Goal: Task Accomplishment & Management: Use online tool/utility

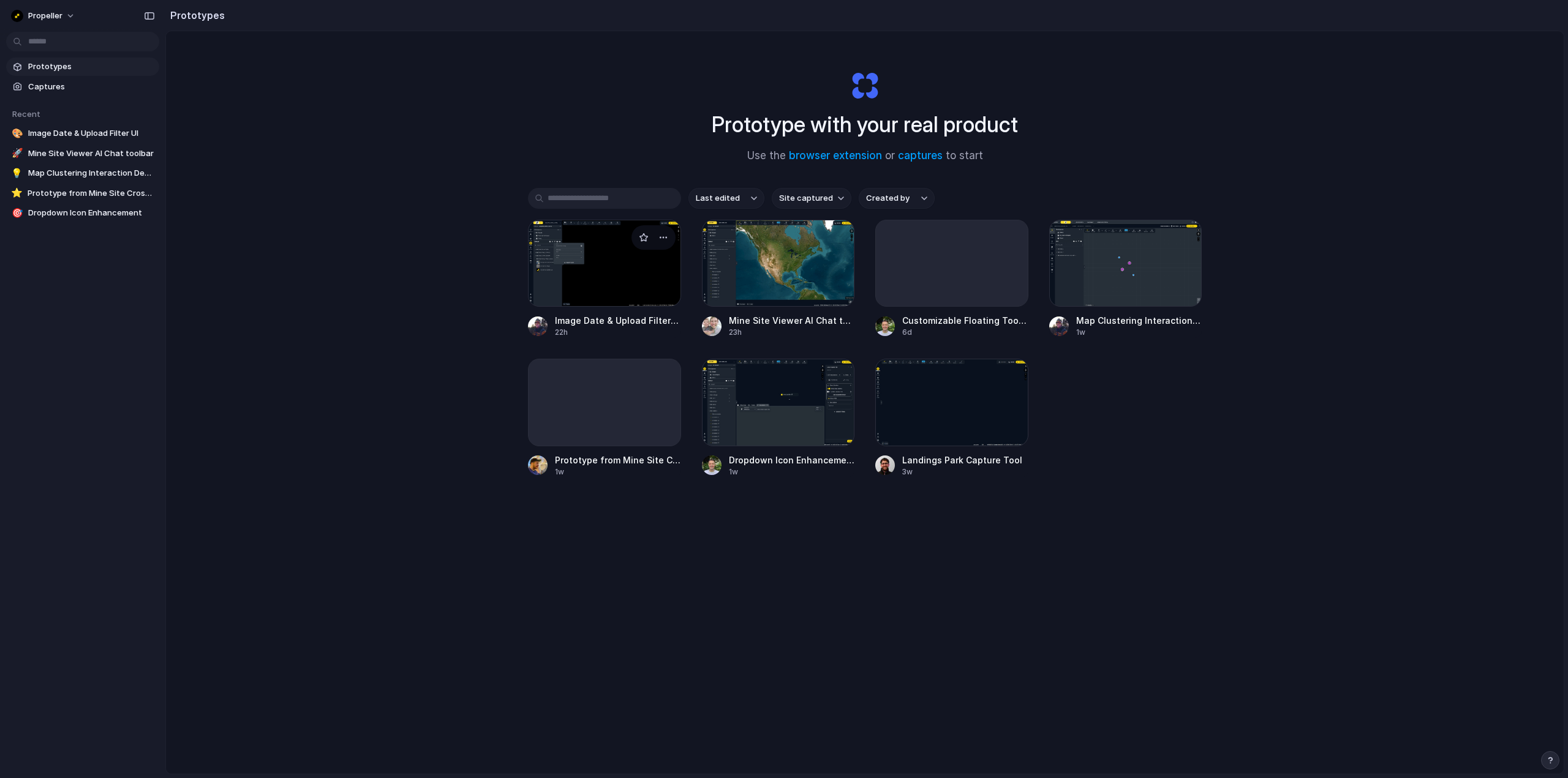
click at [616, 263] on div at bounding box center [604, 263] width 153 height 87
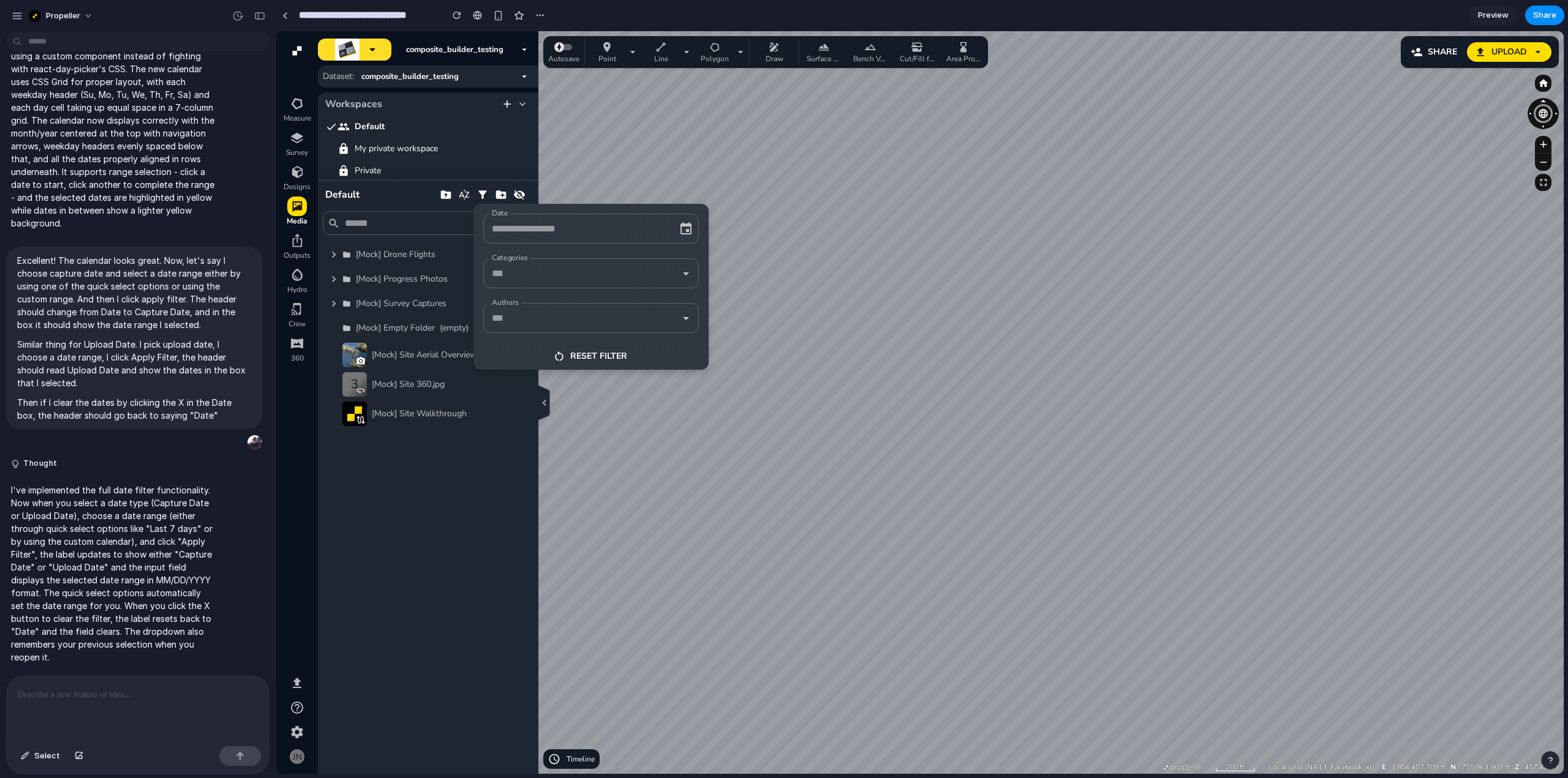
click at [621, 226] on input "Date" at bounding box center [573, 229] width 171 height 19
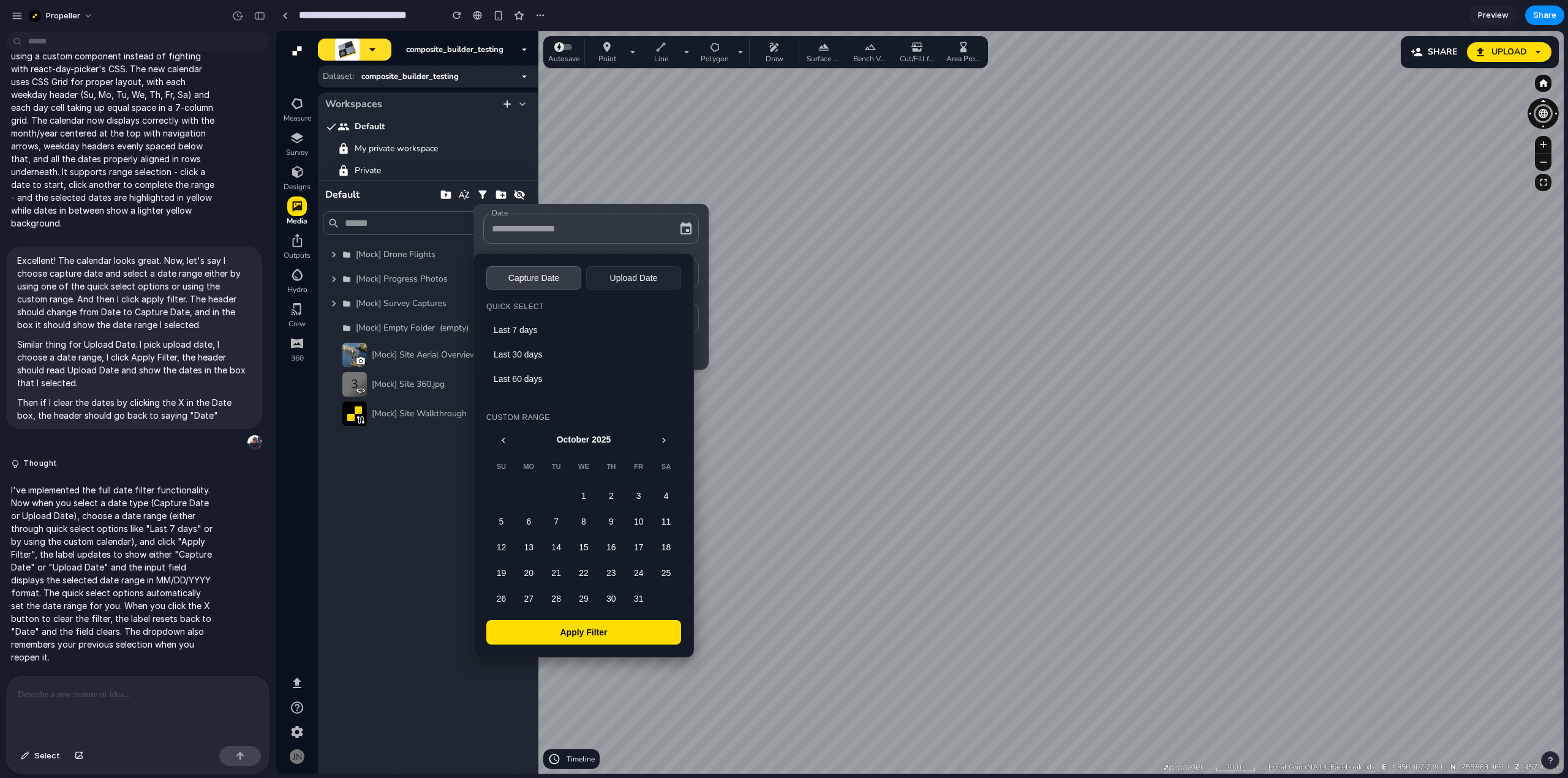
click at [137, 695] on p at bounding box center [137, 695] width 240 height 15
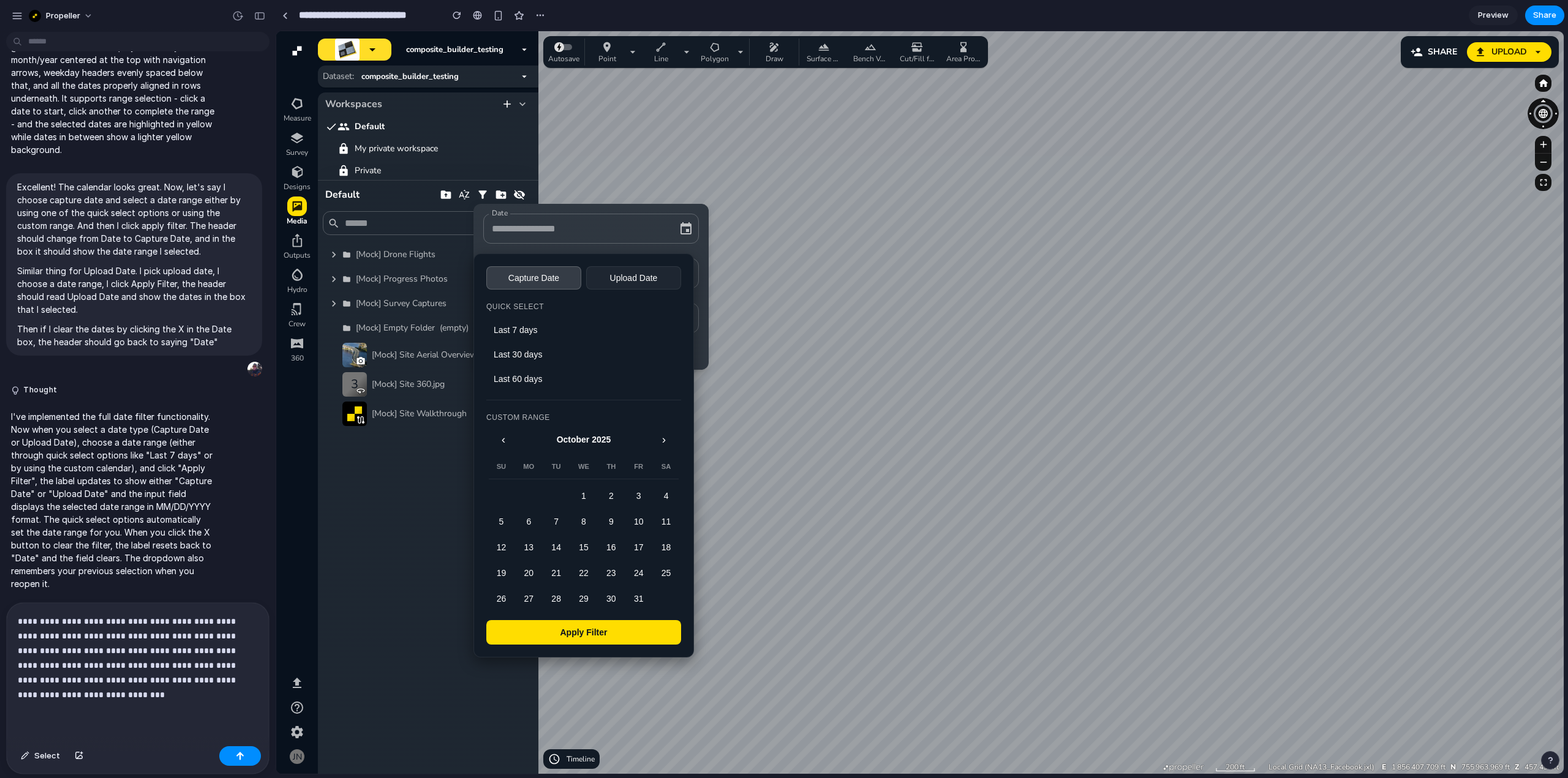
scroll to position [2682, 0]
click at [217, 679] on p "**********" at bounding box center [135, 658] width 235 height 88
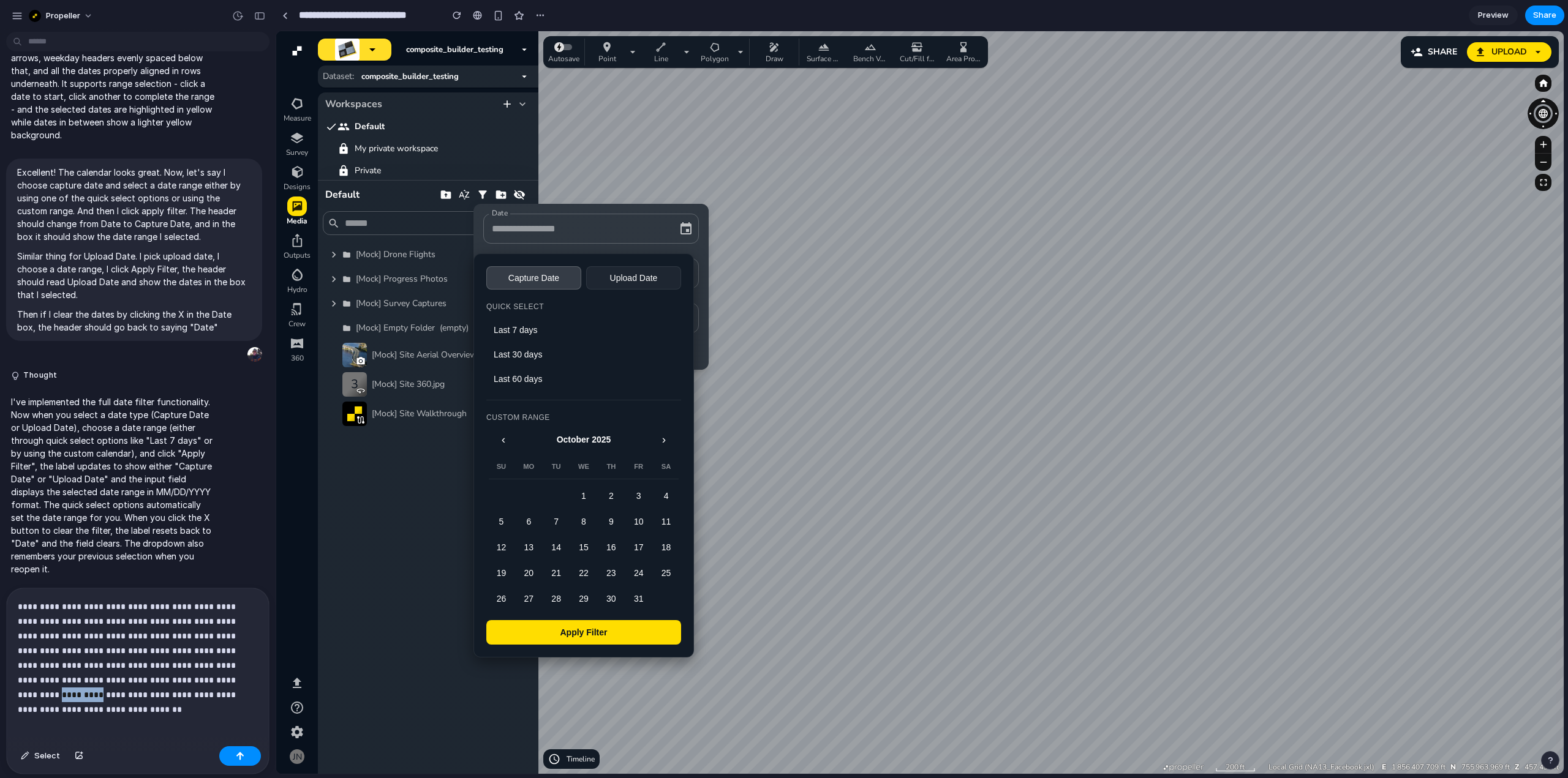
drag, startPoint x: 179, startPoint y: 674, endPoint x: 147, endPoint y: 676, distance: 32.1
click at [147, 676] on p "**********" at bounding box center [135, 651] width 235 height 103
click at [231, 678] on p "**********" at bounding box center [135, 651] width 235 height 103
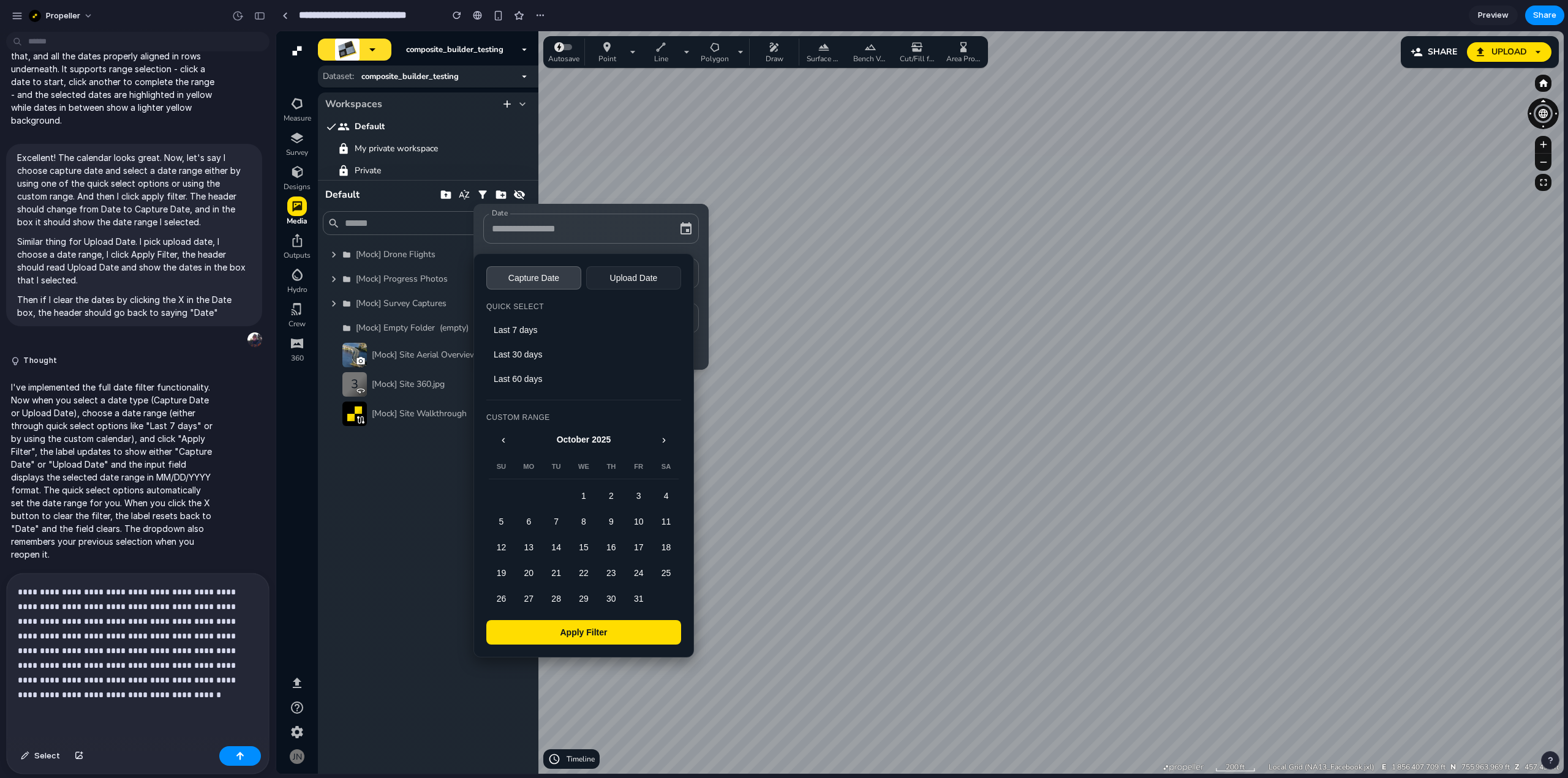
scroll to position [2711, 0]
click at [199, 689] on p "**********" at bounding box center [135, 644] width 235 height 118
click at [163, 687] on p "**********" at bounding box center [135, 644] width 235 height 118
drag, startPoint x: 86, startPoint y: 602, endPoint x: 130, endPoint y: 602, distance: 44.0
click at [130, 602] on p "**********" at bounding box center [135, 644] width 235 height 118
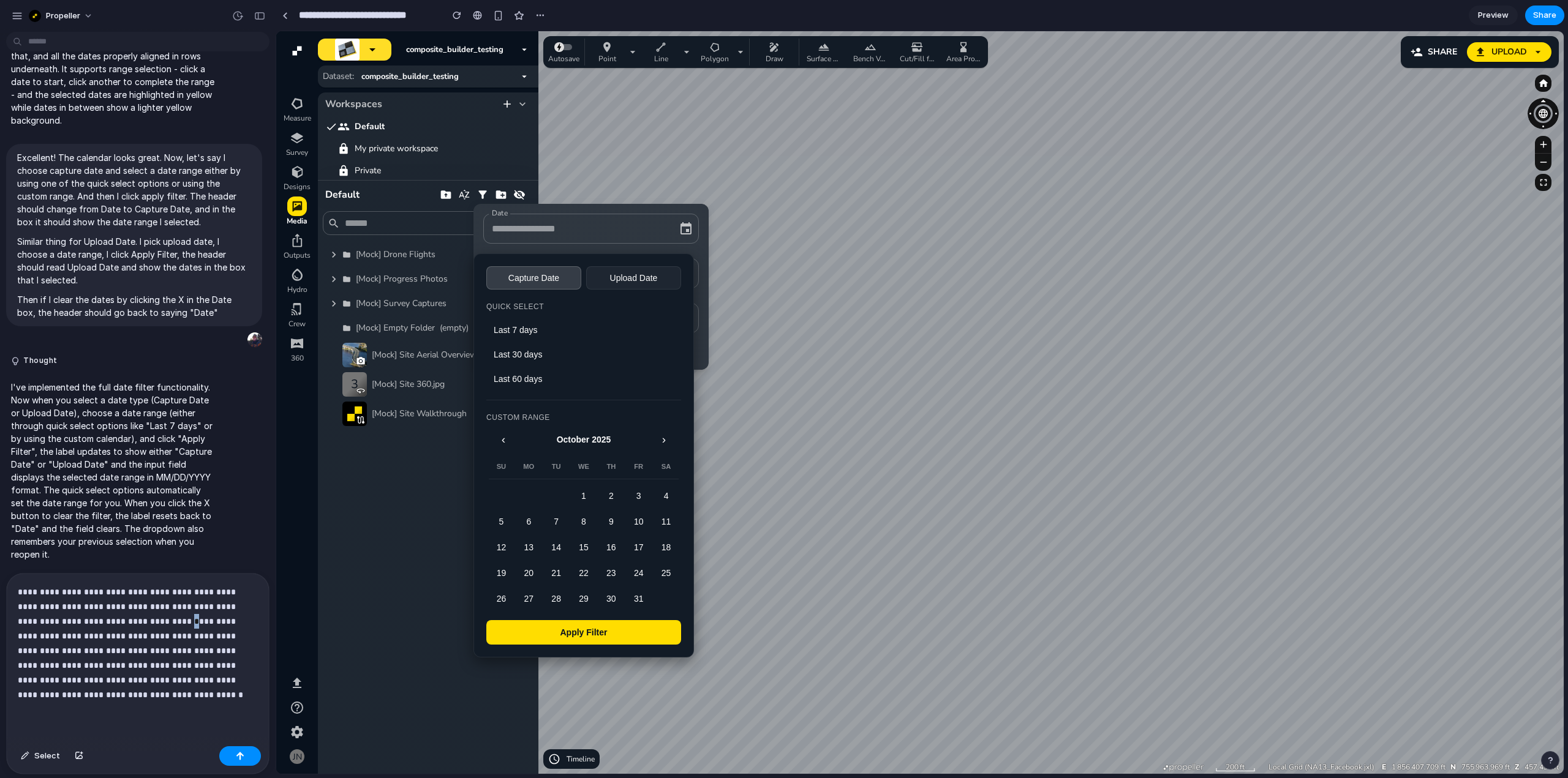
click at [139, 619] on p "**********" at bounding box center [135, 644] width 235 height 118
drag, startPoint x: 171, startPoint y: 619, endPoint x: 112, endPoint y: 602, distance: 61.4
click at [112, 602] on p "**********" at bounding box center [135, 644] width 235 height 118
click at [158, 660] on p "**********" at bounding box center [135, 644] width 235 height 118
click at [237, 754] on div "button" at bounding box center [240, 756] width 9 height 9
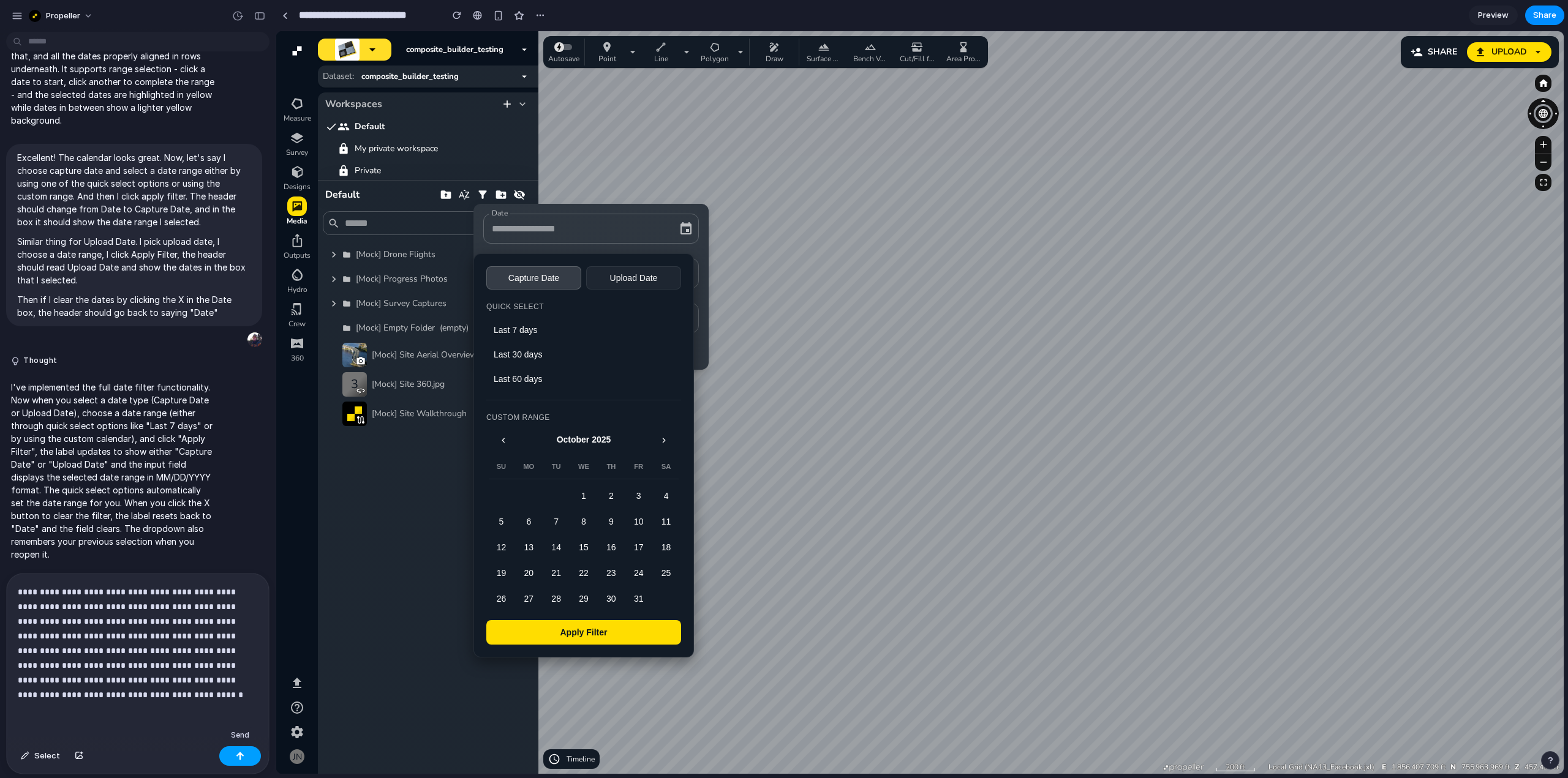
scroll to position [2785, 0]
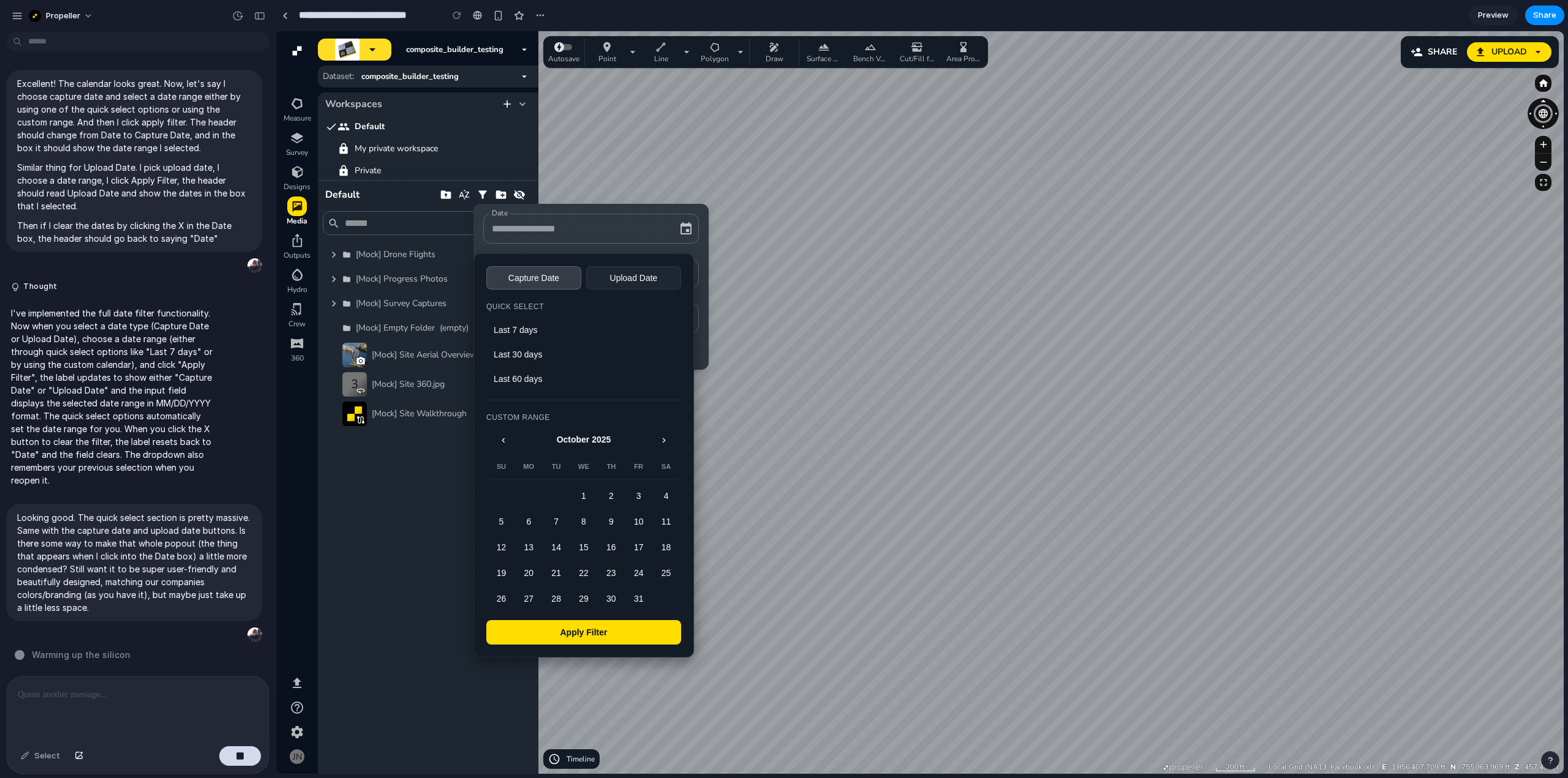
click at [331, 482] on div at bounding box center [920, 402] width 1287 height 742
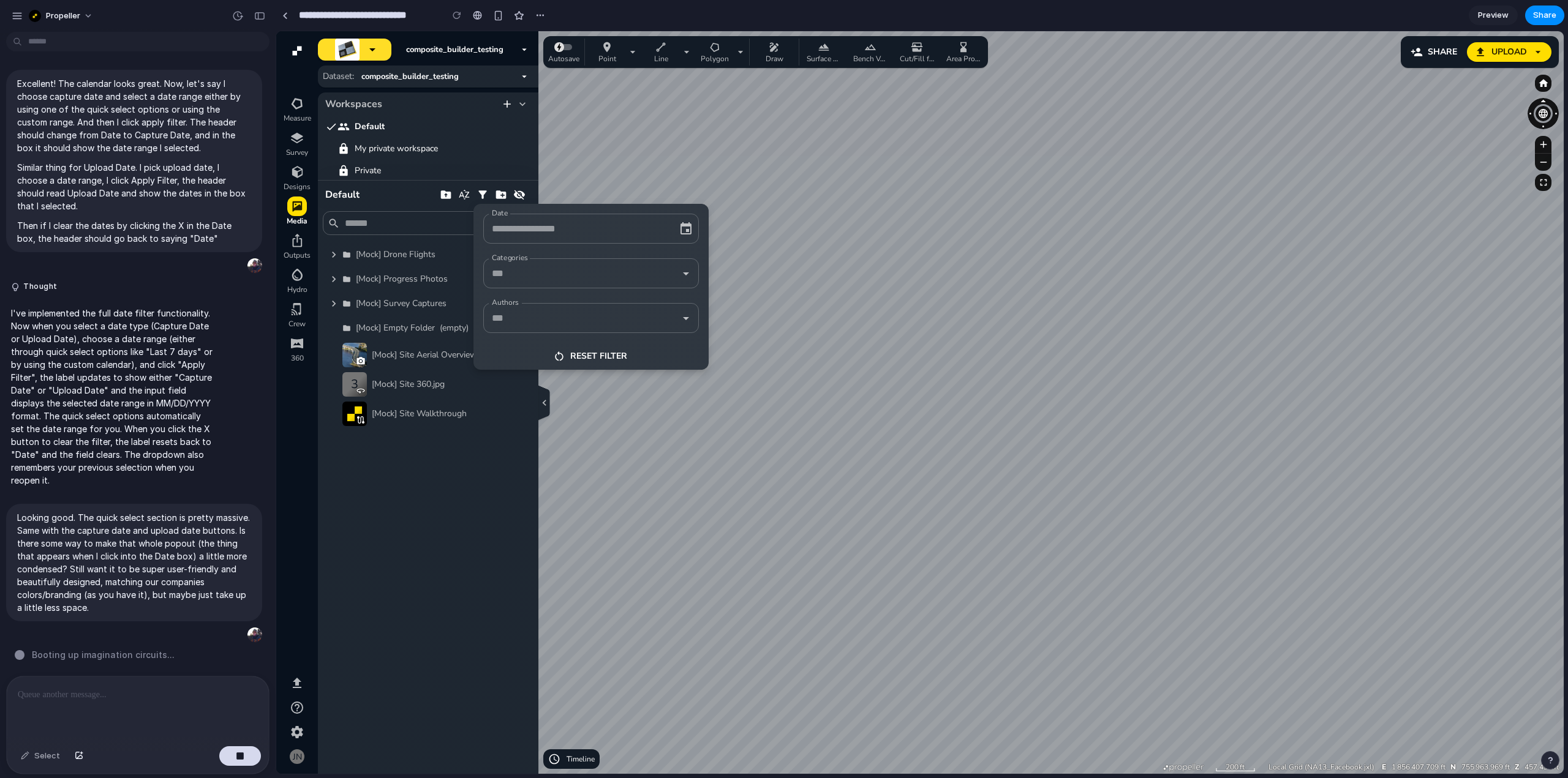
click at [345, 477] on div at bounding box center [920, 402] width 1287 height 742
click at [465, 472] on div at bounding box center [920, 402] width 1287 height 742
click at [479, 191] on div at bounding box center [920, 402] width 1287 height 742
click at [555, 226] on input "Date" at bounding box center [573, 229] width 171 height 19
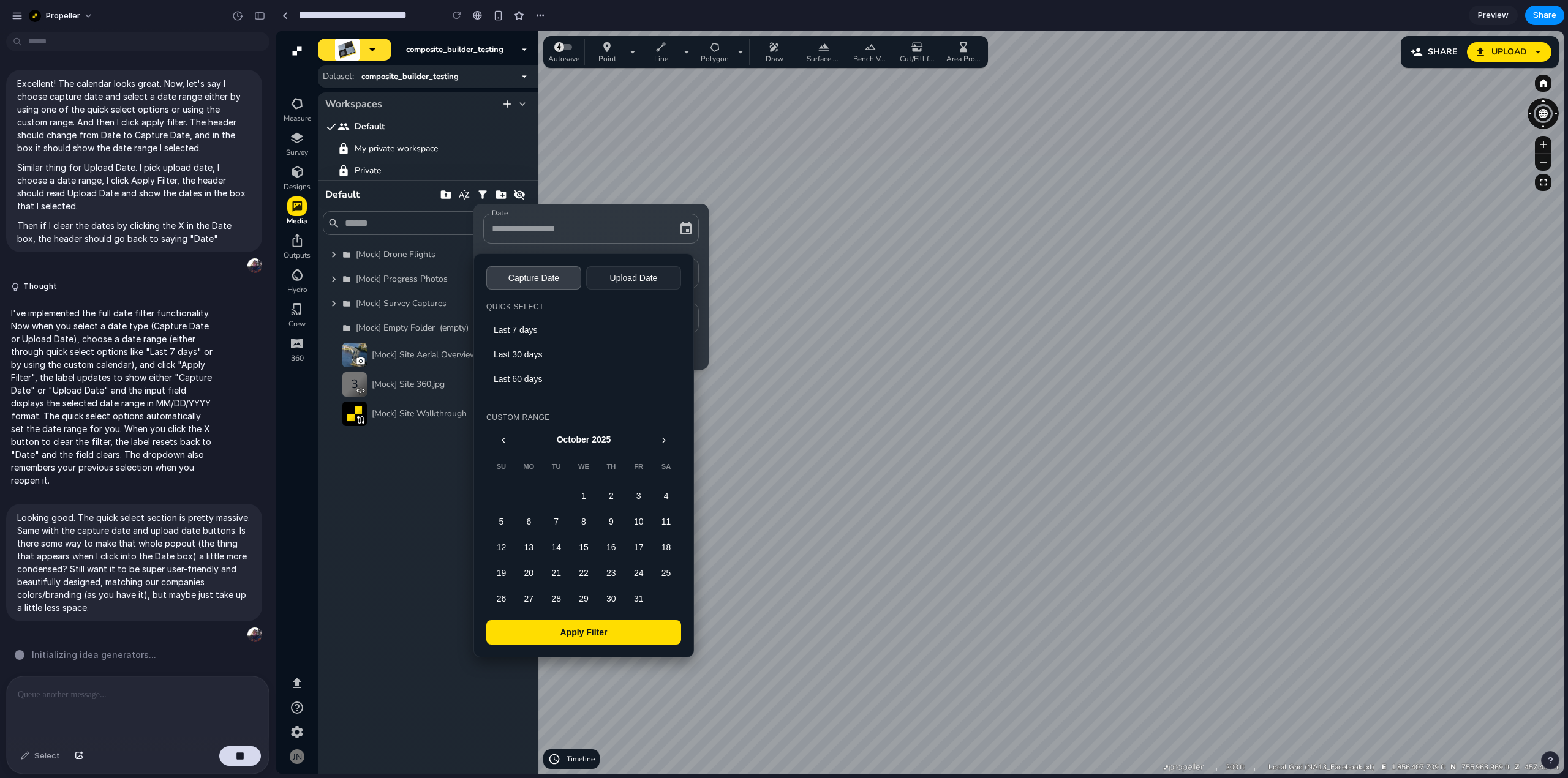
click at [555, 226] on input "Date" at bounding box center [573, 229] width 171 height 19
drag, startPoint x: 610, startPoint y: 228, endPoint x: 617, endPoint y: 229, distance: 7.1
click at [611, 228] on input "Date" at bounding box center [573, 229] width 171 height 19
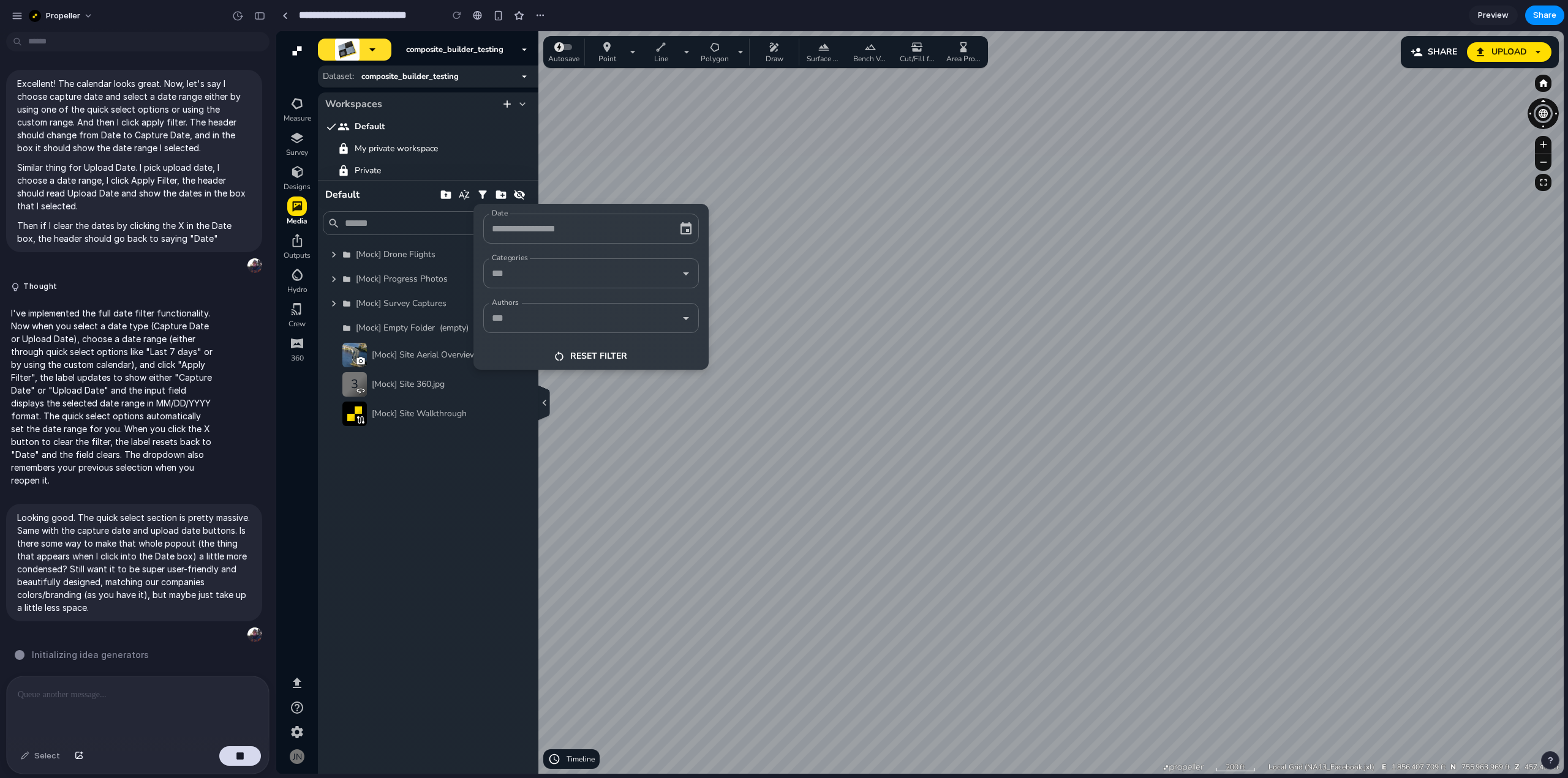
click at [669, 227] on icon "button" at bounding box center [670, 229] width 12 height 12
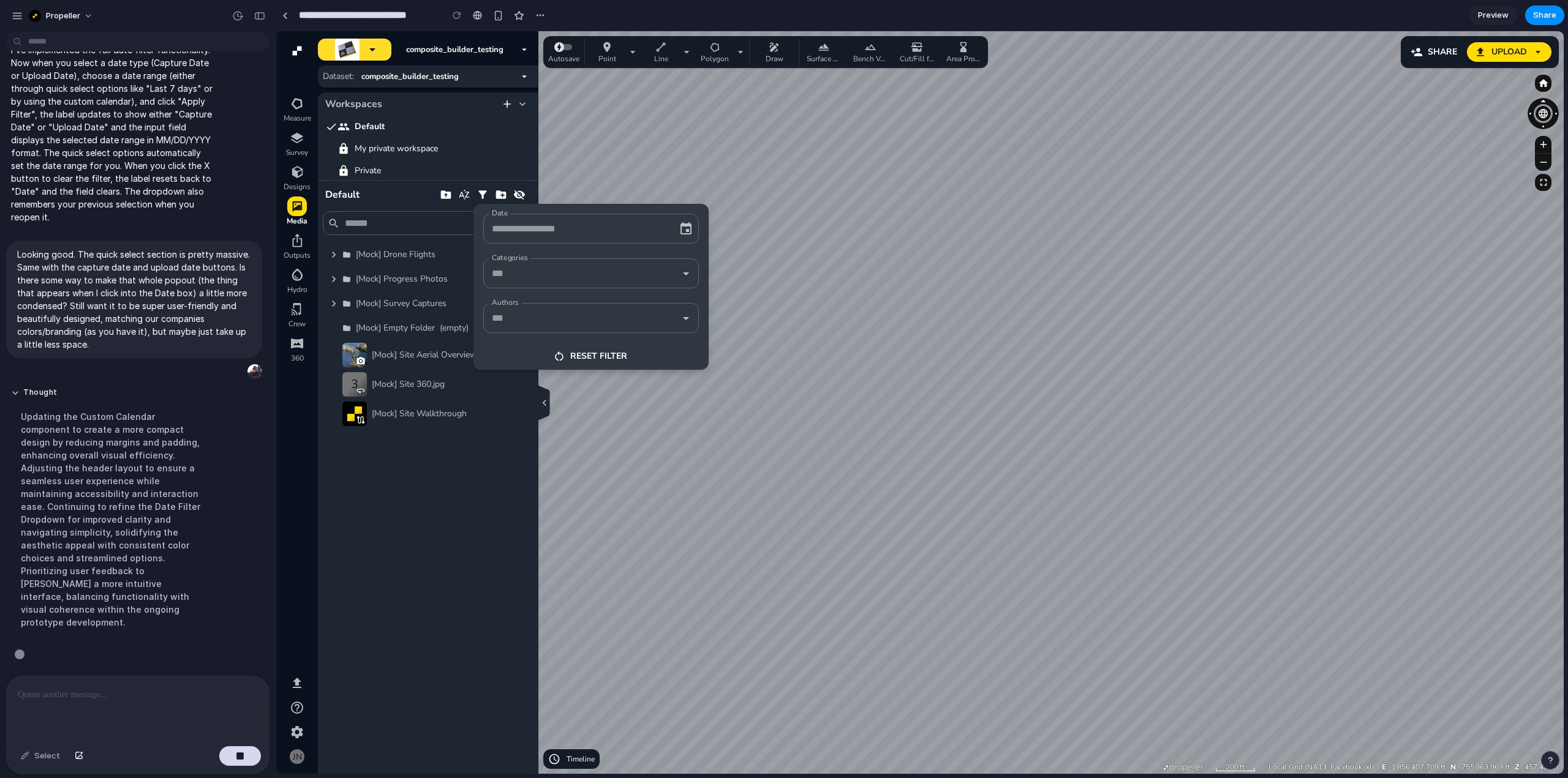
scroll to position [3023, 0]
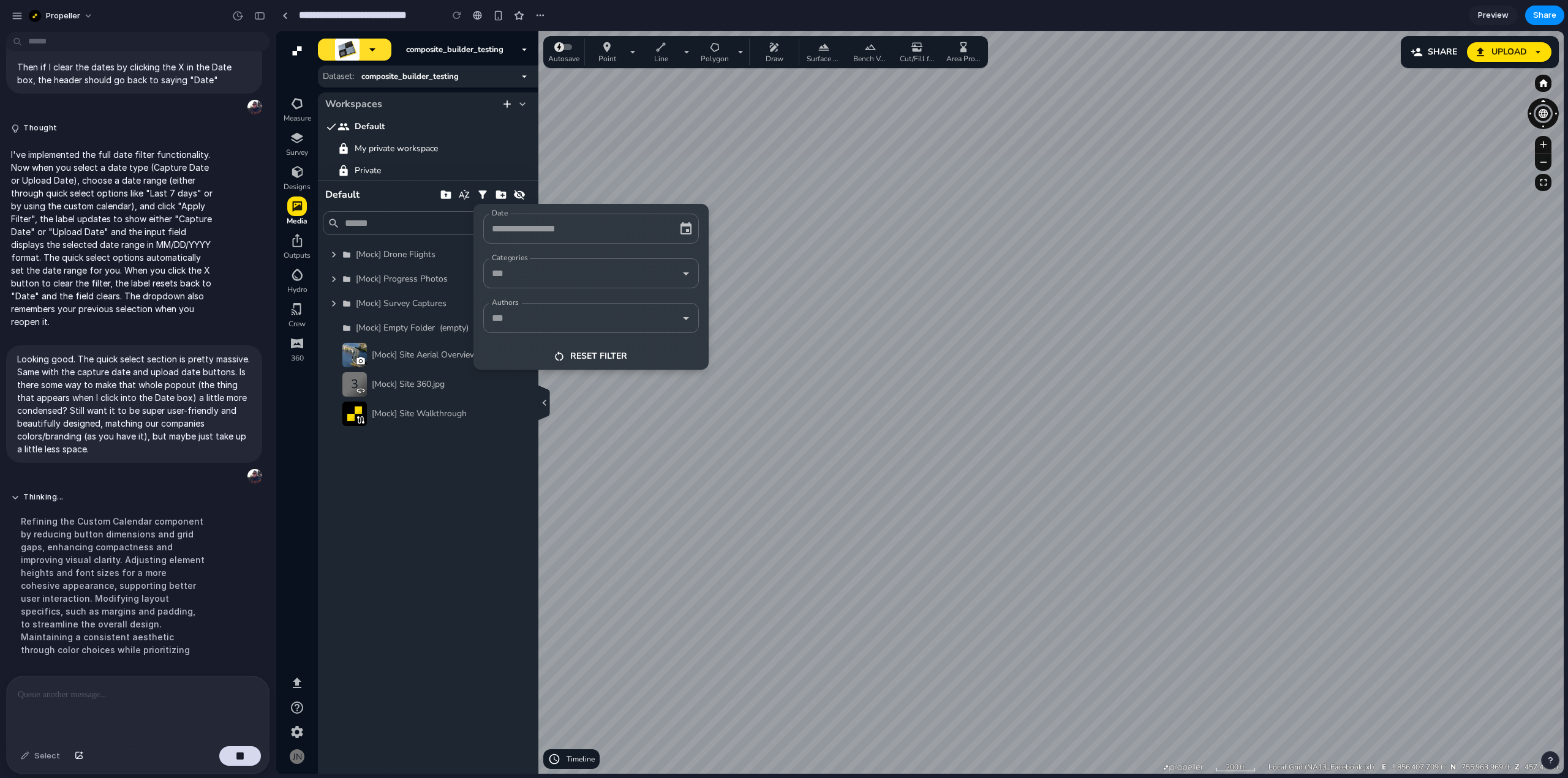
click at [351, 520] on div at bounding box center [920, 402] width 1287 height 742
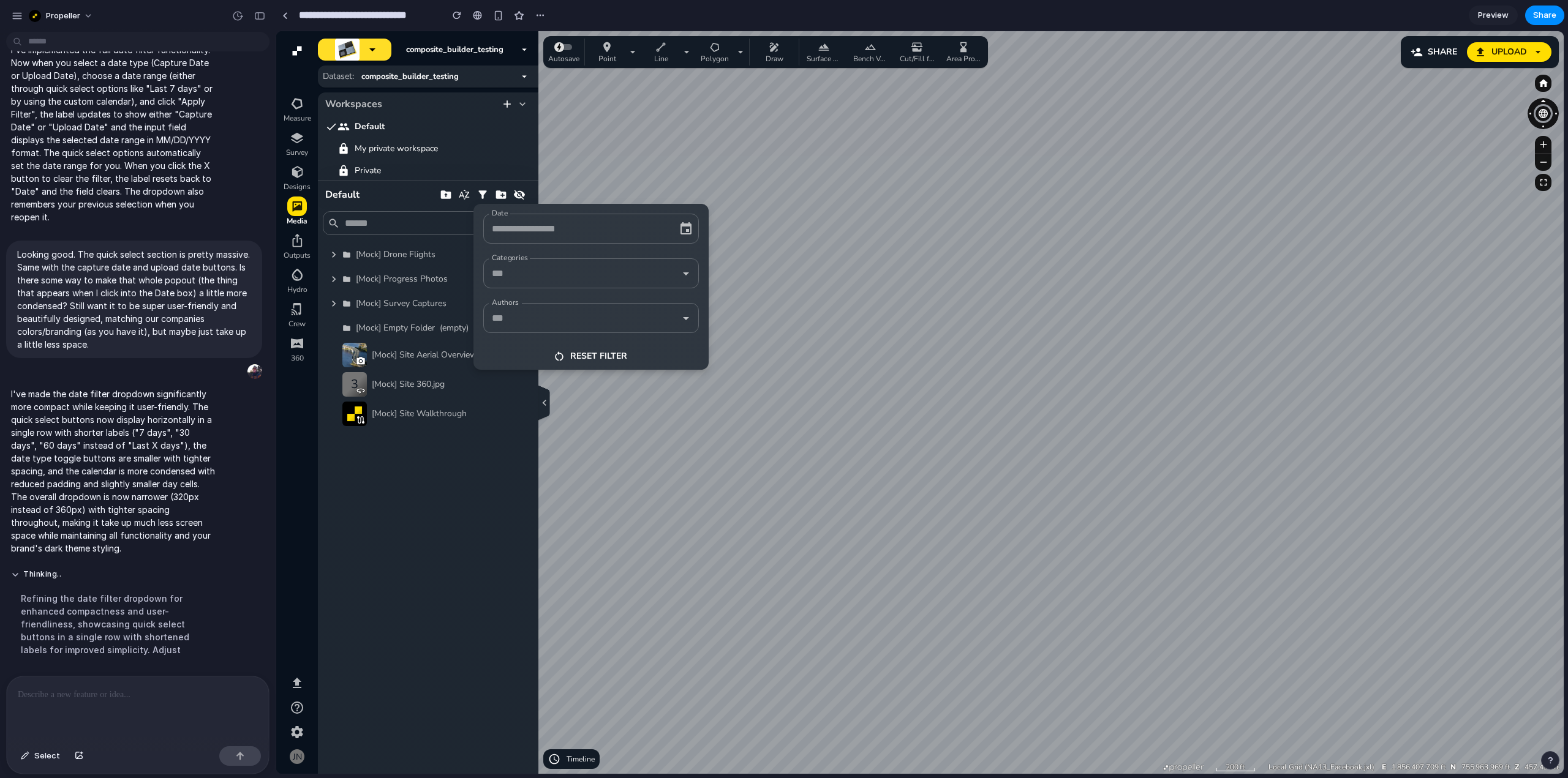
scroll to position [0, 0]
click at [597, 237] on input "Date" at bounding box center [573, 229] width 171 height 19
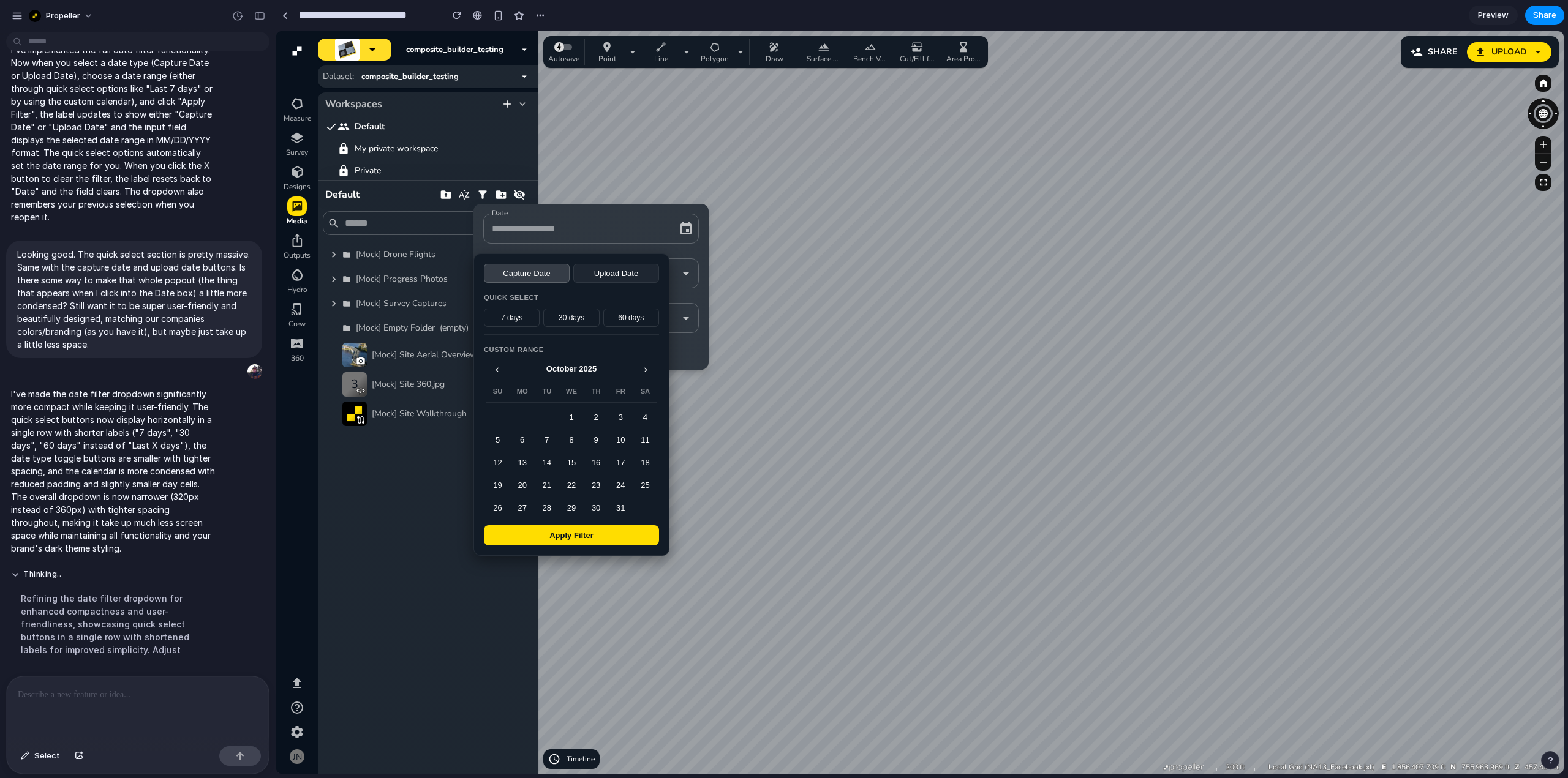
click at [668, 229] on icon "button" at bounding box center [670, 229] width 12 height 12
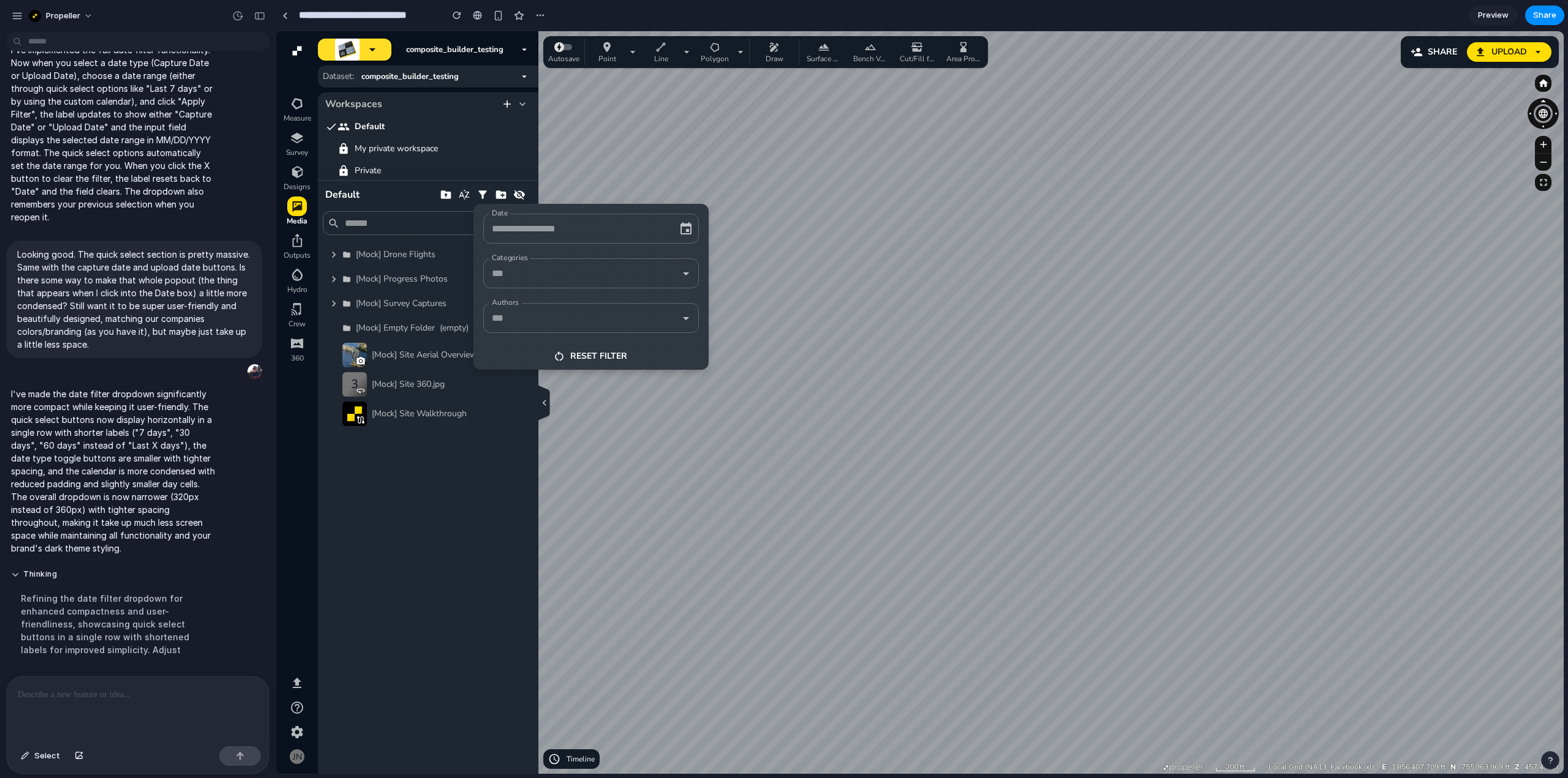
click at [589, 224] on input "Date" at bounding box center [573, 229] width 171 height 19
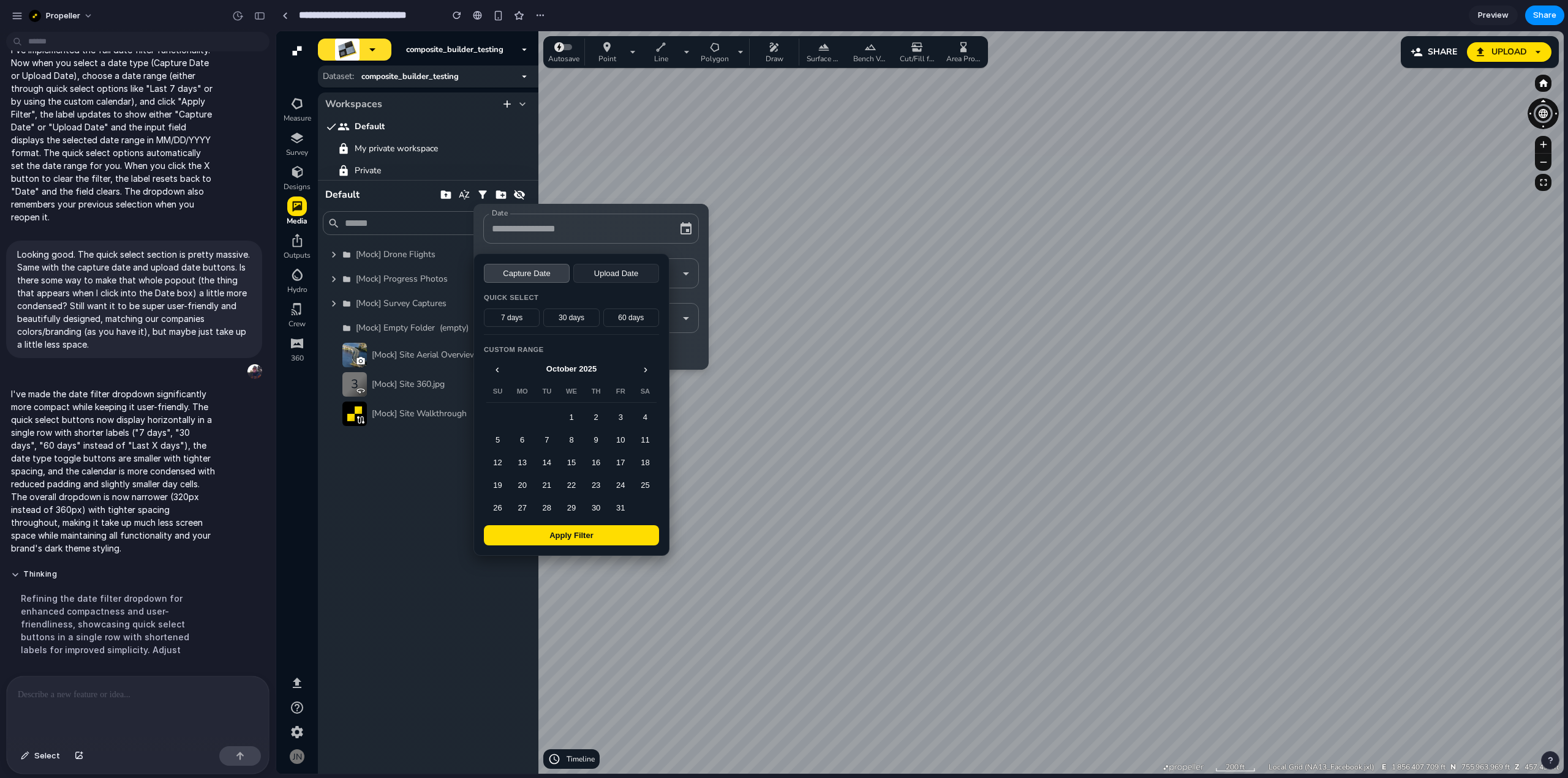
click at [517, 320] on button "7 days" at bounding box center [512, 317] width 56 height 18
click at [574, 319] on button "30 days" at bounding box center [571, 317] width 56 height 18
click at [642, 318] on button "60 days" at bounding box center [631, 317] width 56 height 18
click at [507, 319] on button "7 days" at bounding box center [512, 317] width 56 height 18
click at [602, 272] on button "Upload Date" at bounding box center [616, 274] width 86 height 19
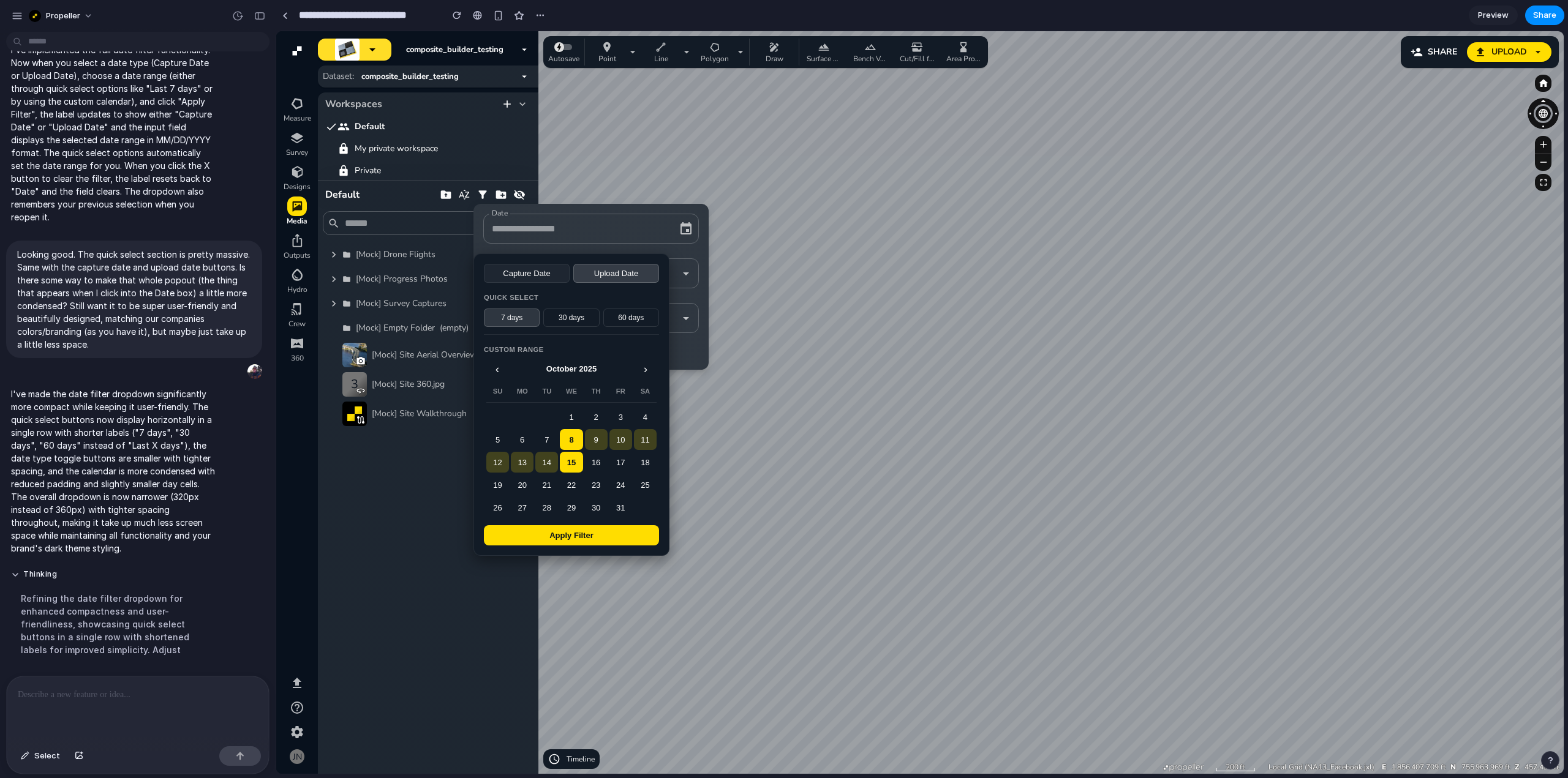
click at [543, 269] on button "Capture Date" at bounding box center [527, 274] width 86 height 19
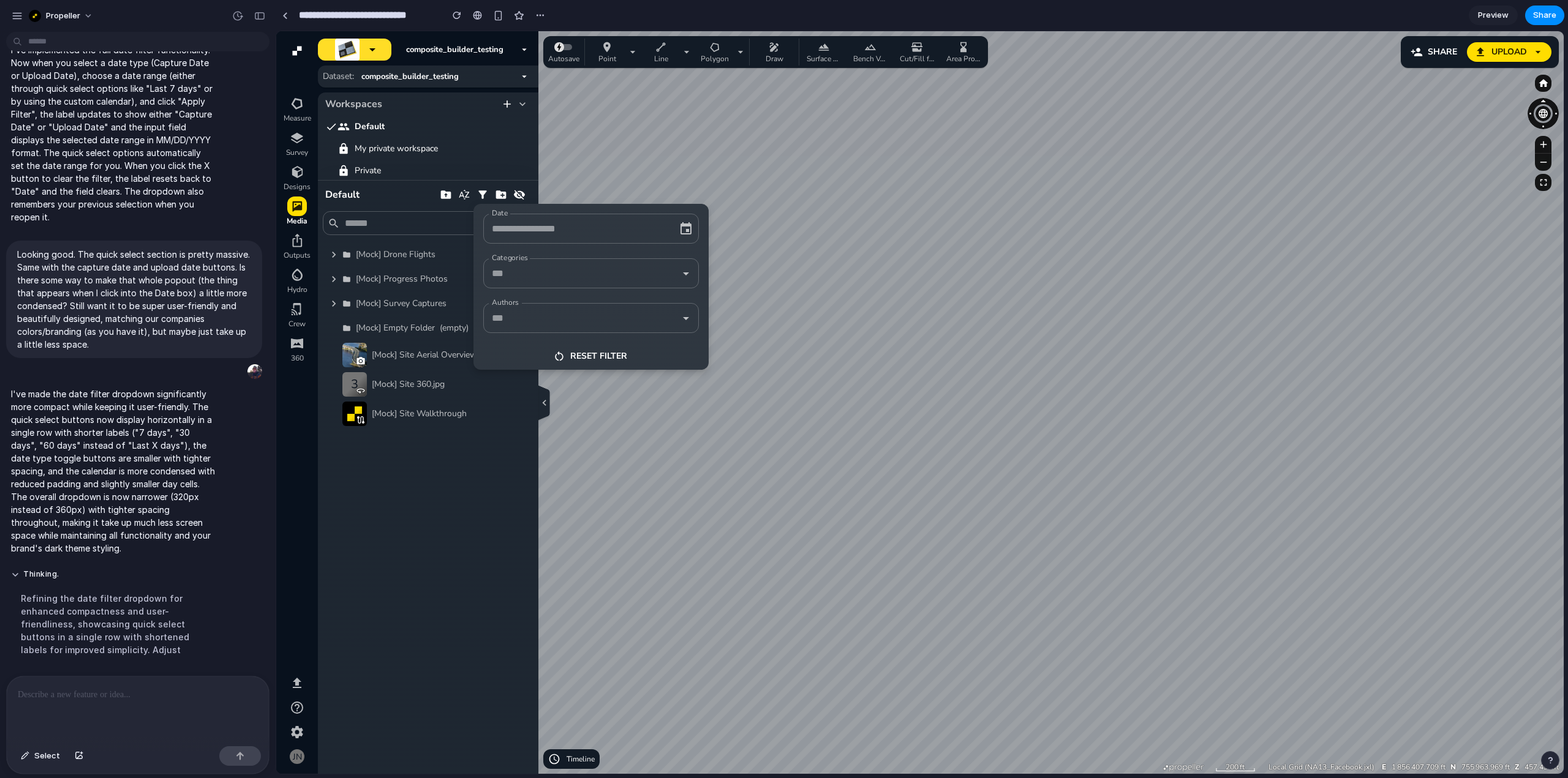
click at [929, 367] on div at bounding box center [920, 402] width 1287 height 742
click at [597, 223] on input "Date" at bounding box center [573, 229] width 171 height 19
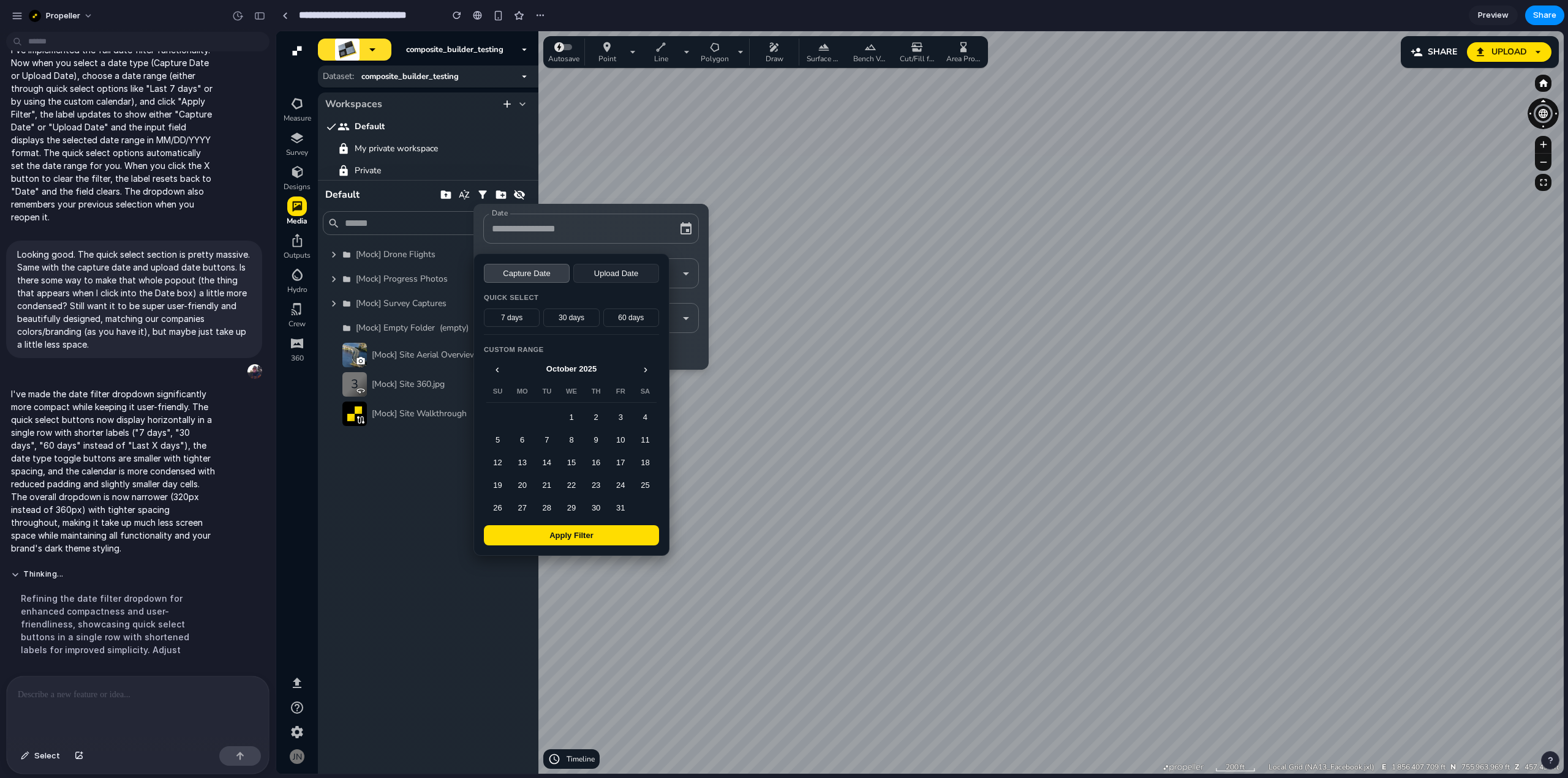
click at [570, 324] on button "30 days" at bounding box center [571, 317] width 56 height 18
click at [579, 538] on button "Apply Filter" at bounding box center [571, 536] width 175 height 20
type input "**********"
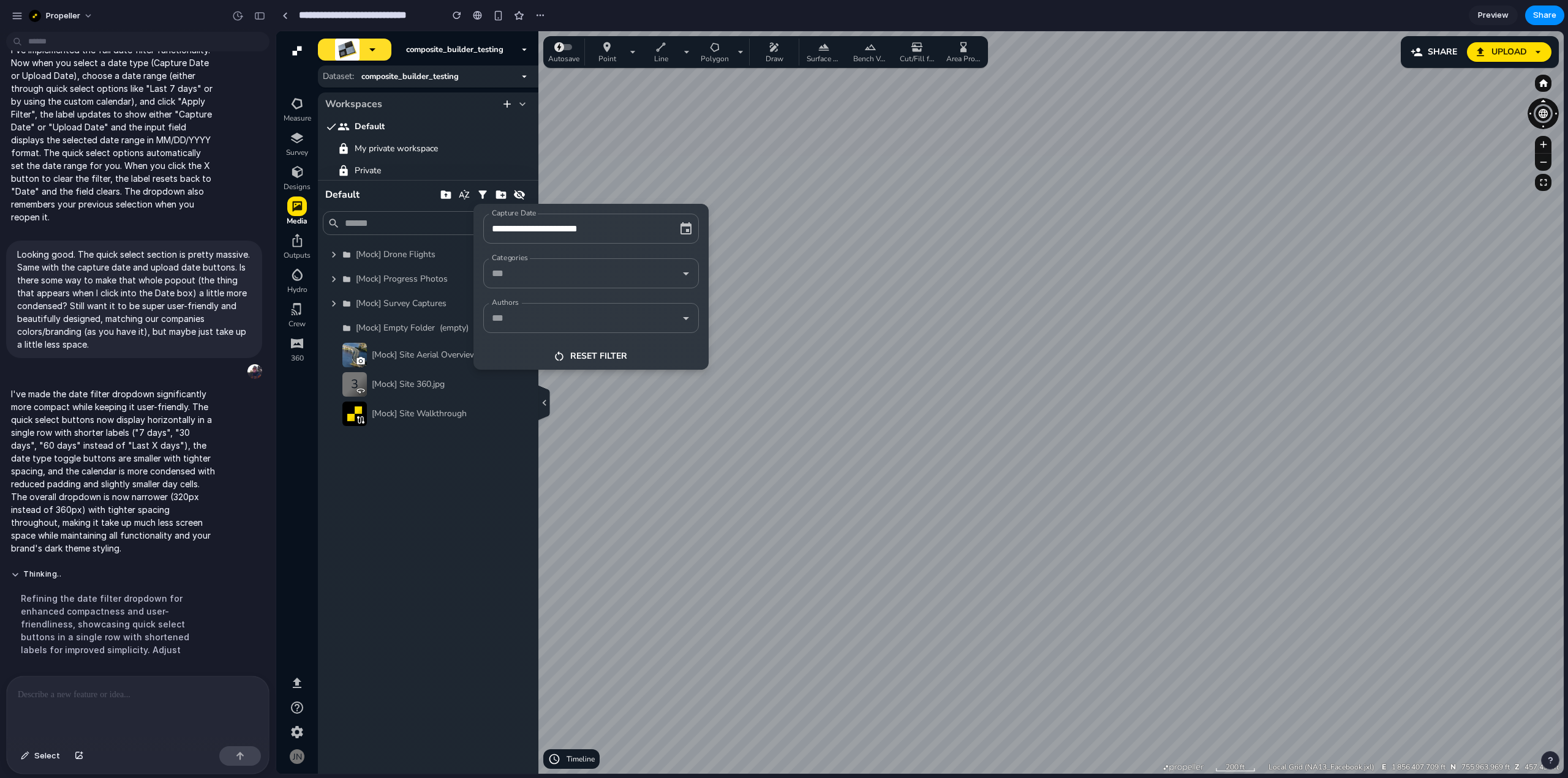
click at [634, 221] on input "**********" at bounding box center [573, 229] width 171 height 19
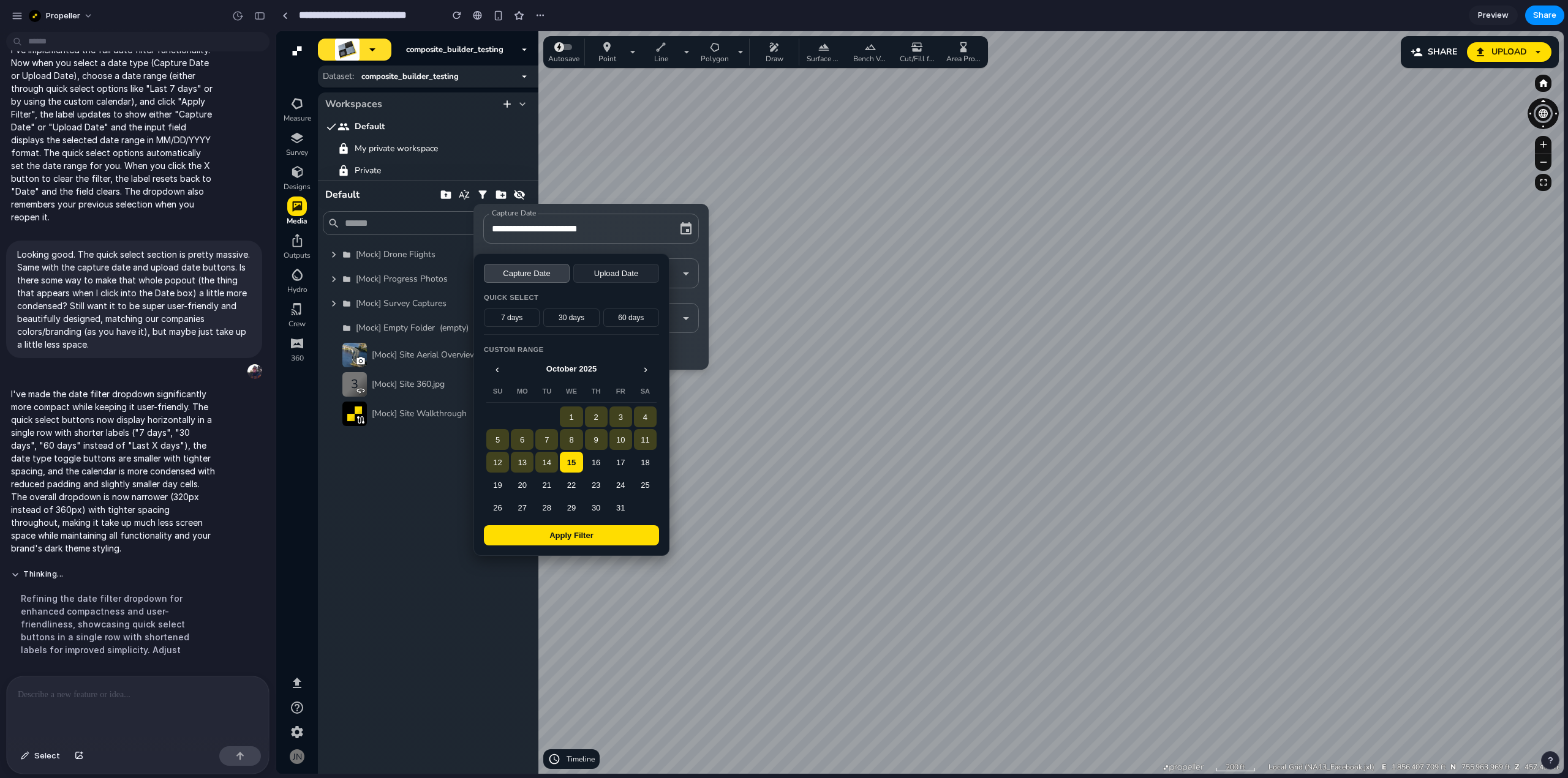
click at [618, 277] on button "Upload Date" at bounding box center [616, 274] width 86 height 19
click at [891, 368] on div at bounding box center [920, 402] width 1287 height 742
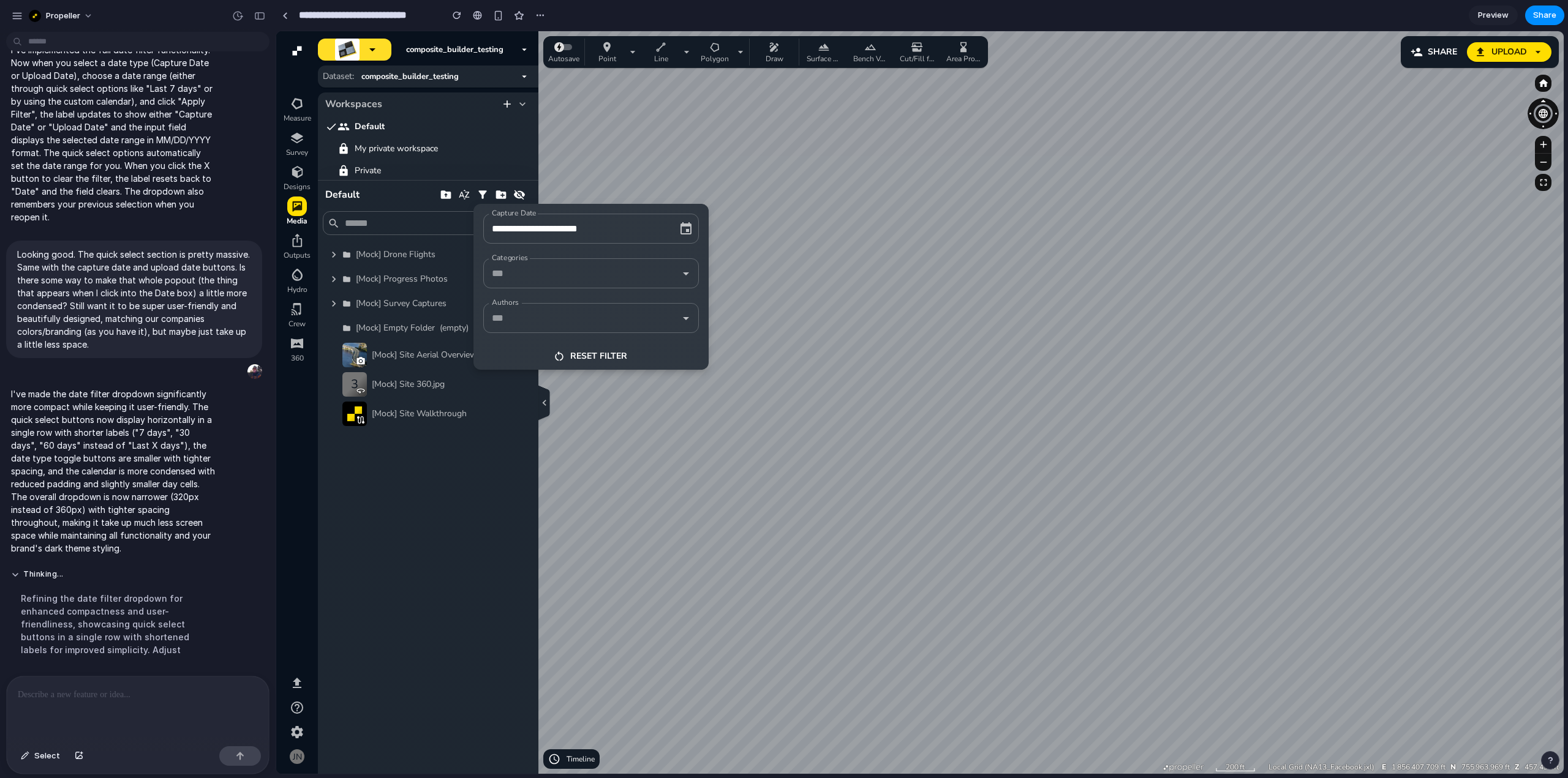
click at [1547, 452] on div at bounding box center [920, 402] width 1287 height 742
click at [1538, 13] on span "Share" at bounding box center [1545, 15] width 23 height 12
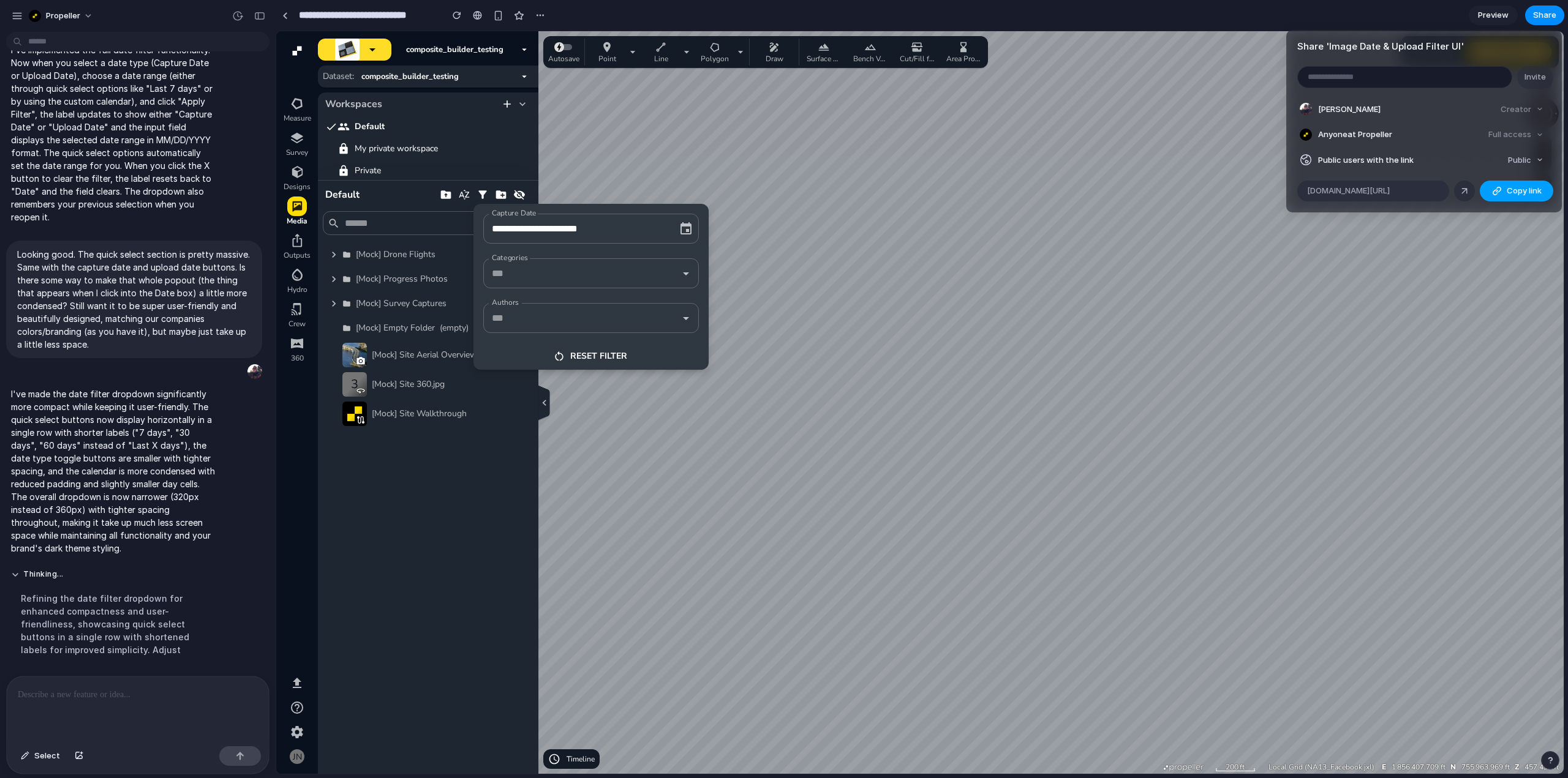
click at [1503, 190] on button "Copy link" at bounding box center [1516, 191] width 73 height 21
drag, startPoint x: 1530, startPoint y: 454, endPoint x: 1511, endPoint y: 456, distance: 19.1
click at [1530, 454] on div "Share ' Image Date & Upload Filter UI ' Invite [PERSON_NAME] Creator Anyone at …" at bounding box center [784, 389] width 1568 height 778
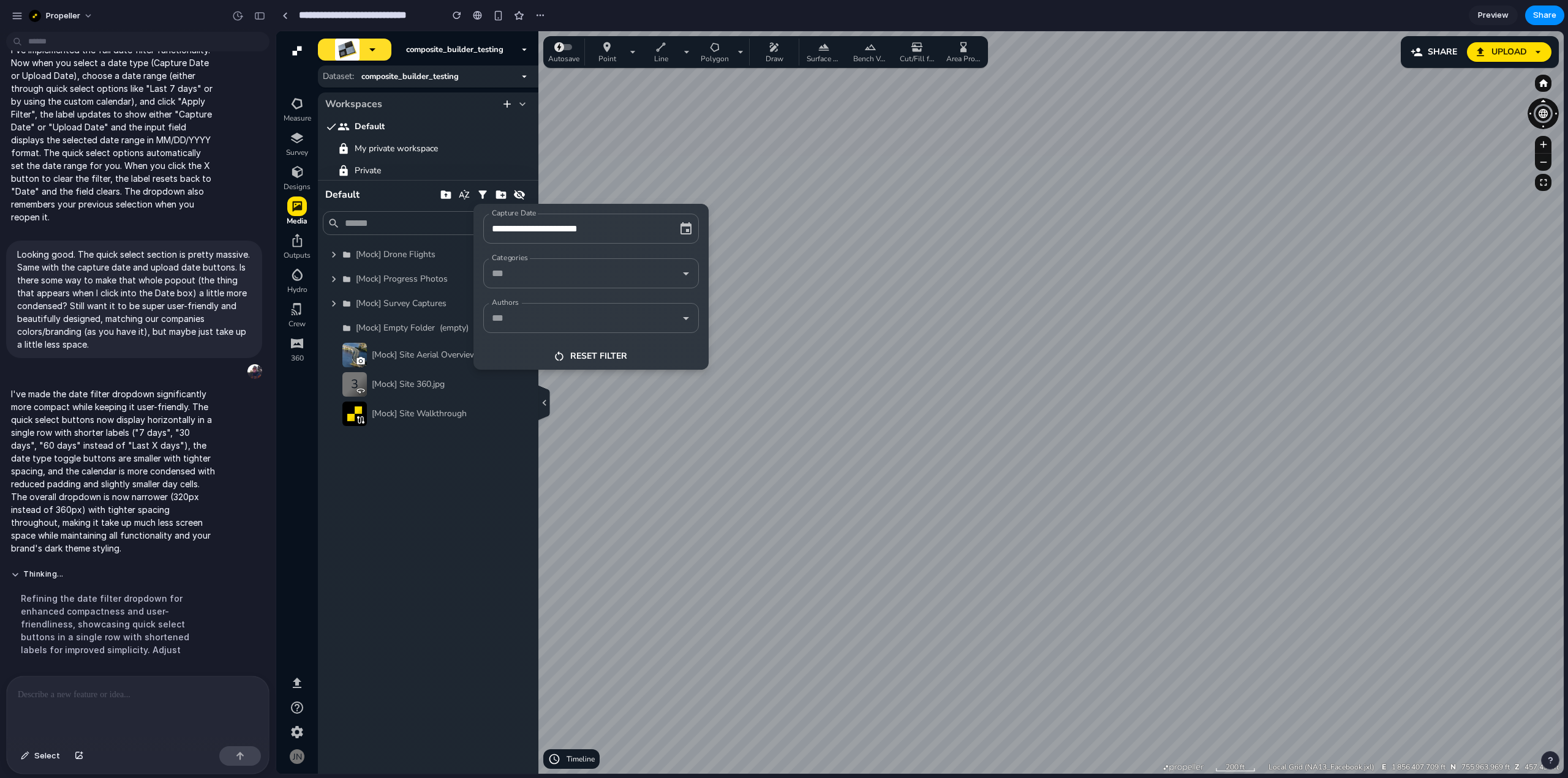
click at [671, 226] on icon "button" at bounding box center [670, 229] width 12 height 12
click at [626, 225] on input "Date" at bounding box center [573, 229] width 171 height 19
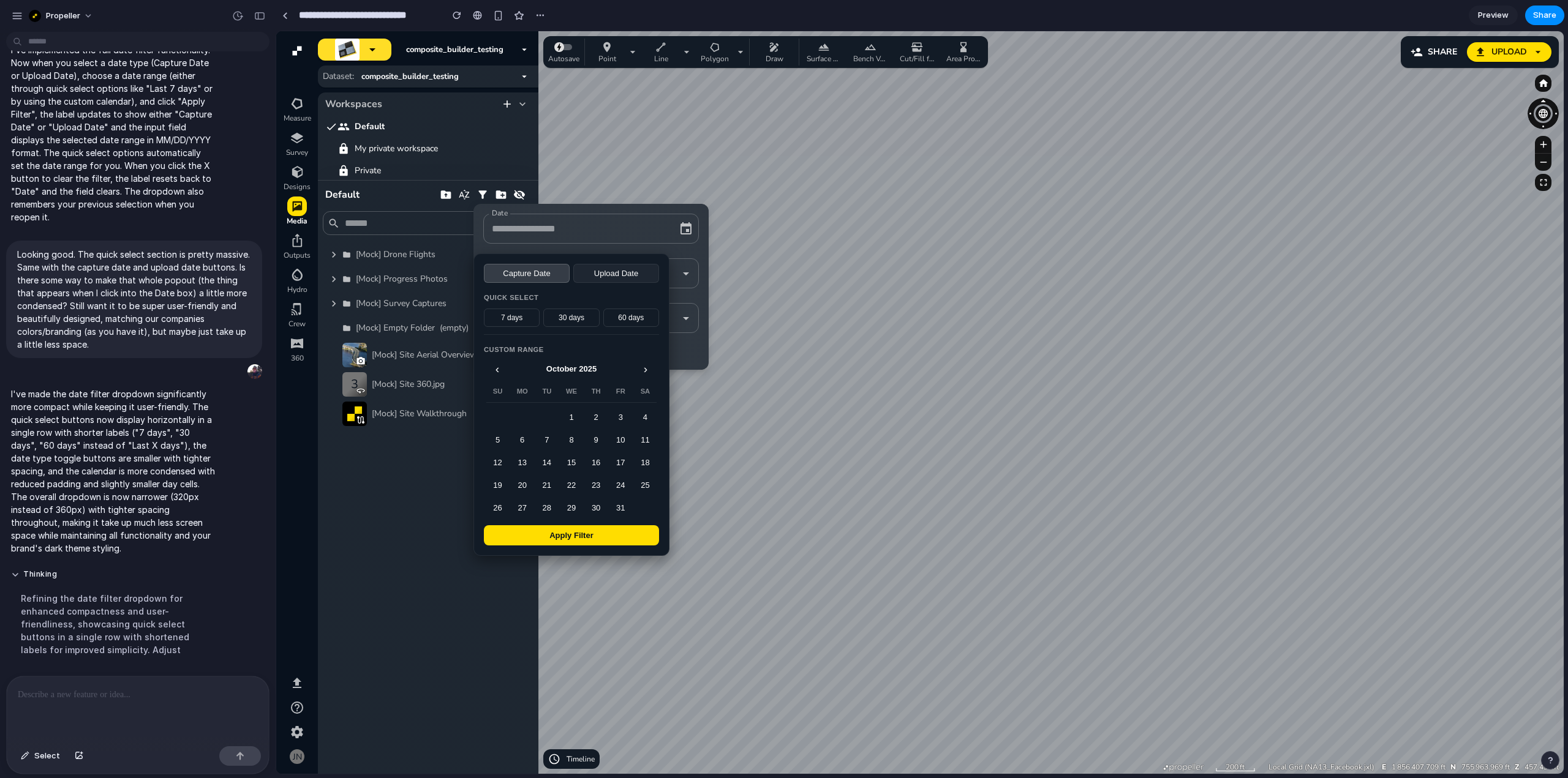
click at [587, 533] on button "Apply Filter" at bounding box center [571, 536] width 175 height 20
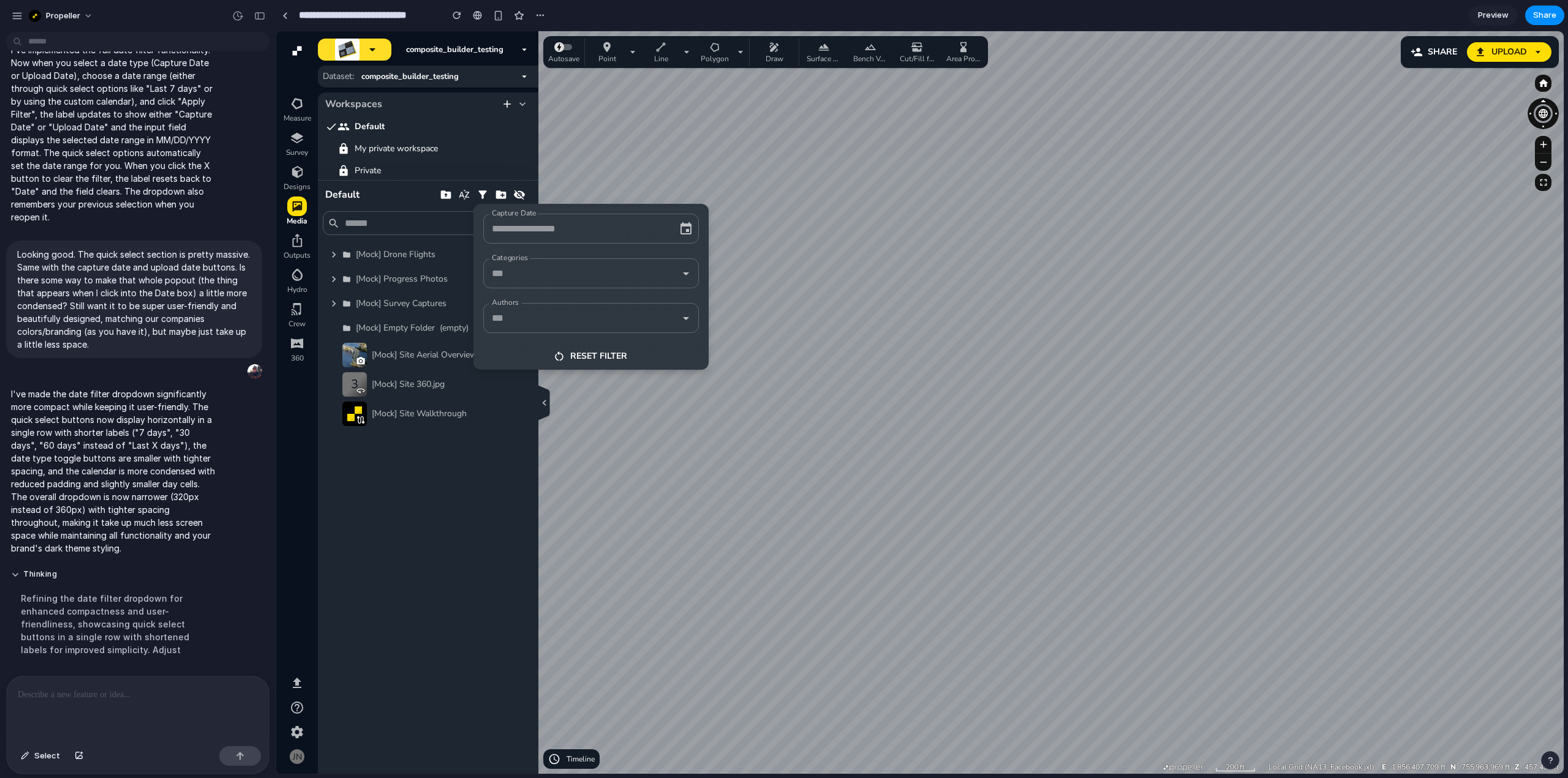
click at [587, 226] on input "Capture Date" at bounding box center [573, 229] width 171 height 19
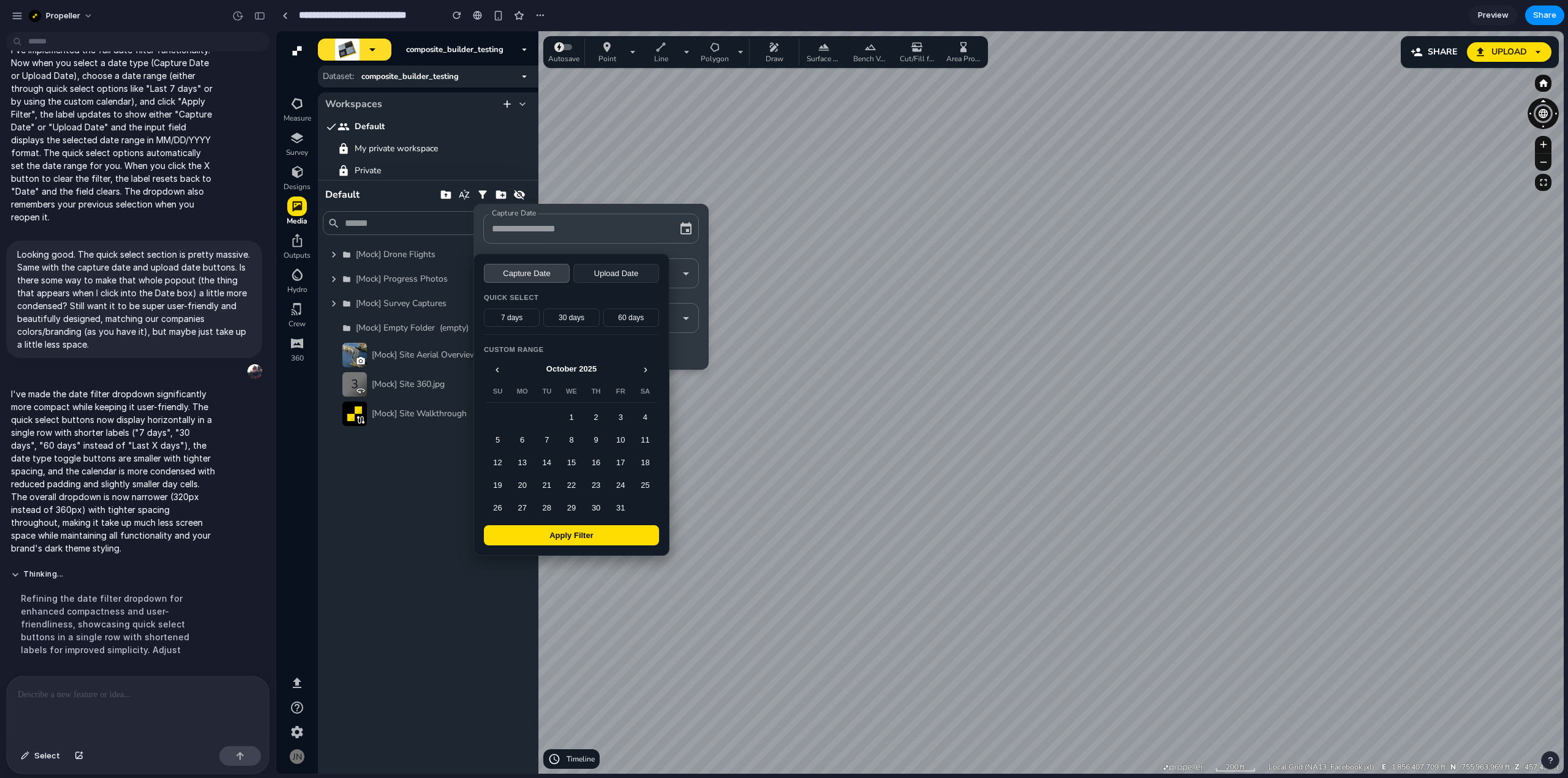
click at [144, 692] on p at bounding box center [135, 695] width 235 height 15
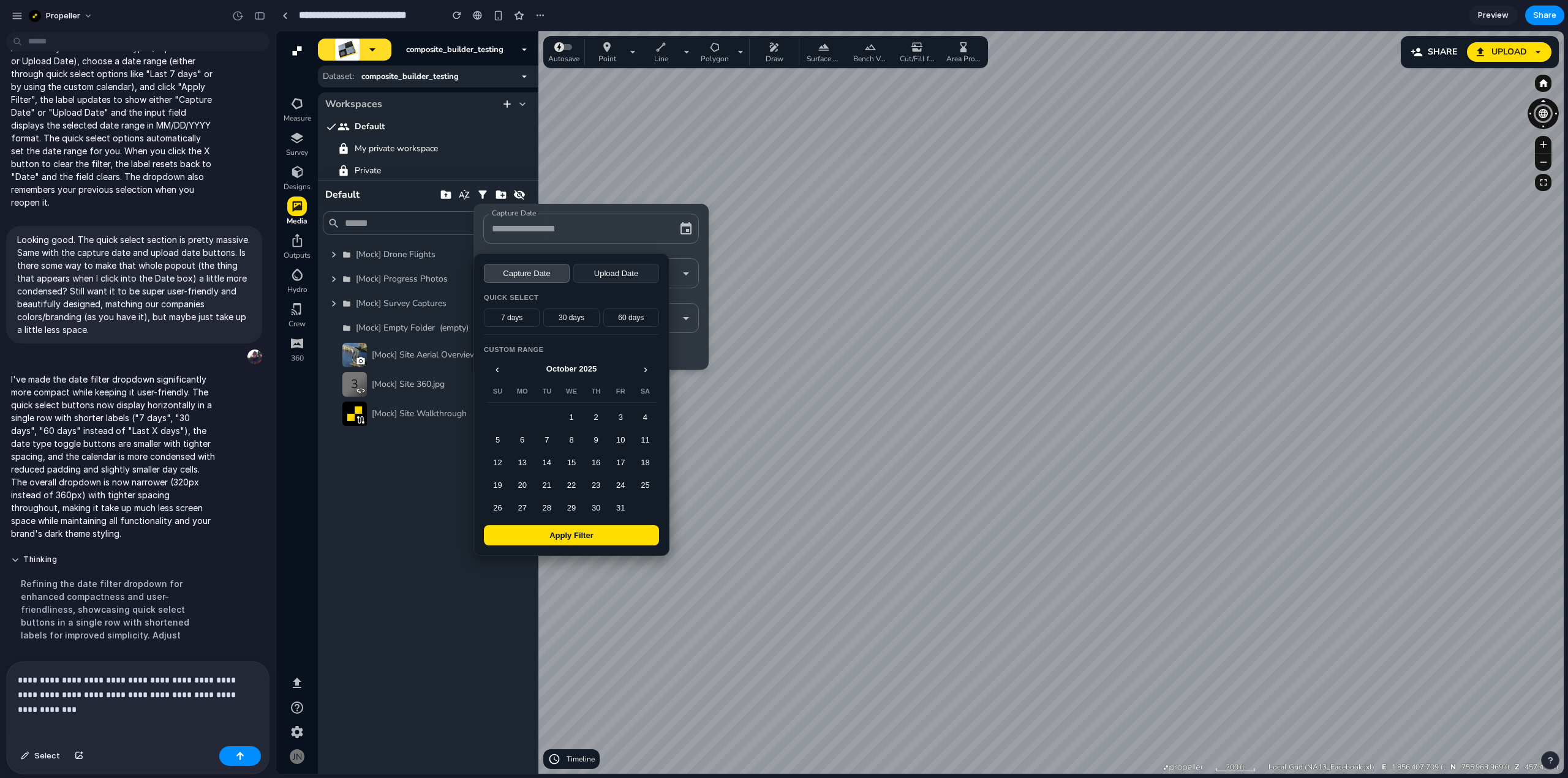
click at [637, 294] on div "Quick Select" at bounding box center [571, 298] width 175 height 15
click at [590, 536] on button "Apply Filter" at bounding box center [571, 536] width 175 height 20
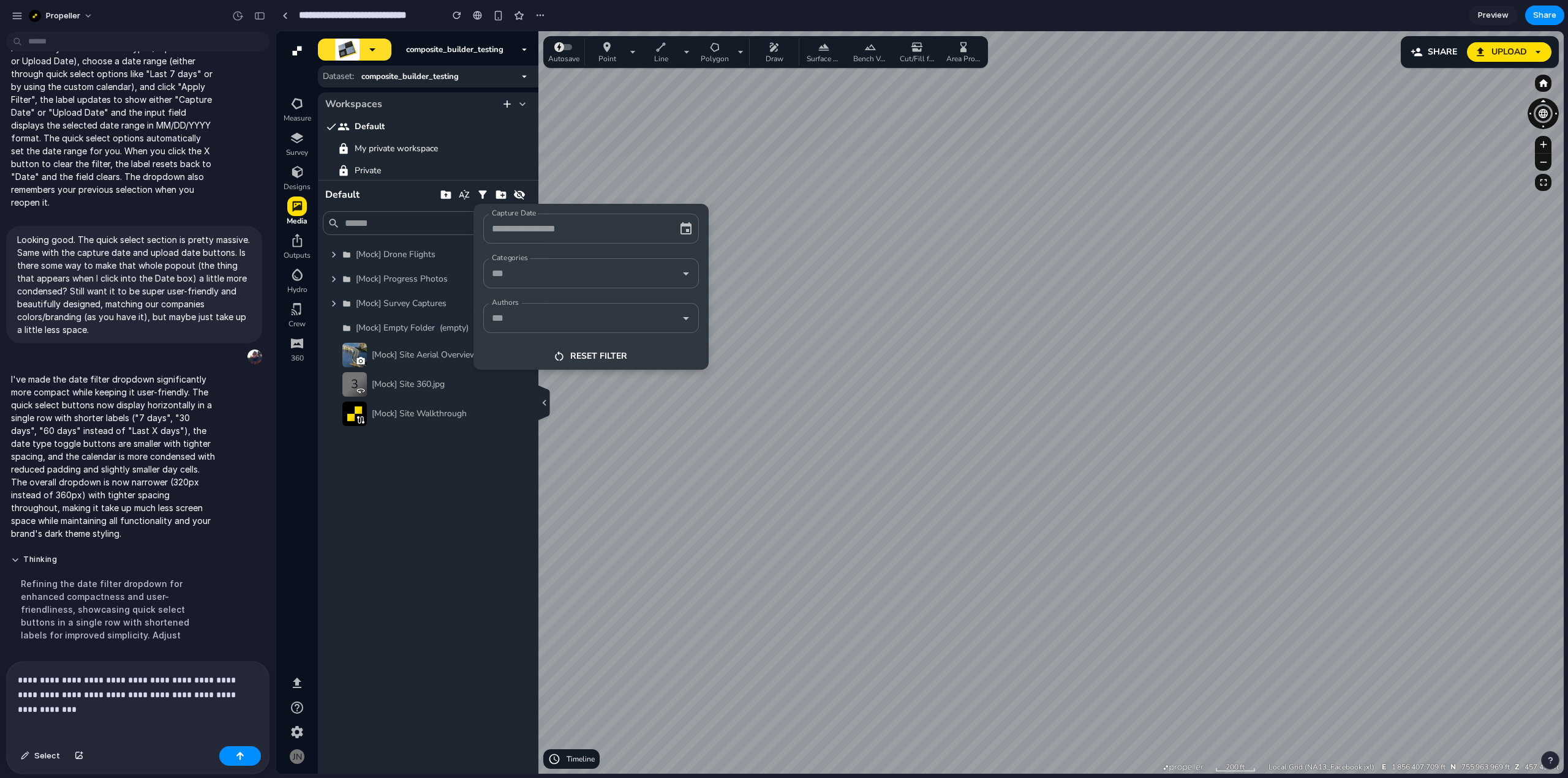
click at [668, 226] on icon "button" at bounding box center [670, 229] width 12 height 12
click at [600, 228] on input "Date" at bounding box center [573, 229] width 171 height 19
click at [674, 230] on icon "button" at bounding box center [670, 229] width 12 height 12
click at [687, 229] on icon "button" at bounding box center [685, 228] width 11 height 12
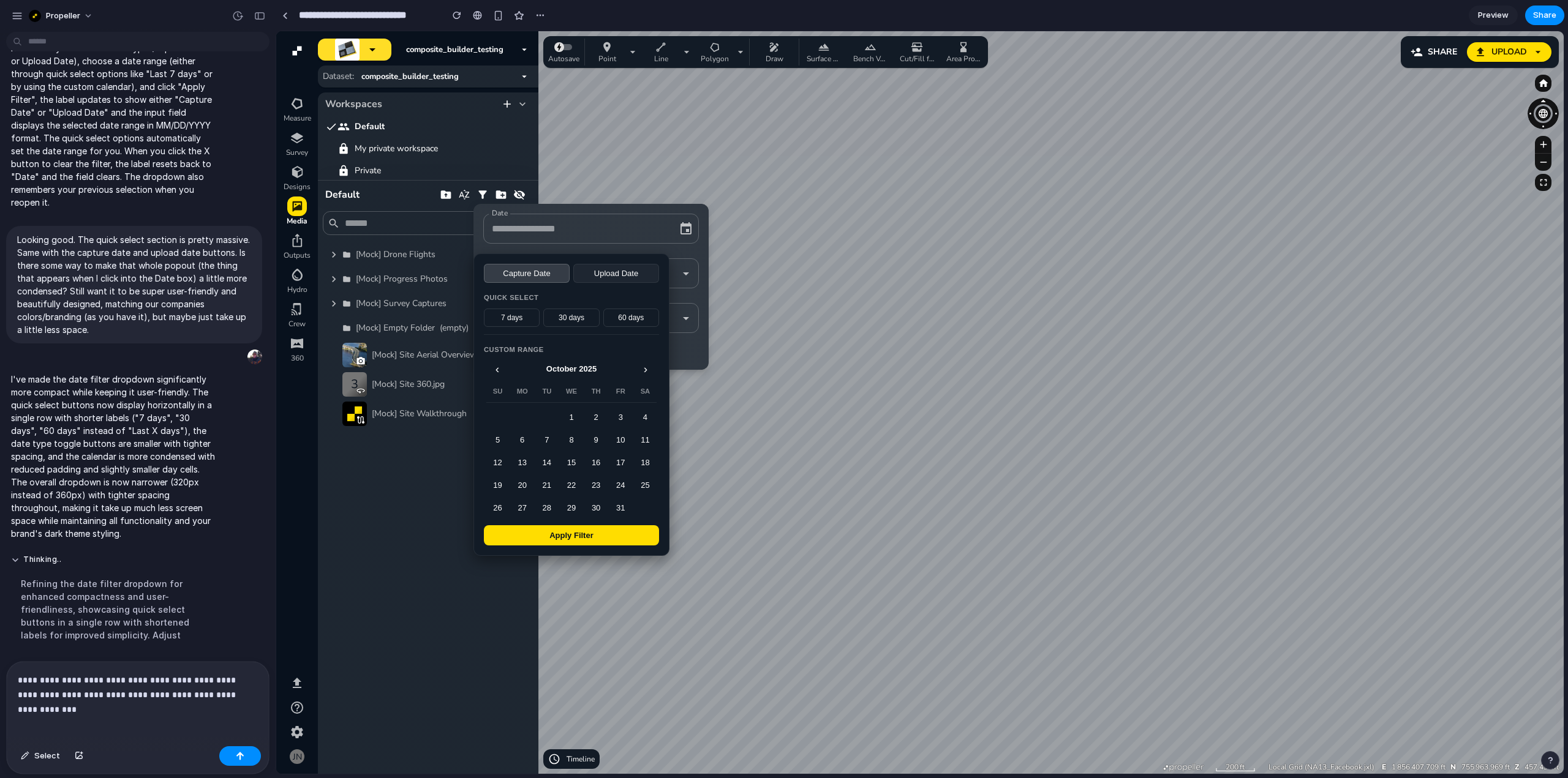
click at [617, 234] on input "Date" at bounding box center [573, 229] width 171 height 19
click at [538, 232] on input "Date" at bounding box center [573, 229] width 171 height 19
click at [81, 688] on p "**********" at bounding box center [135, 687] width 235 height 29
drag, startPoint x: 230, startPoint y: 690, endPoint x: 5, endPoint y: 675, distance: 225.5
click at [5, 675] on div "**********" at bounding box center [134, 718] width 269 height 113
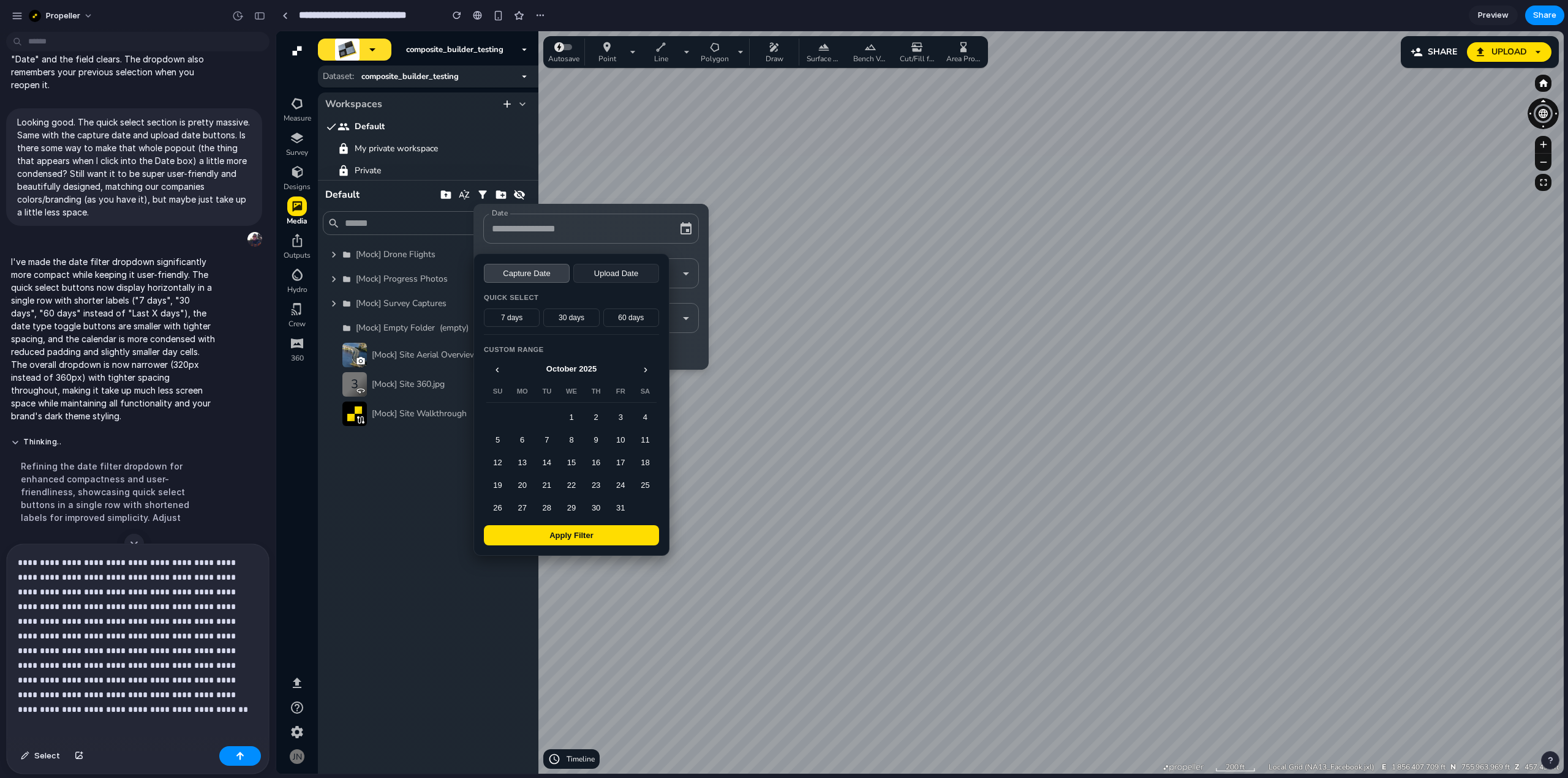
click at [232, 695] on p "**********" at bounding box center [135, 628] width 235 height 147
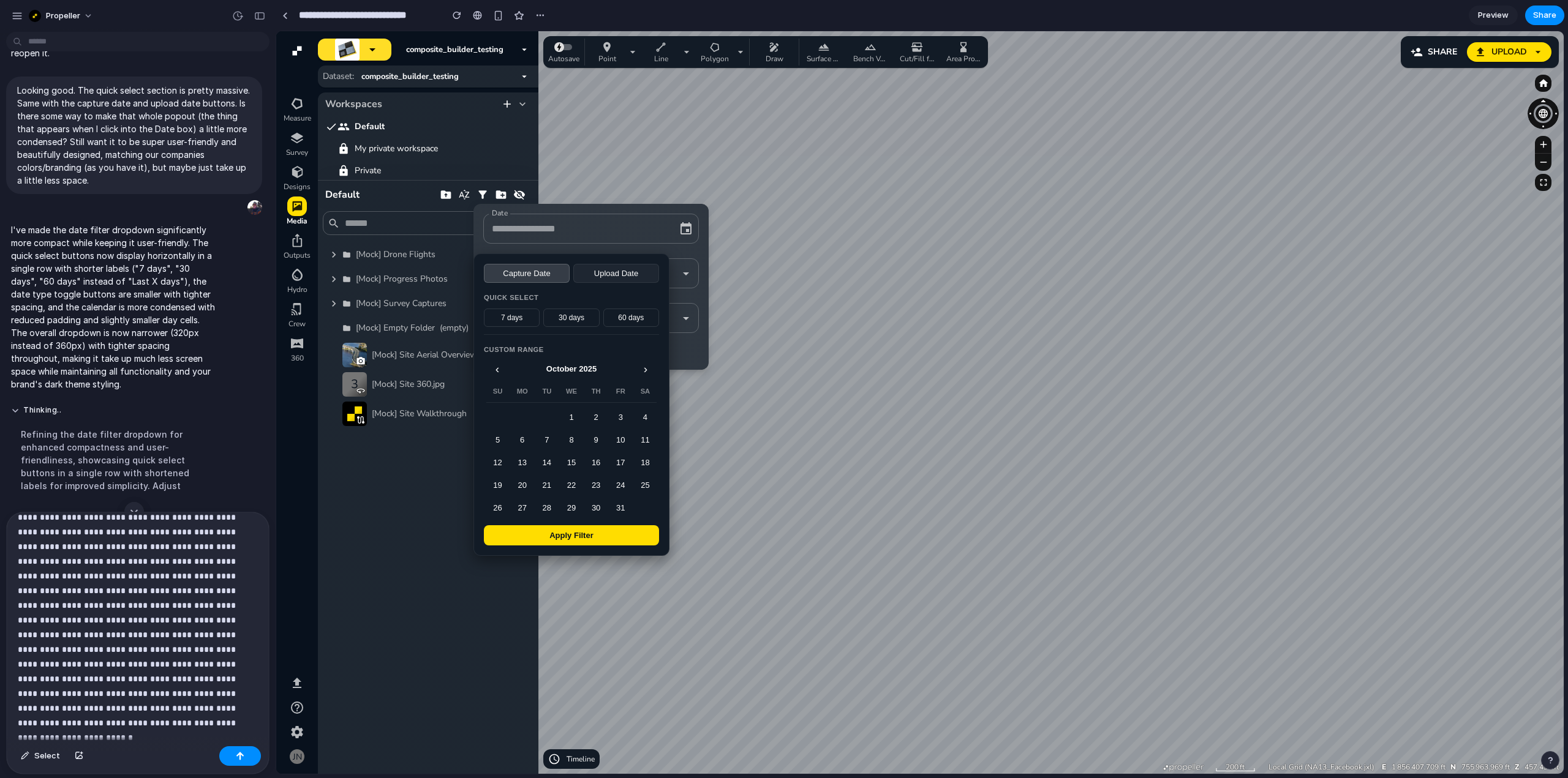
scroll to position [41, 0]
click at [243, 756] on div "button" at bounding box center [240, 756] width 9 height 9
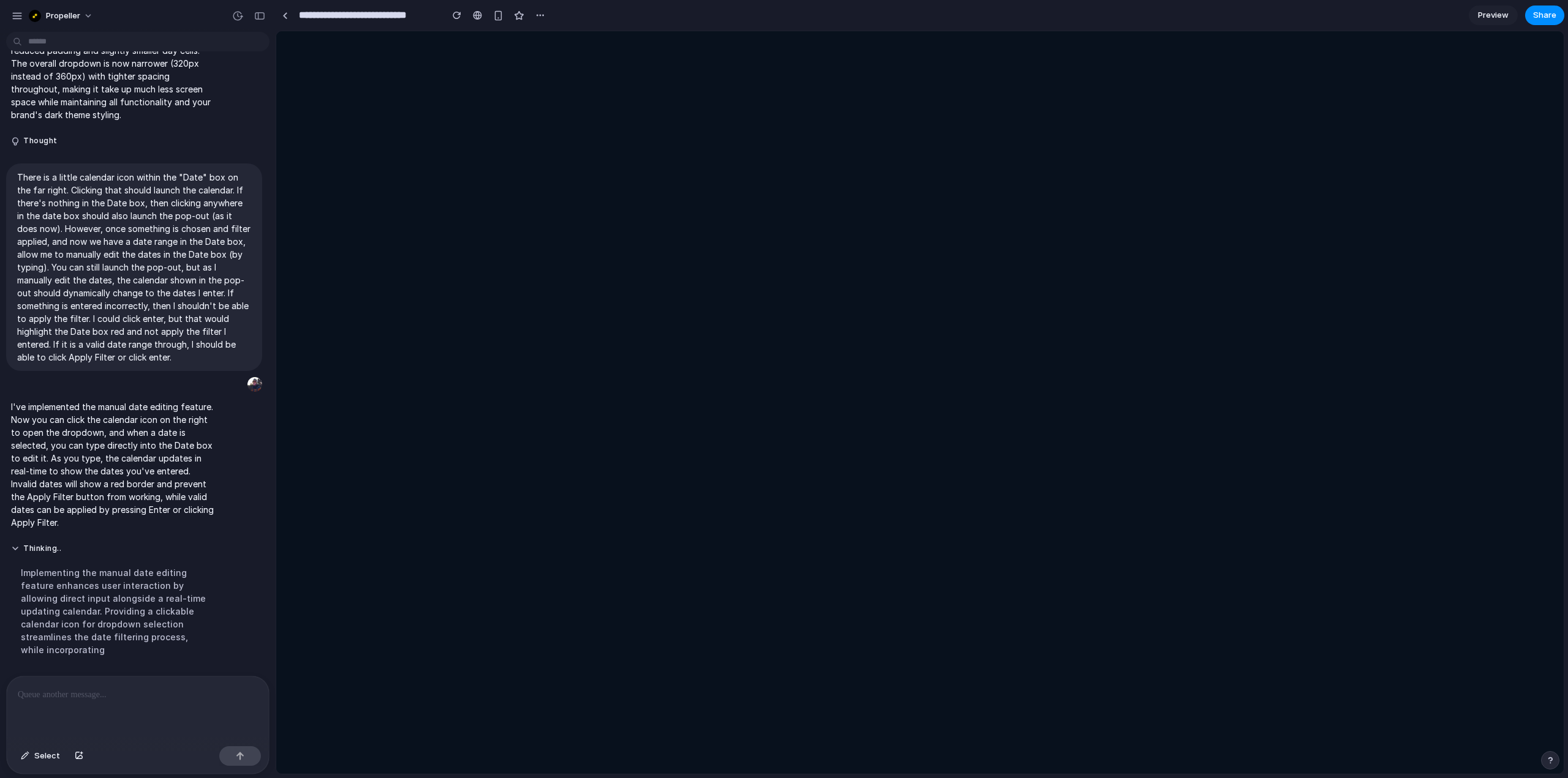
scroll to position [0, 0]
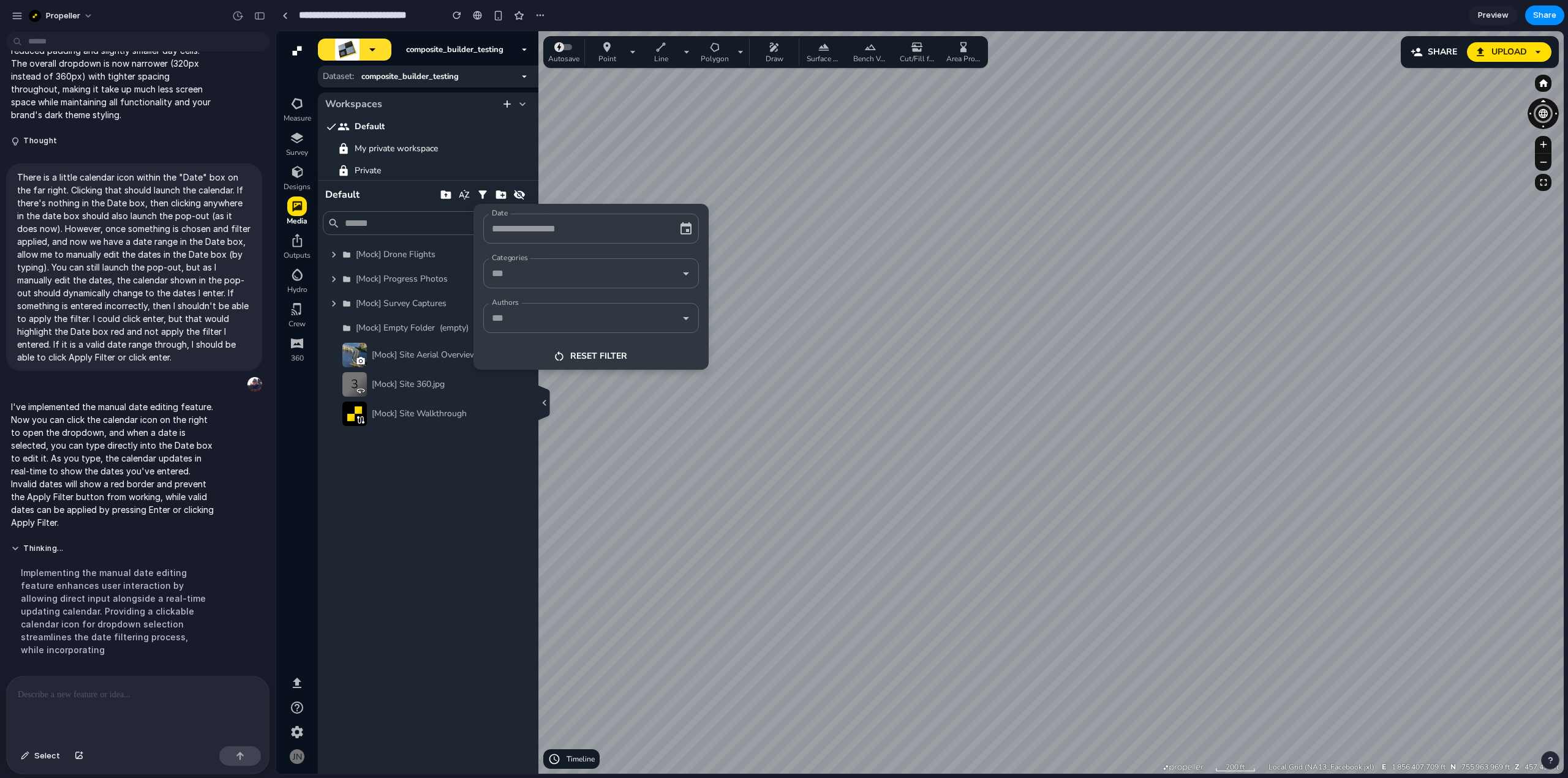
click at [605, 221] on input "Date" at bounding box center [573, 229] width 171 height 19
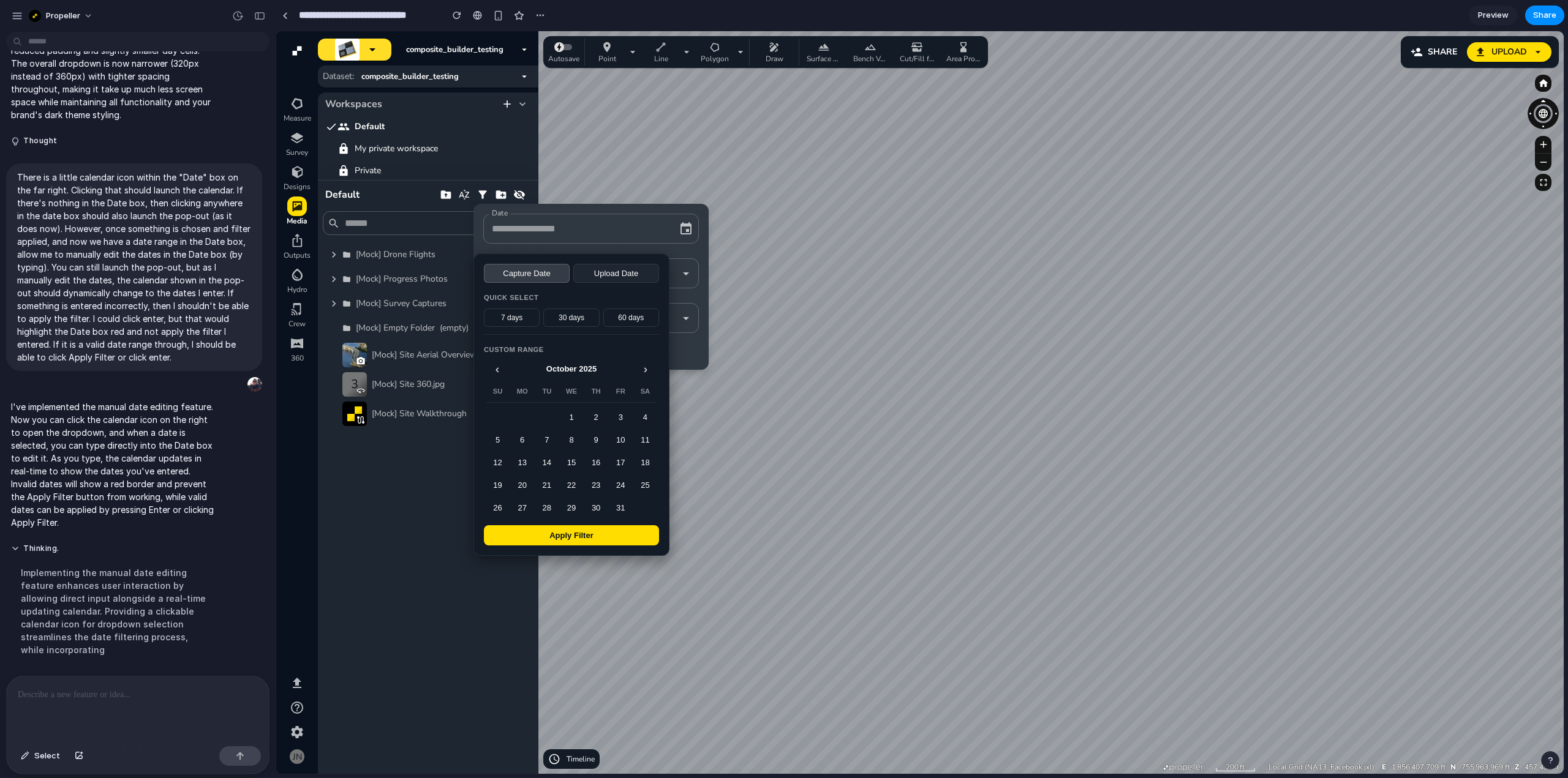
click at [597, 277] on button "Upload Date" at bounding box center [616, 274] width 86 height 19
click at [579, 419] on button "1" at bounding box center [571, 417] width 23 height 21
click at [578, 445] on button "8" at bounding box center [571, 439] width 23 height 21
click at [608, 546] on button "Apply Filter" at bounding box center [571, 536] width 175 height 20
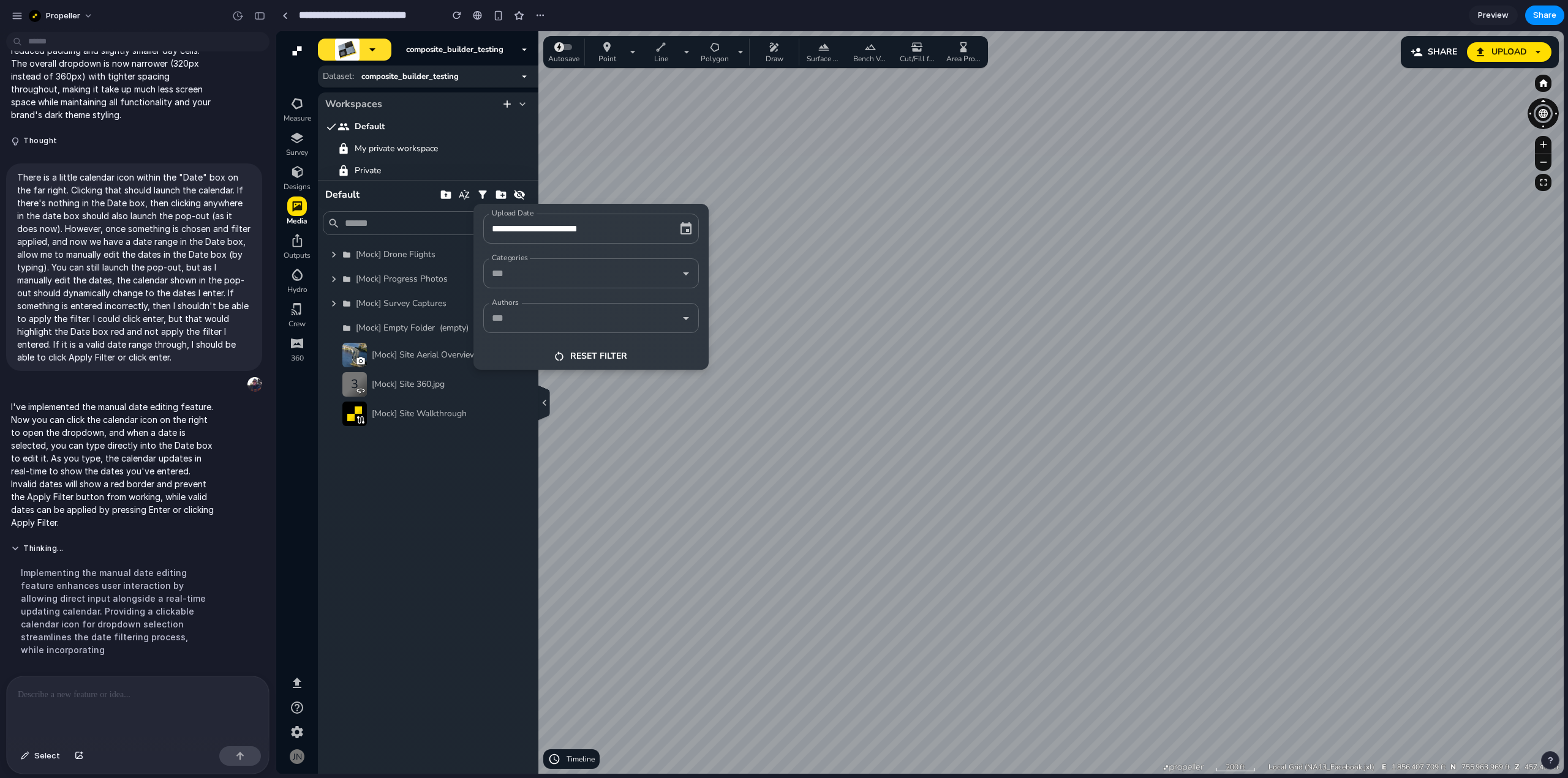
click at [522, 225] on input "**********" at bounding box center [573, 229] width 171 height 19
click at [516, 228] on input "**********" at bounding box center [573, 229] width 171 height 19
click at [618, 234] on input "**********" at bounding box center [573, 230] width 168 height 19
click at [518, 229] on input "**********" at bounding box center [573, 230] width 168 height 19
click at [616, 230] on input "**********" at bounding box center [573, 229] width 171 height 19
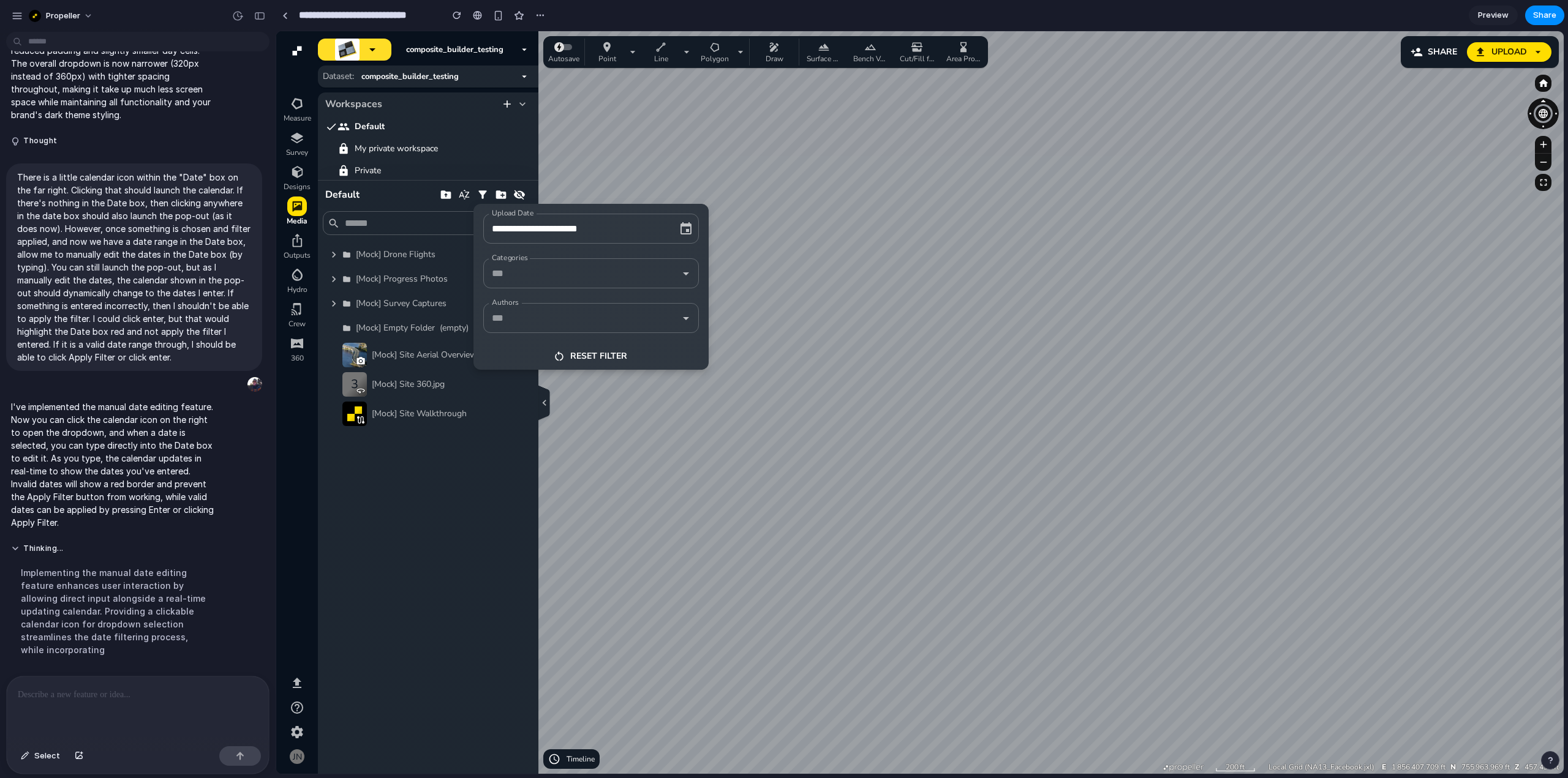
type input "**********"
click at [895, 303] on div at bounding box center [920, 402] width 1287 height 742
click at [650, 228] on input "**********" at bounding box center [573, 229] width 171 height 19
click at [686, 226] on icon "button" at bounding box center [685, 228] width 11 height 12
click at [651, 249] on div "**********" at bounding box center [591, 287] width 235 height 166
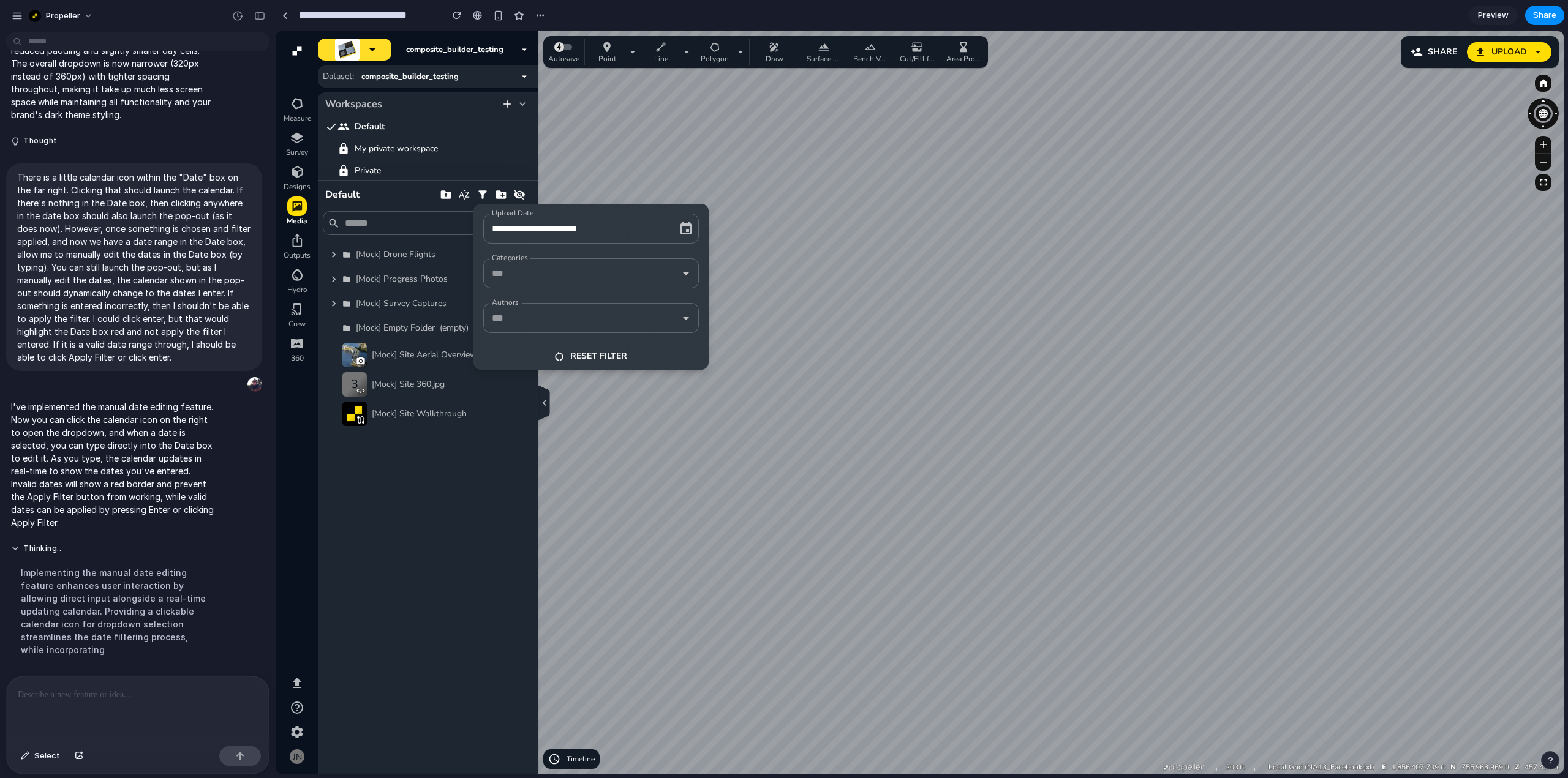
click at [602, 355] on button "Reset filter" at bounding box center [591, 356] width 235 height 27
click at [131, 692] on p at bounding box center [135, 695] width 235 height 15
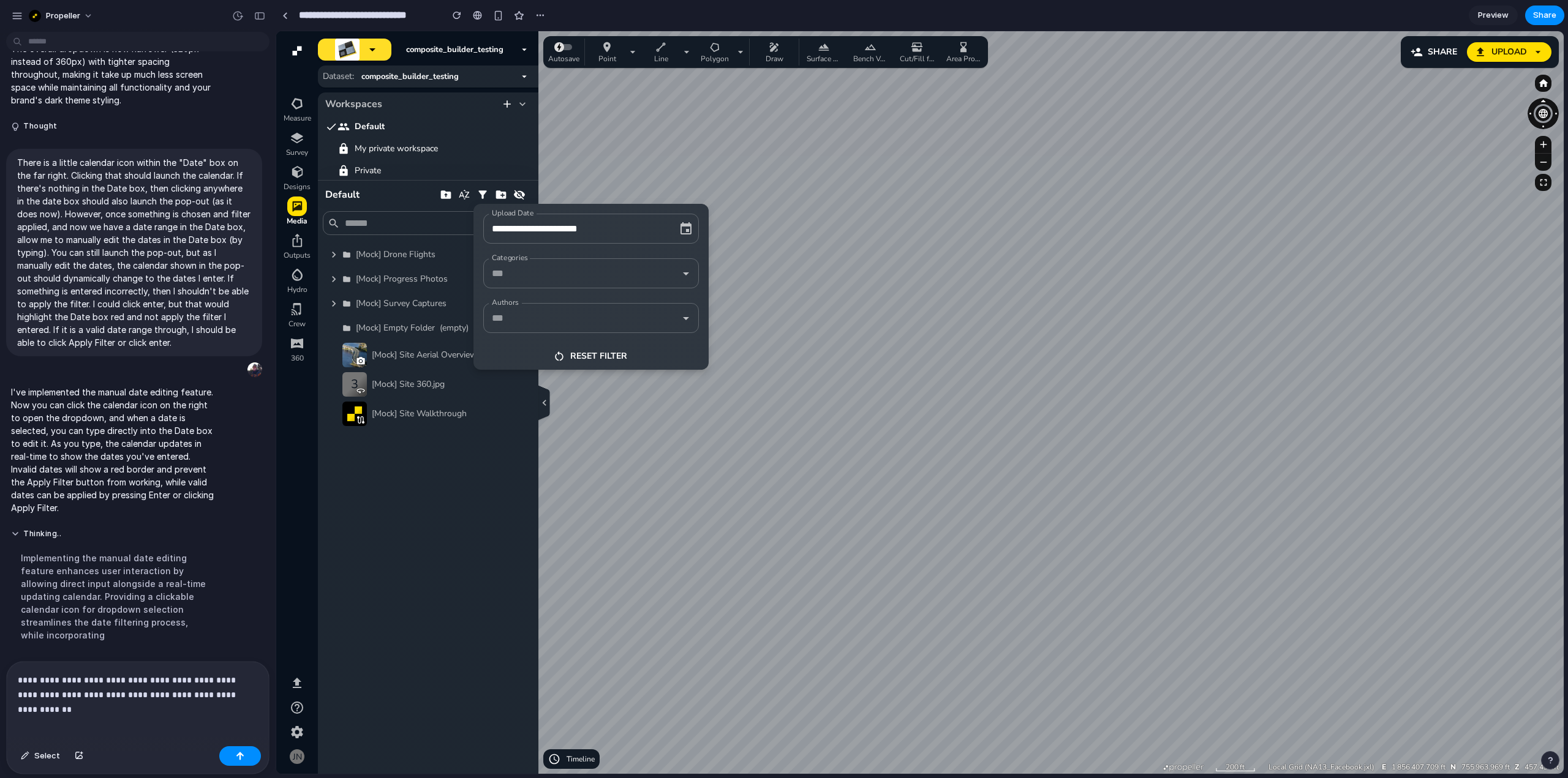
scroll to position [3508, 0]
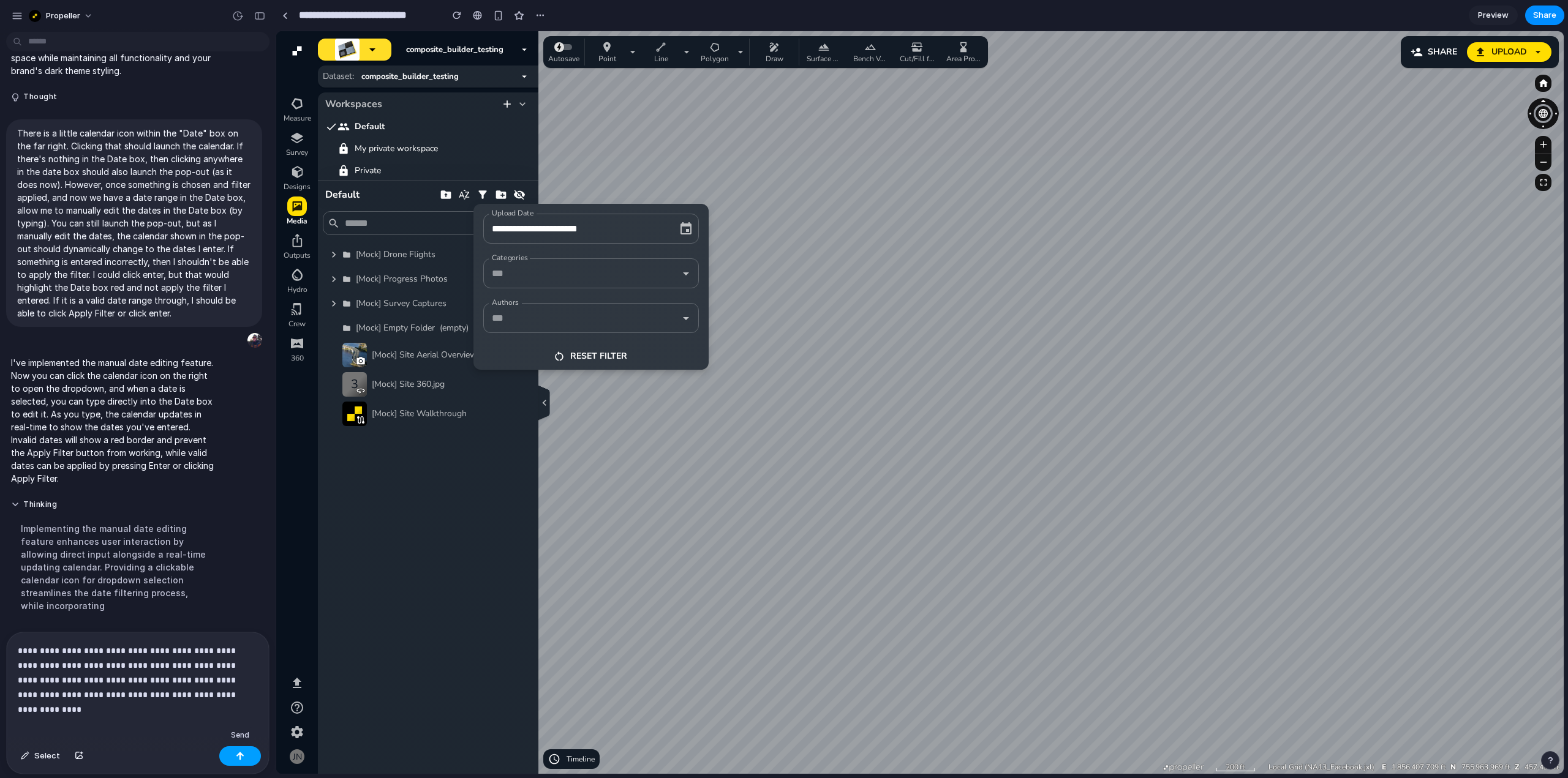
click at [234, 753] on button "button" at bounding box center [240, 756] width 41 height 20
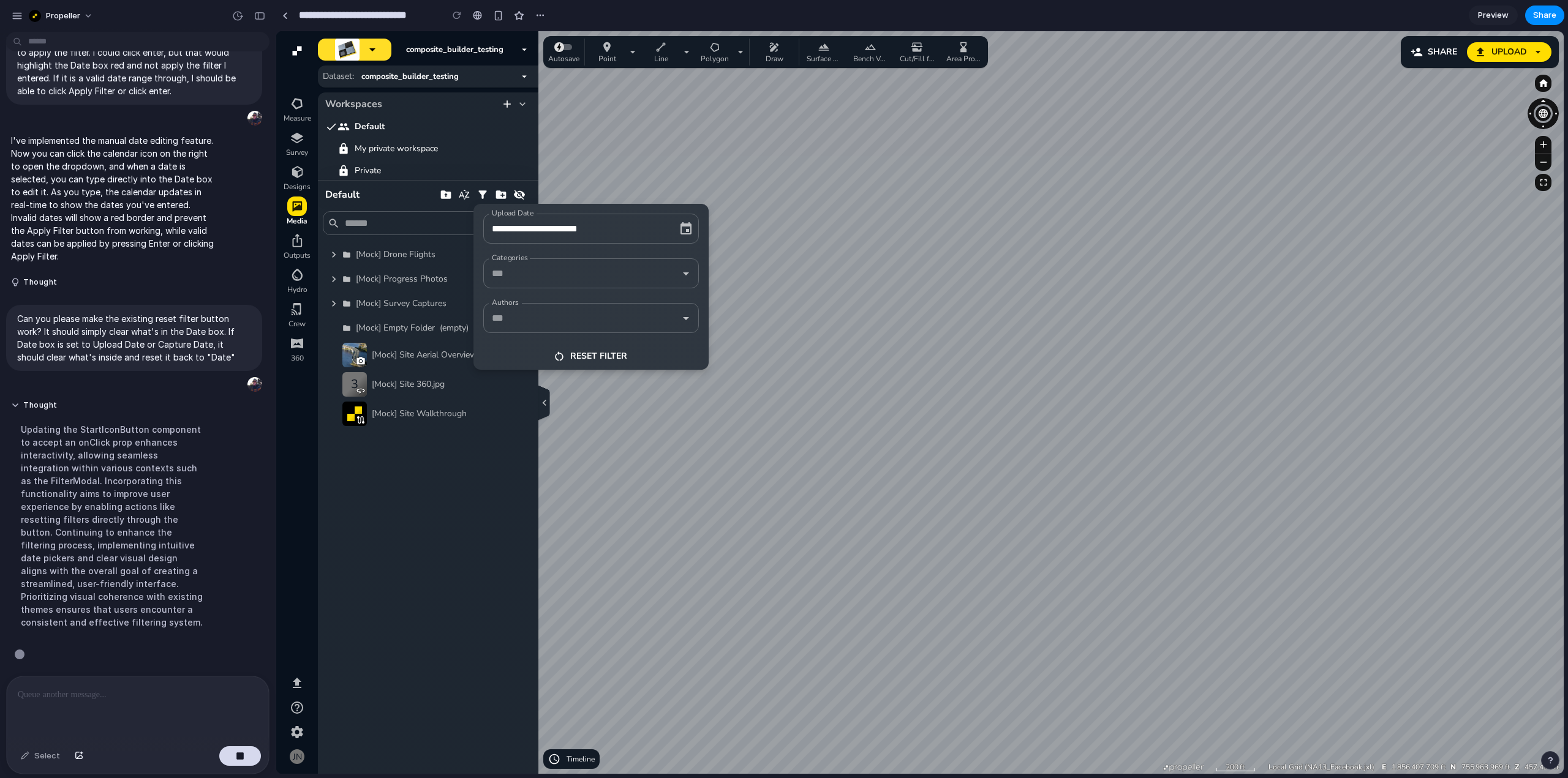
scroll to position [3735, 0]
click at [349, 477] on div at bounding box center [920, 402] width 1287 height 742
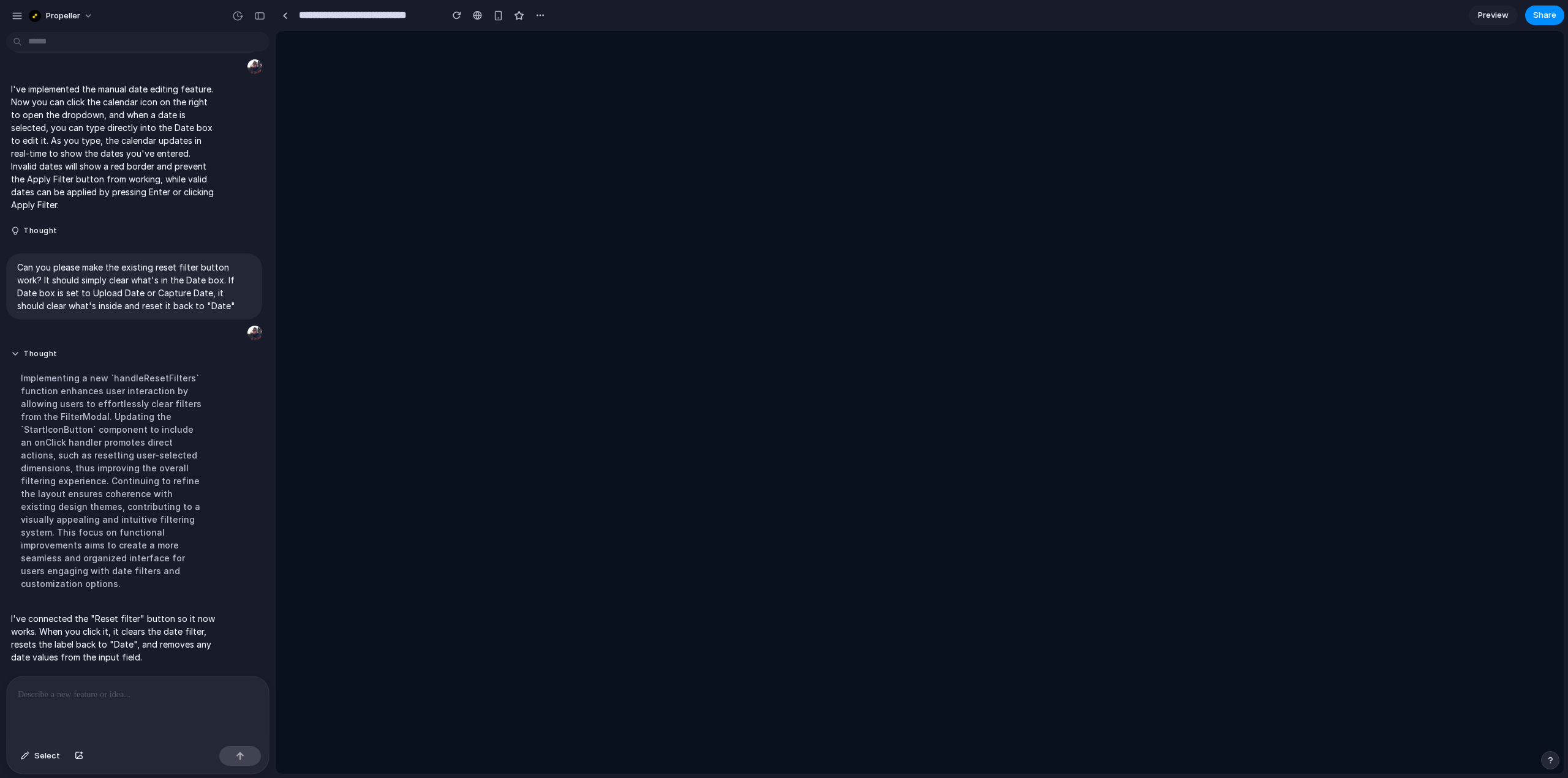
scroll to position [0, 0]
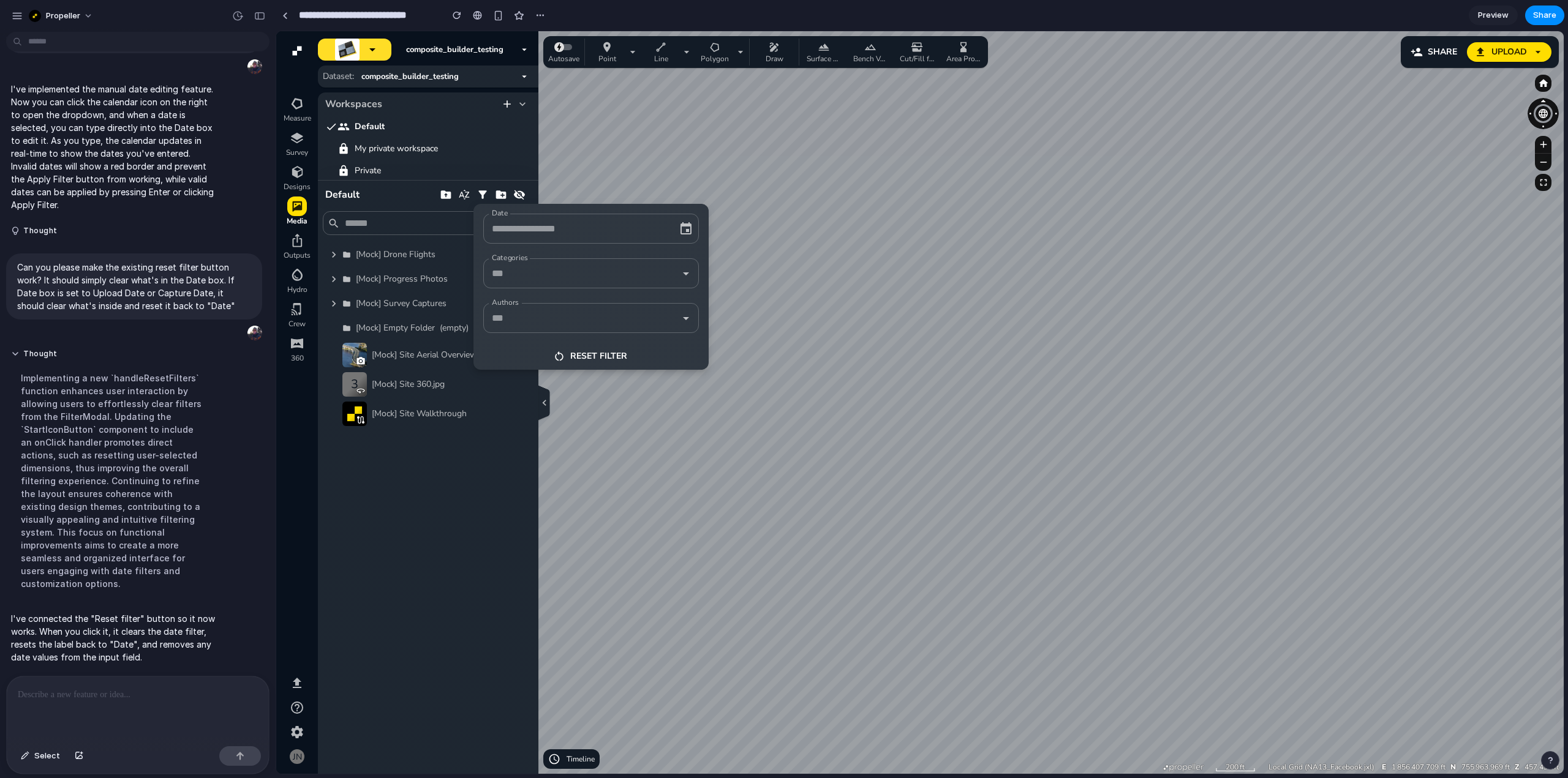
click at [592, 231] on input "Date" at bounding box center [573, 229] width 171 height 19
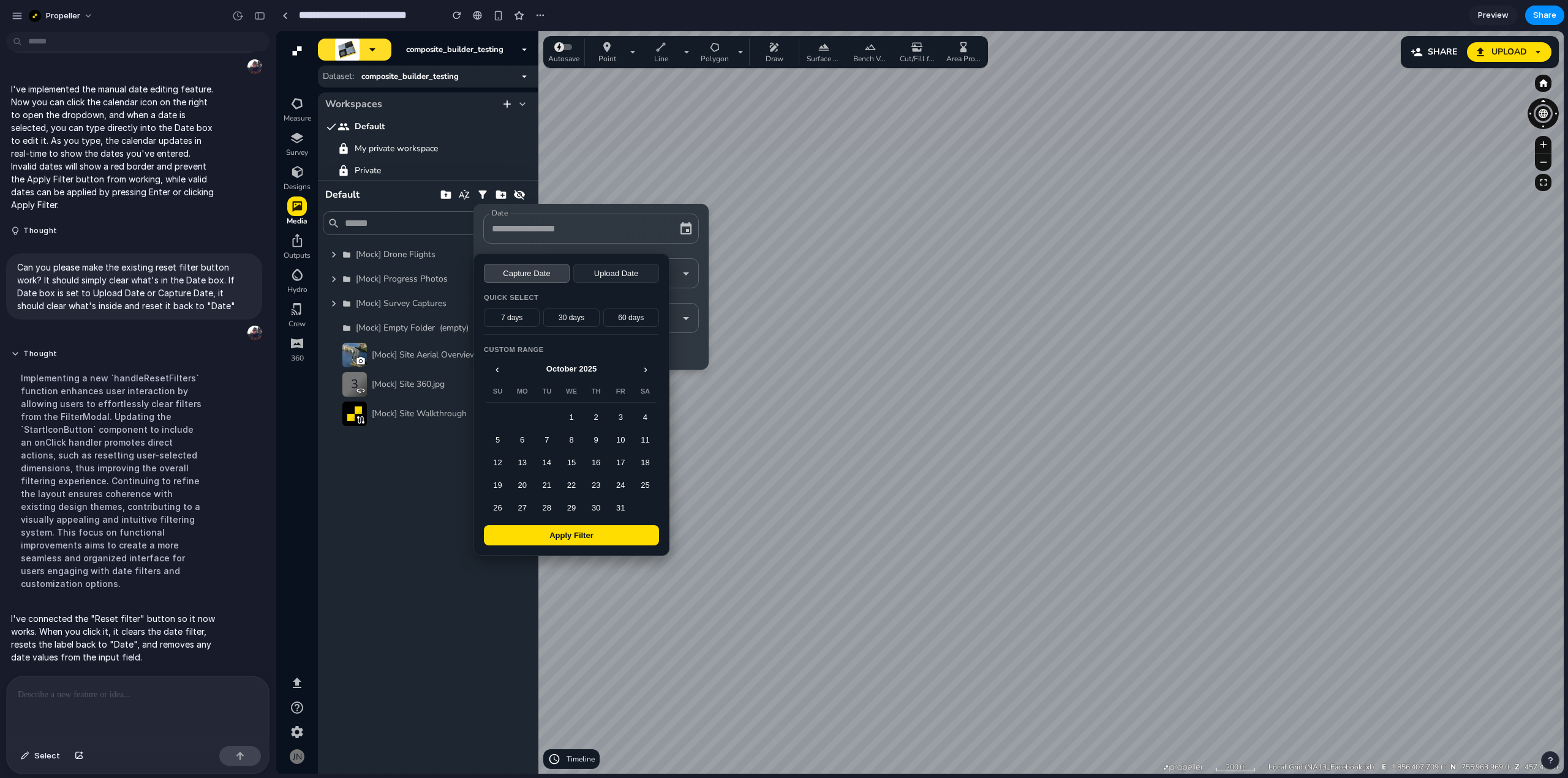
click at [523, 325] on button "7 days" at bounding box center [512, 317] width 56 height 18
click at [549, 535] on button "Apply Filter" at bounding box center [571, 536] width 175 height 20
type input "**********"
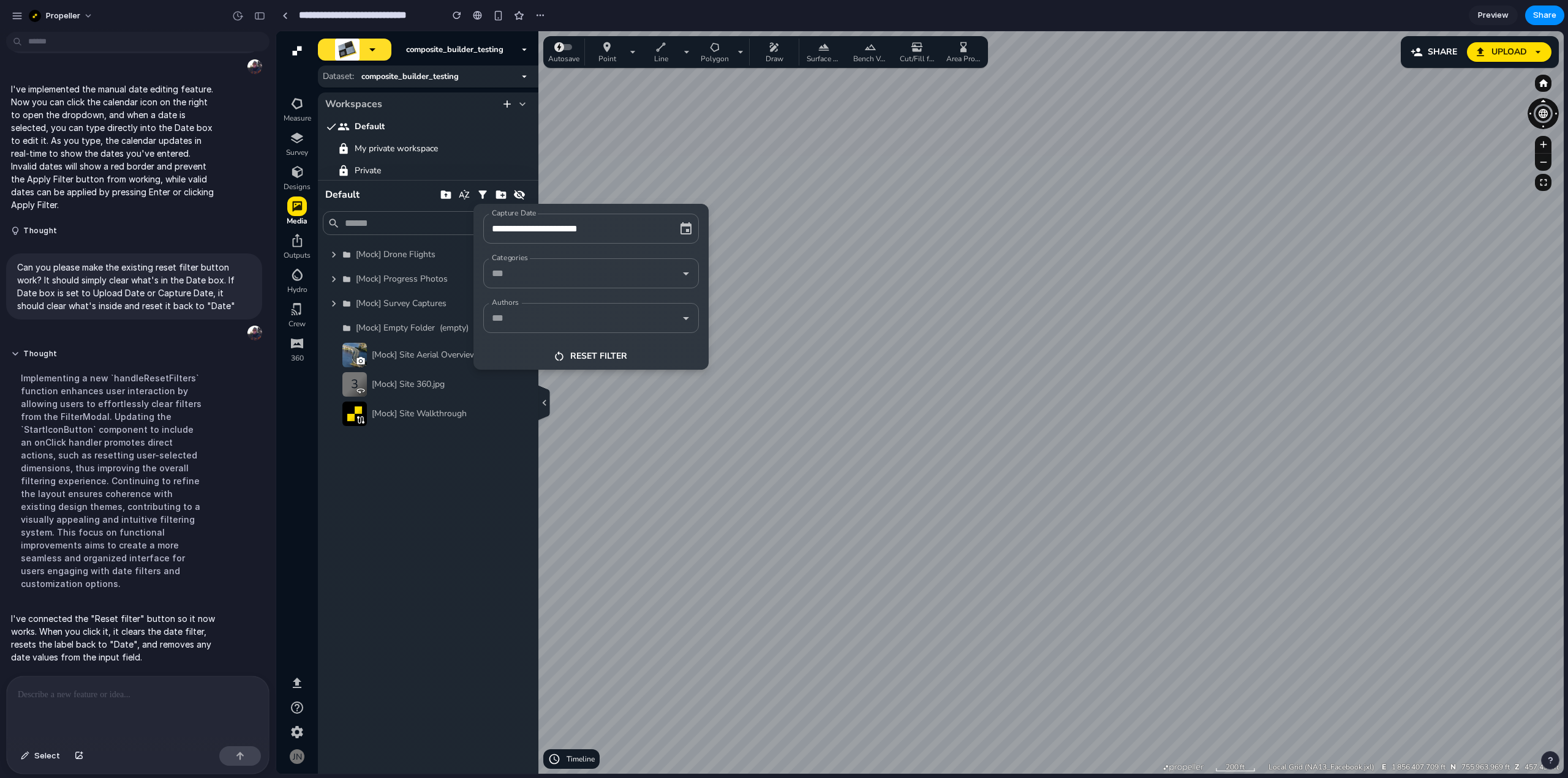
click at [584, 357] on button "Reset filter" at bounding box center [591, 356] width 235 height 27
click at [636, 222] on input "Date" at bounding box center [573, 229] width 171 height 19
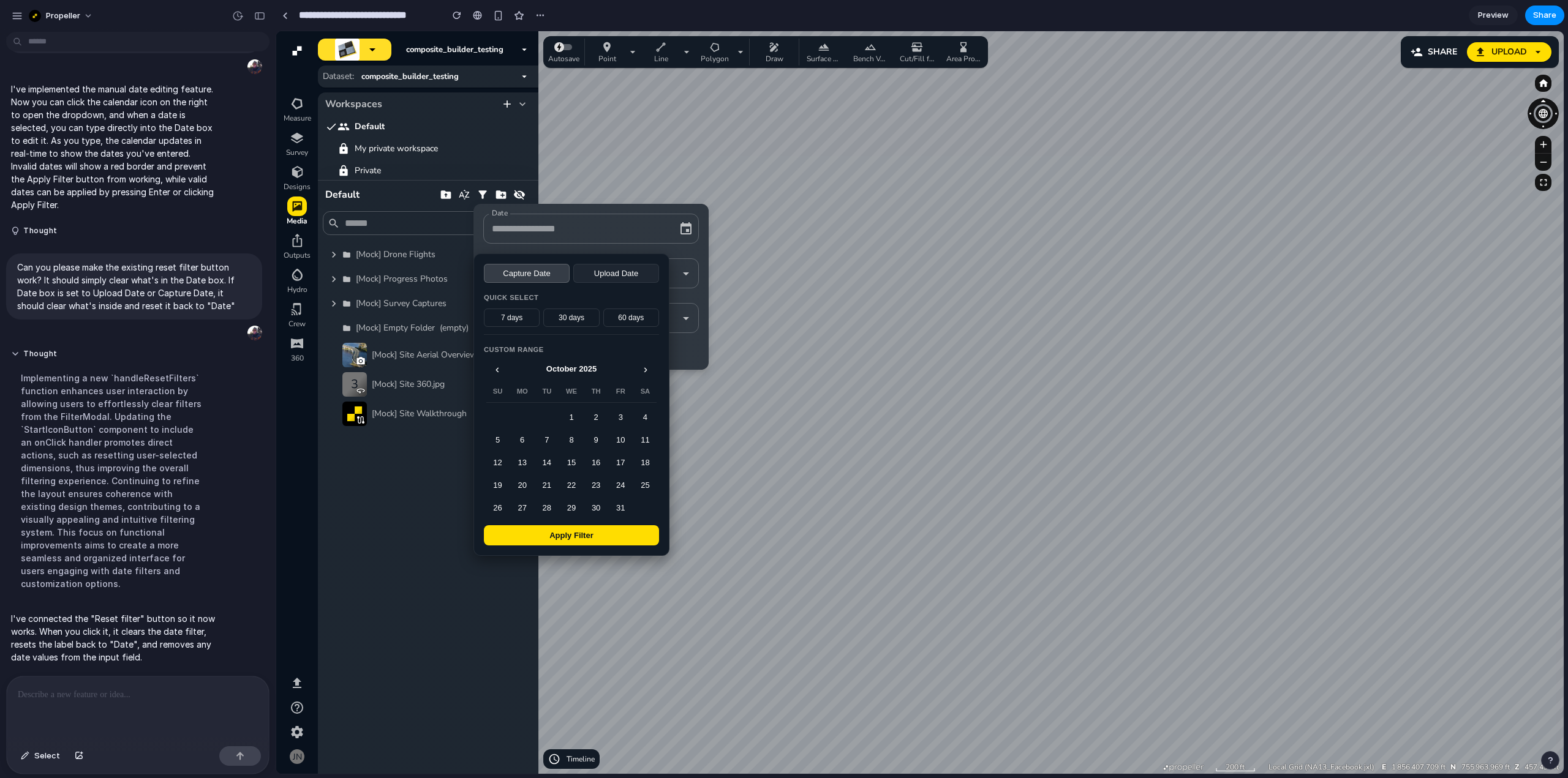
click at [631, 273] on button "Upload Date" at bounding box center [616, 274] width 86 height 19
click at [572, 322] on button "30 days" at bounding box center [571, 317] width 56 height 18
click at [570, 540] on button "Apply Filter" at bounding box center [571, 536] width 175 height 20
type input "**********"
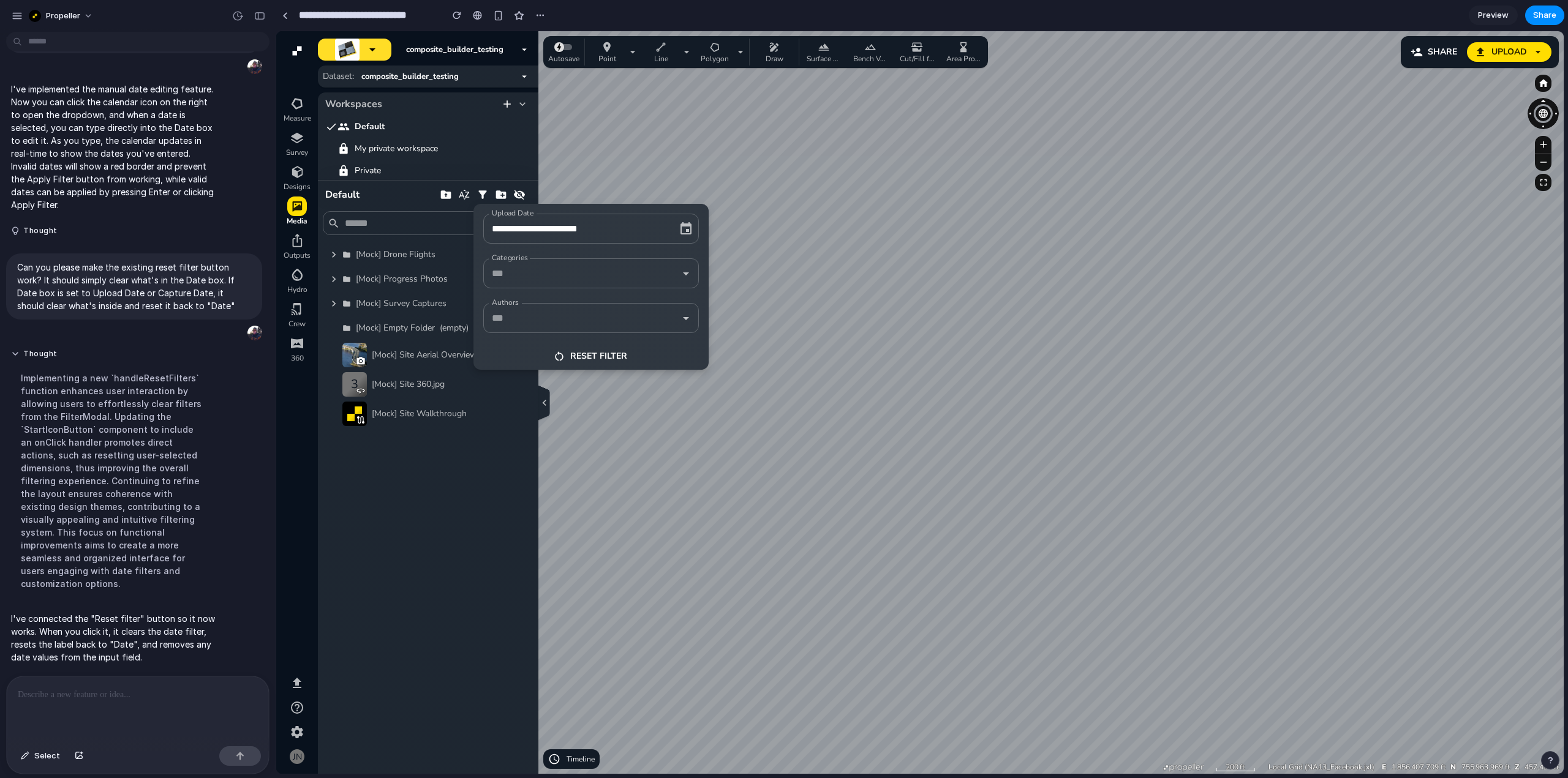
click at [668, 233] on icon "button" at bounding box center [670, 229] width 12 height 12
click at [338, 467] on div at bounding box center [920, 402] width 1287 height 742
click at [341, 539] on div at bounding box center [920, 402] width 1287 height 742
click at [605, 221] on input "Date" at bounding box center [573, 229] width 171 height 19
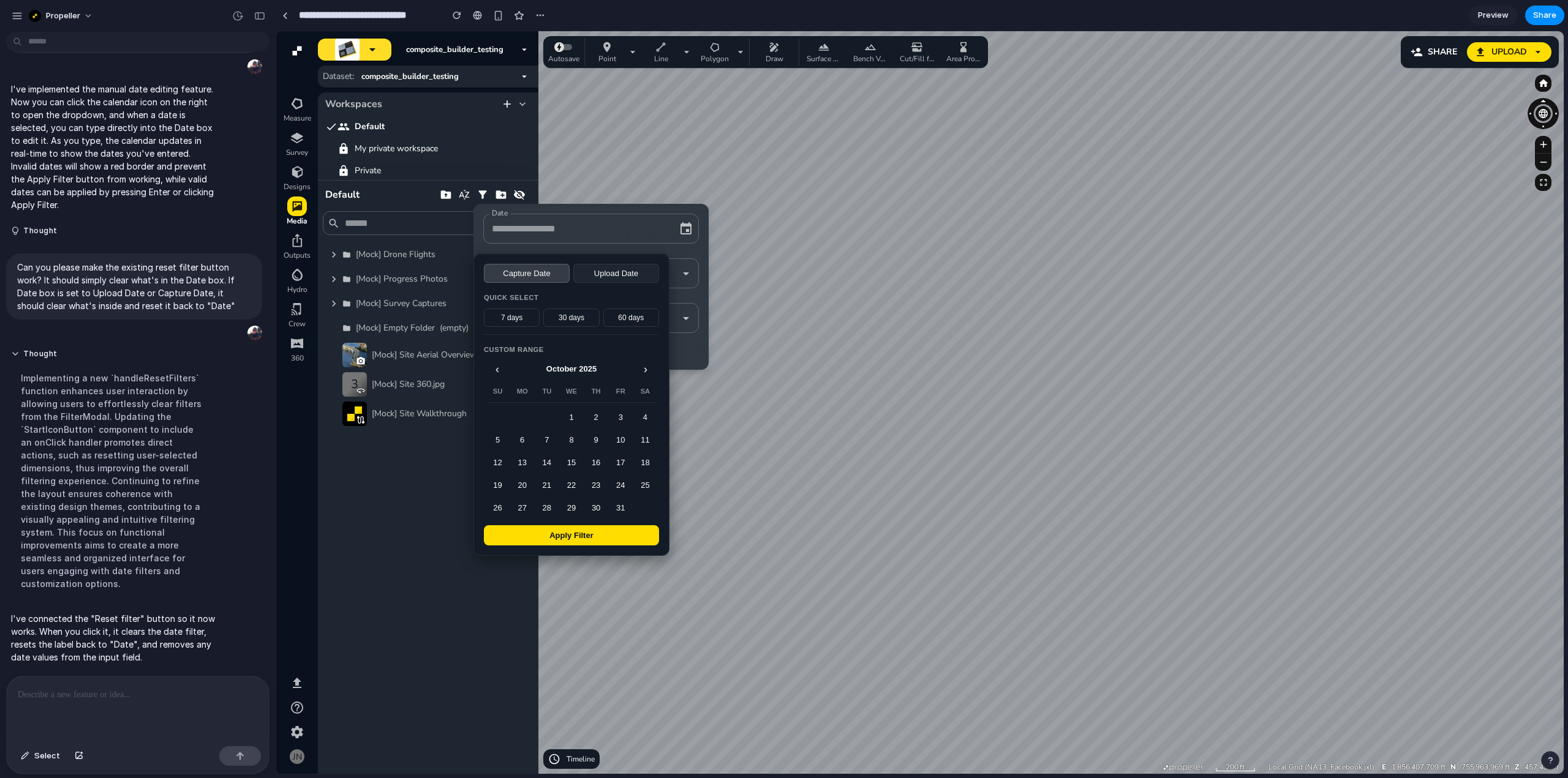
click at [772, 244] on div at bounding box center [920, 402] width 1287 height 742
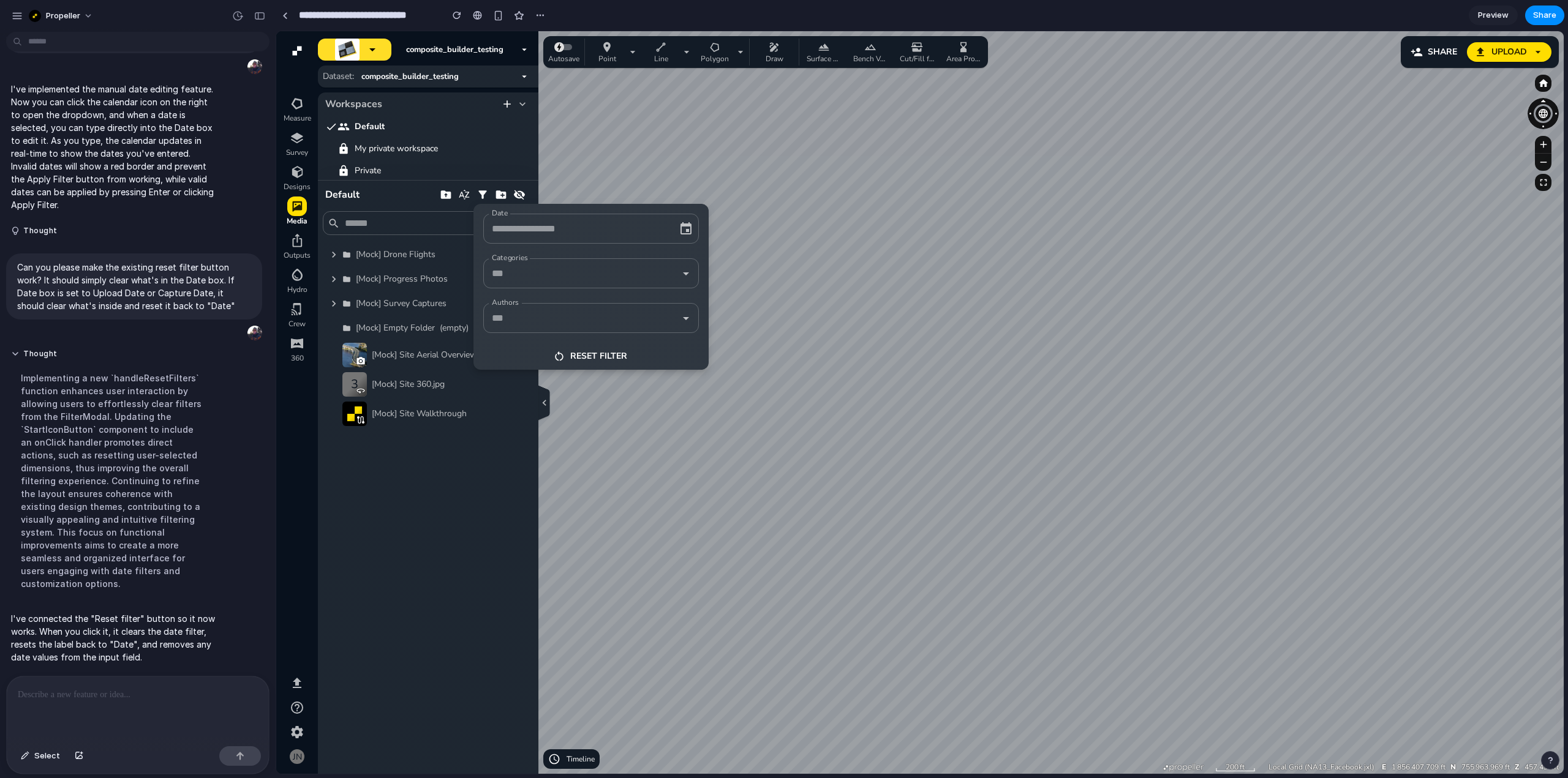
click at [340, 491] on div at bounding box center [920, 402] width 1287 height 742
click at [663, 231] on button "button" at bounding box center [670, 229] width 17 height 17
click at [621, 225] on input "Date" at bounding box center [573, 229] width 171 height 19
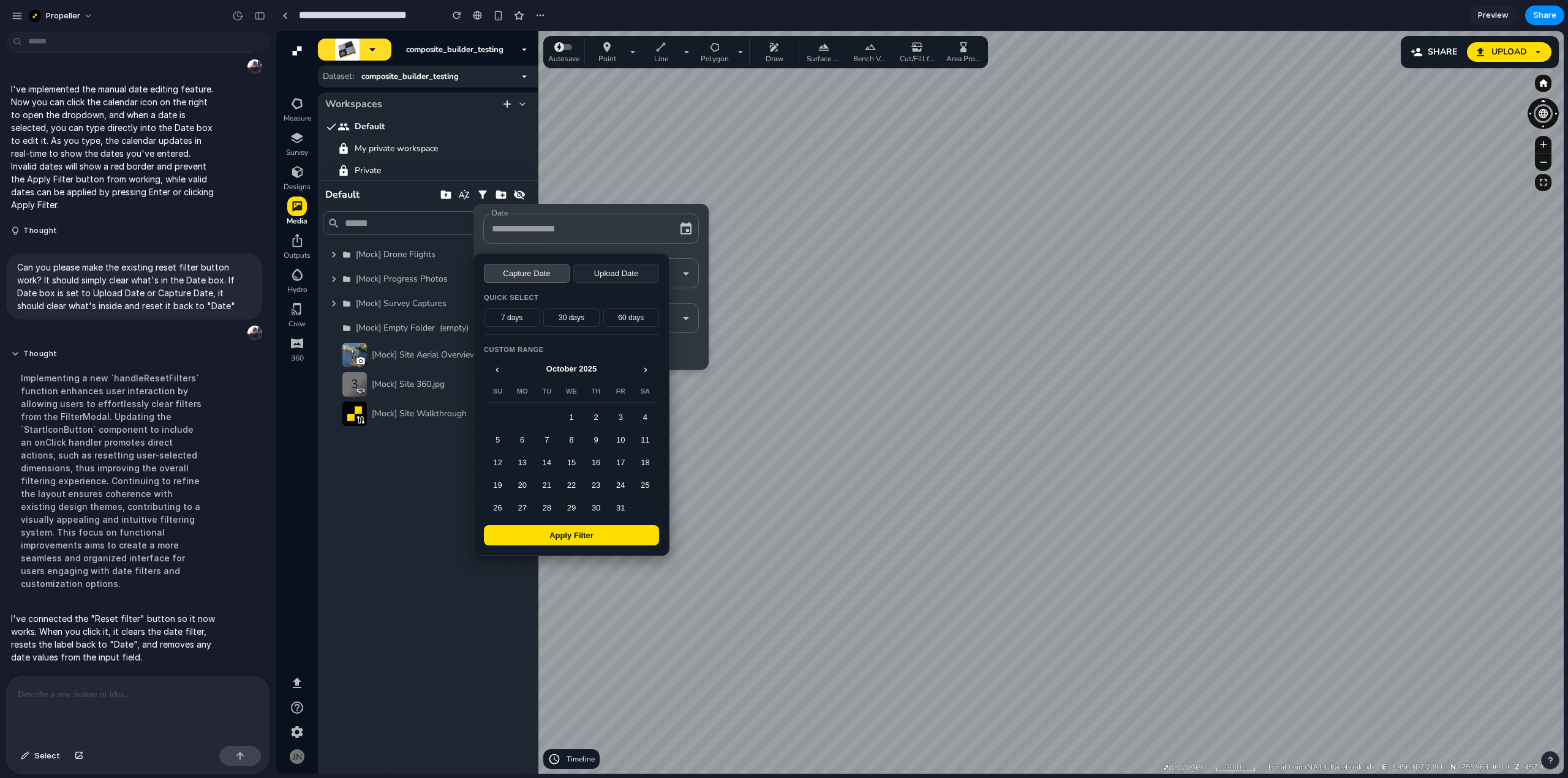
click at [409, 526] on div at bounding box center [920, 402] width 1287 height 742
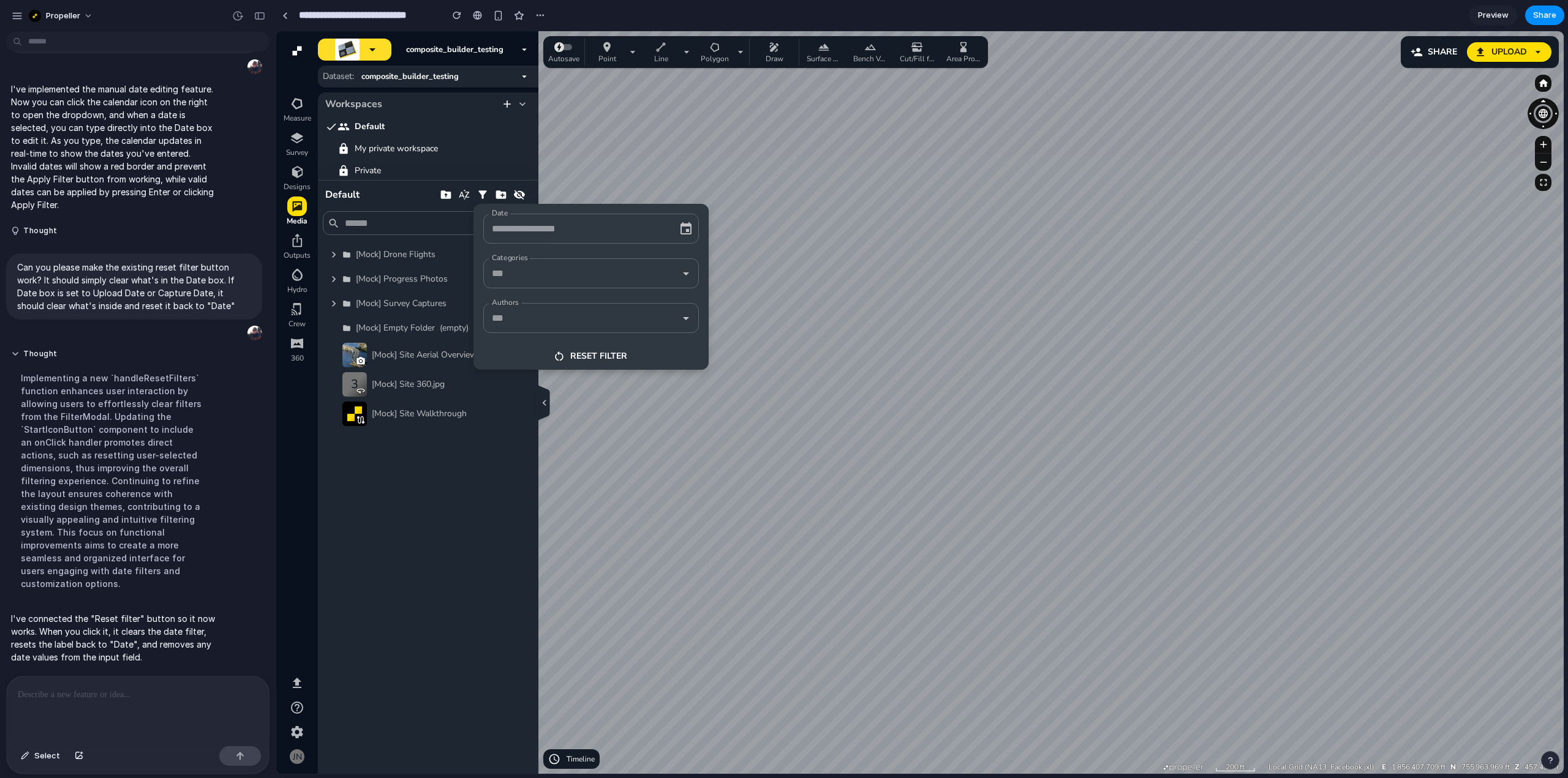
click at [666, 229] on icon "button" at bounding box center [670, 229] width 12 height 12
click at [576, 234] on input "Date" at bounding box center [573, 229] width 171 height 19
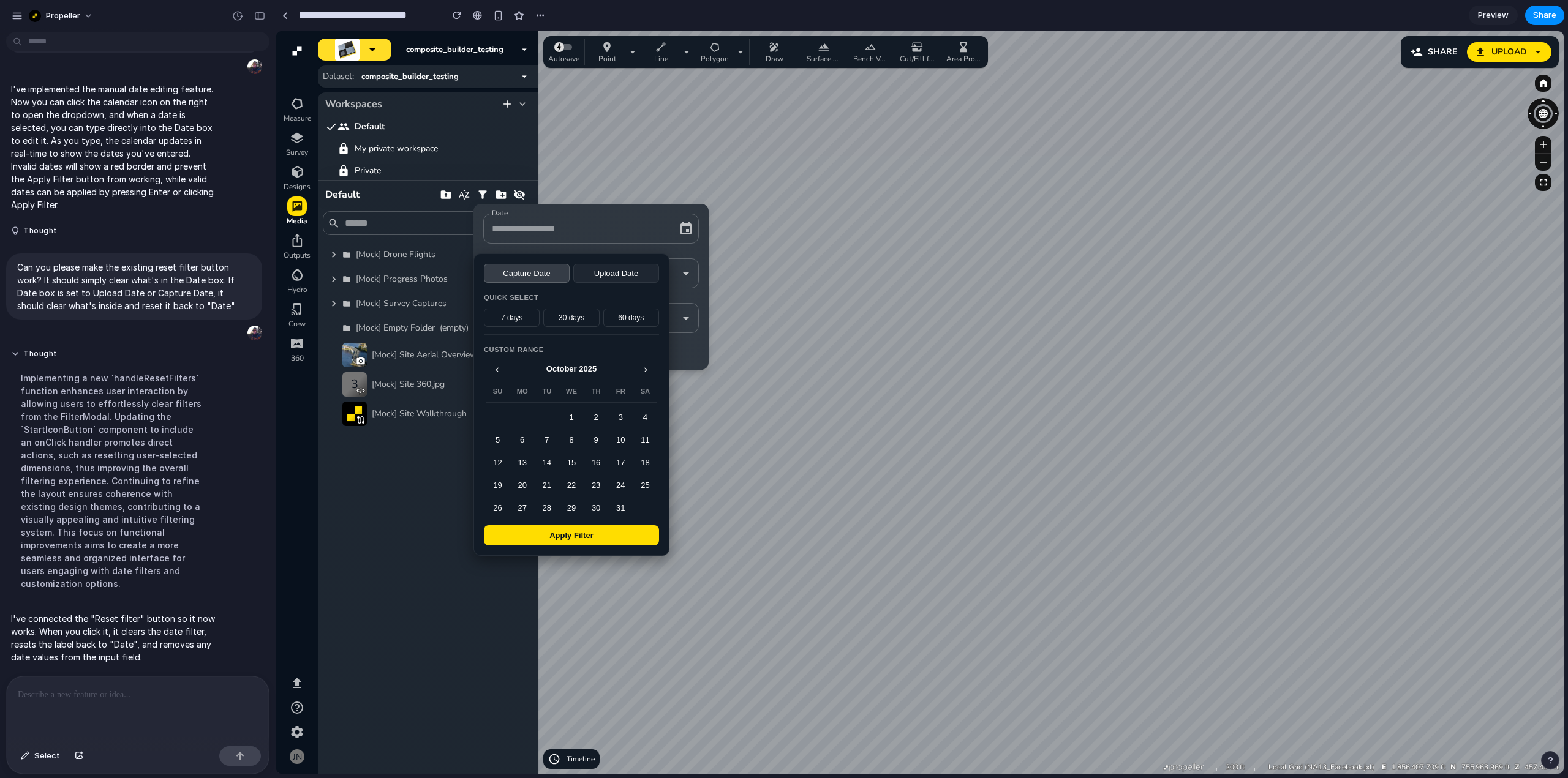
click at [633, 227] on input "Date" at bounding box center [573, 229] width 171 height 19
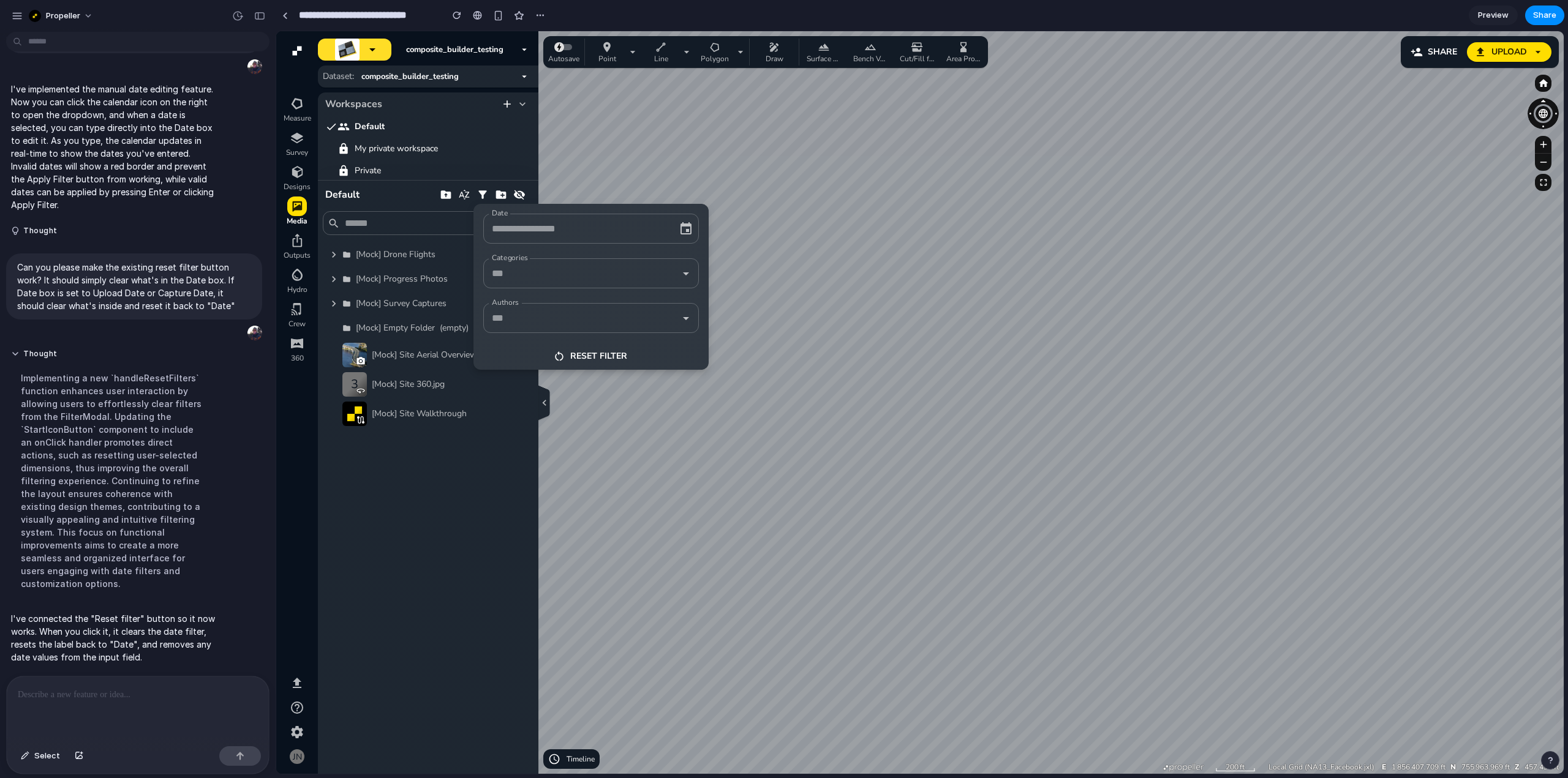
click at [750, 224] on div at bounding box center [920, 402] width 1287 height 742
click at [127, 695] on p at bounding box center [135, 695] width 235 height 15
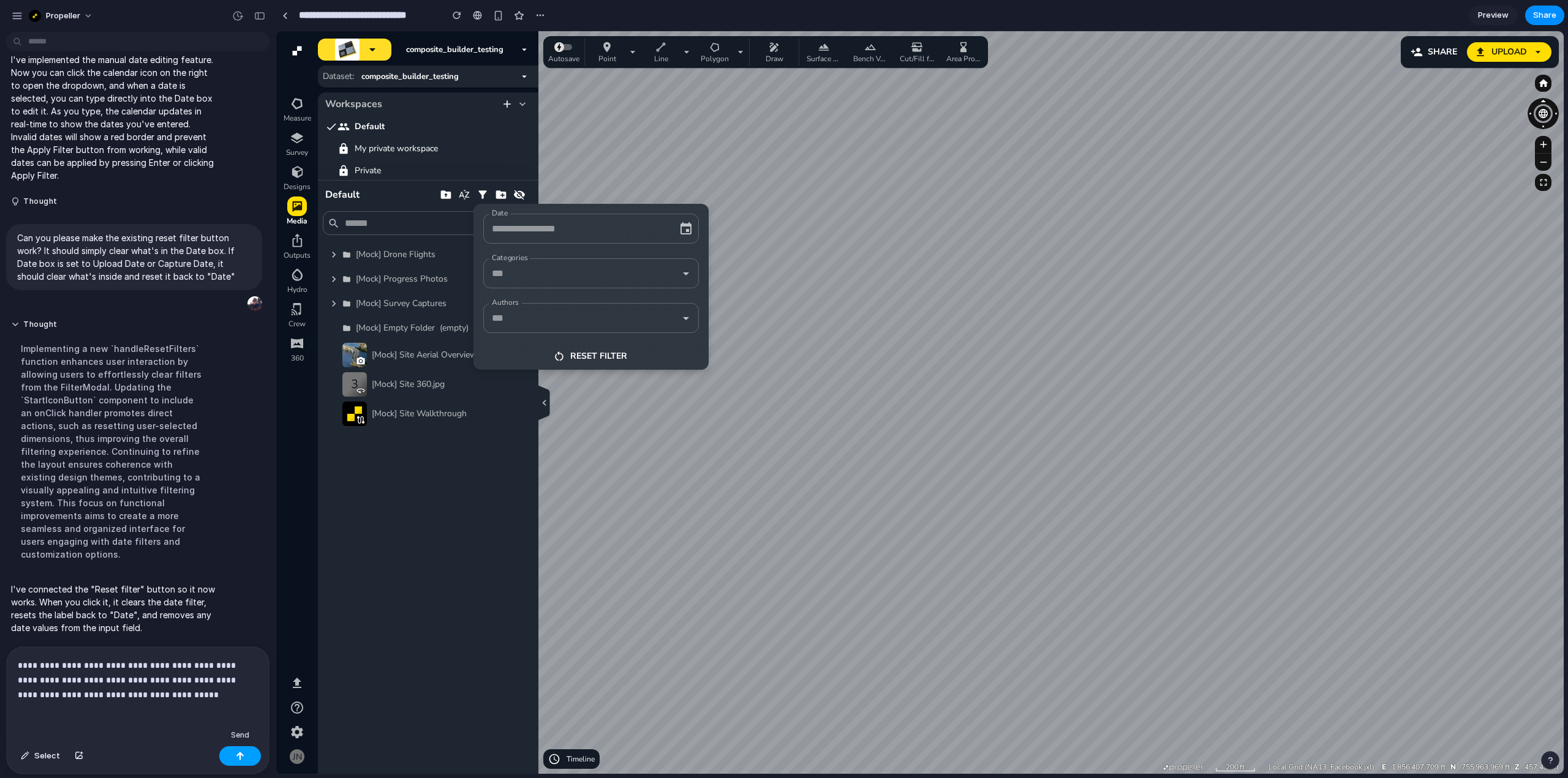
click at [241, 758] on div "button" at bounding box center [240, 756] width 9 height 9
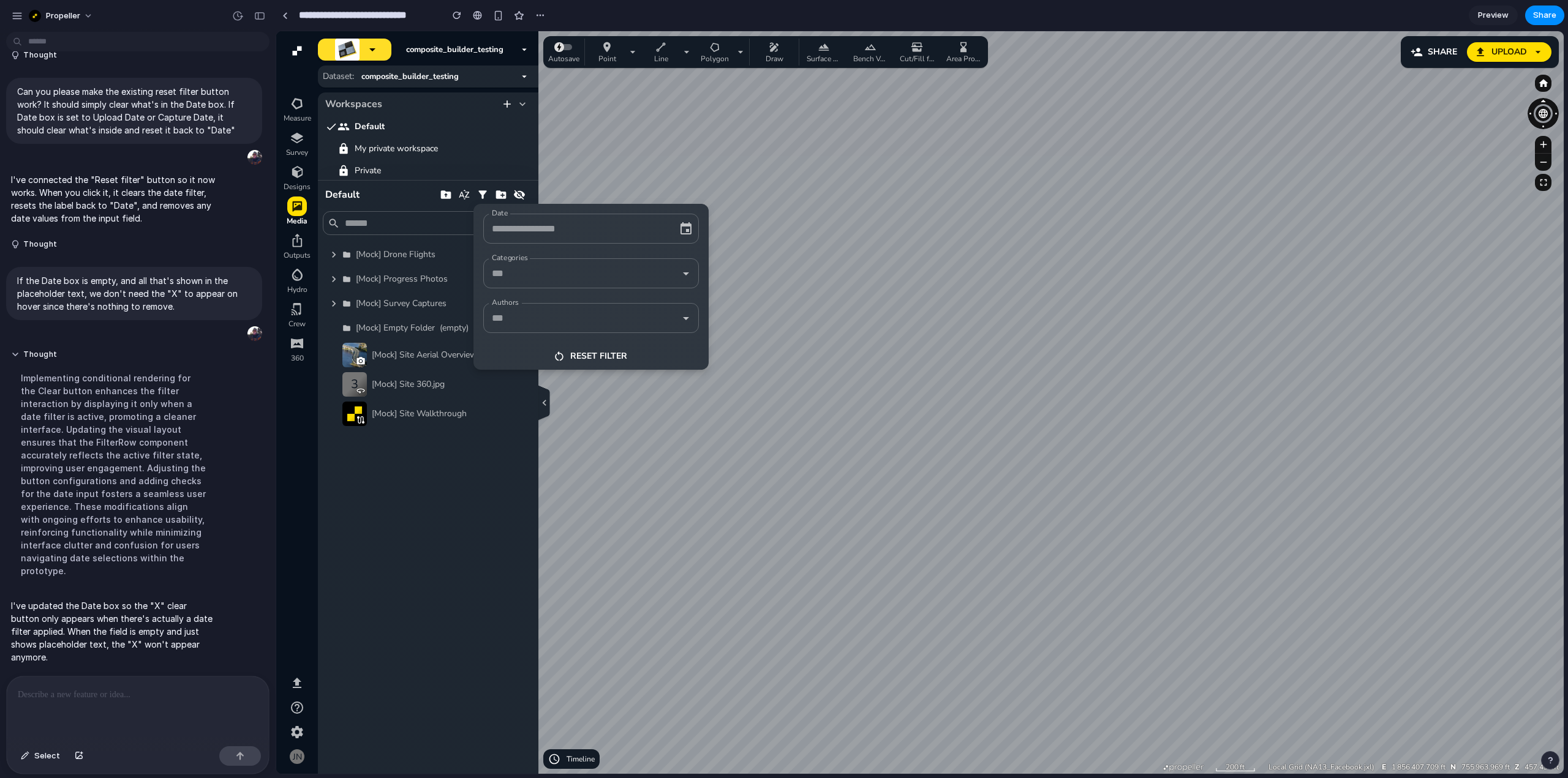
click at [597, 225] on input "Date" at bounding box center [581, 229] width 186 height 19
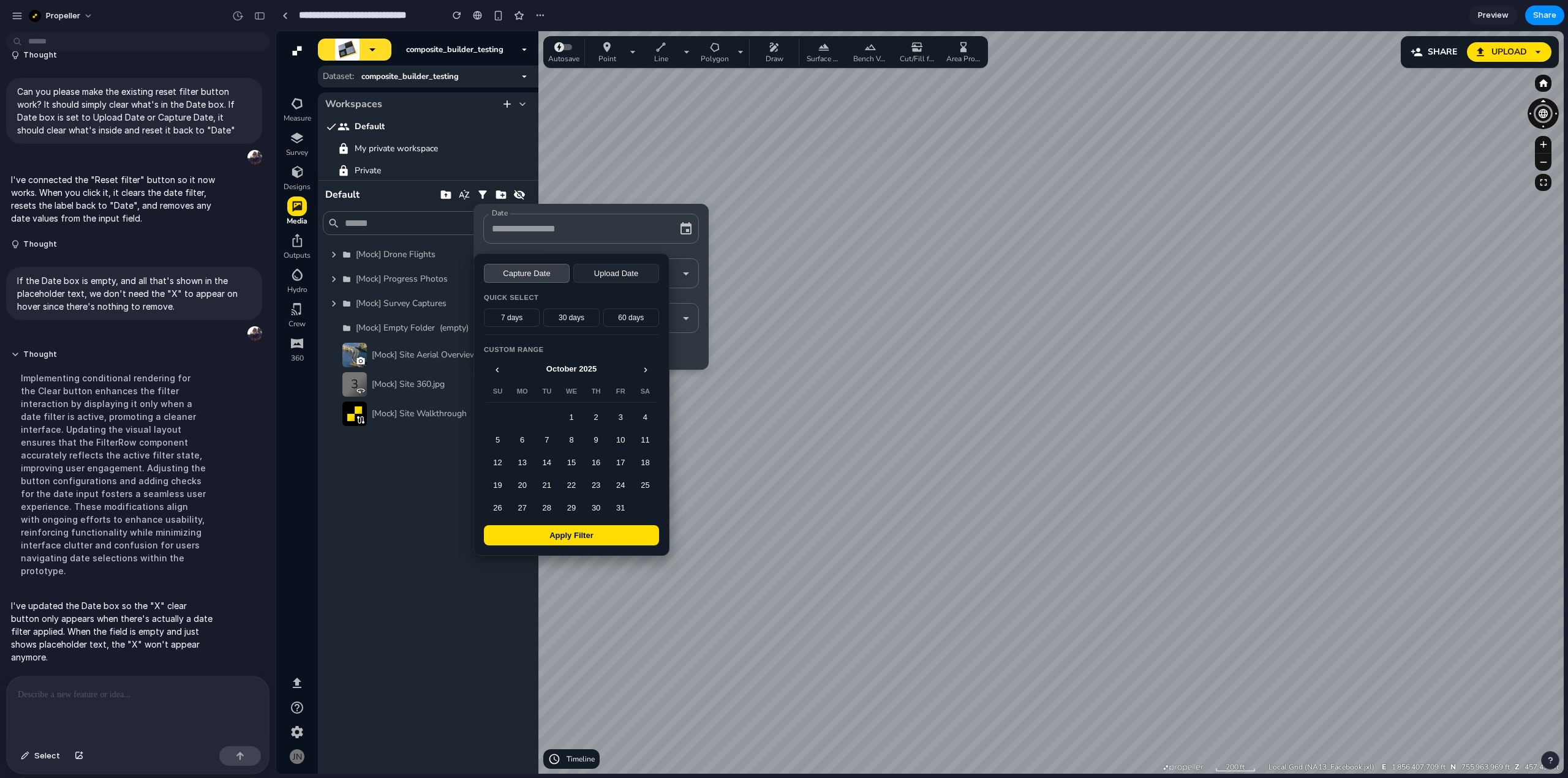
click at [620, 237] on input "Date" at bounding box center [581, 229] width 186 height 19
click at [687, 254] on div "Categories Categories" at bounding box center [591, 273] width 235 height 40
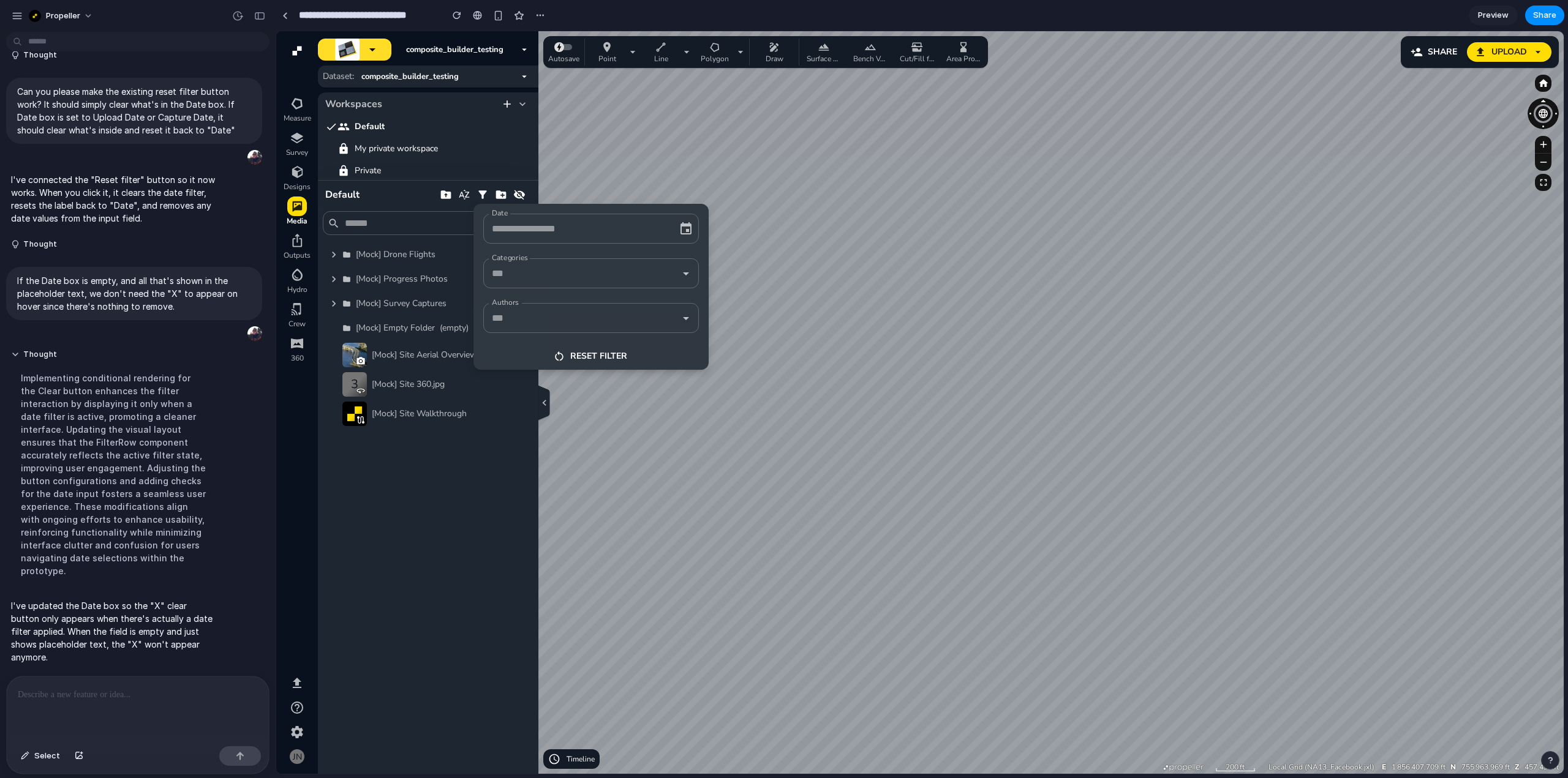
click at [604, 229] on input "Date" at bounding box center [581, 229] width 186 height 19
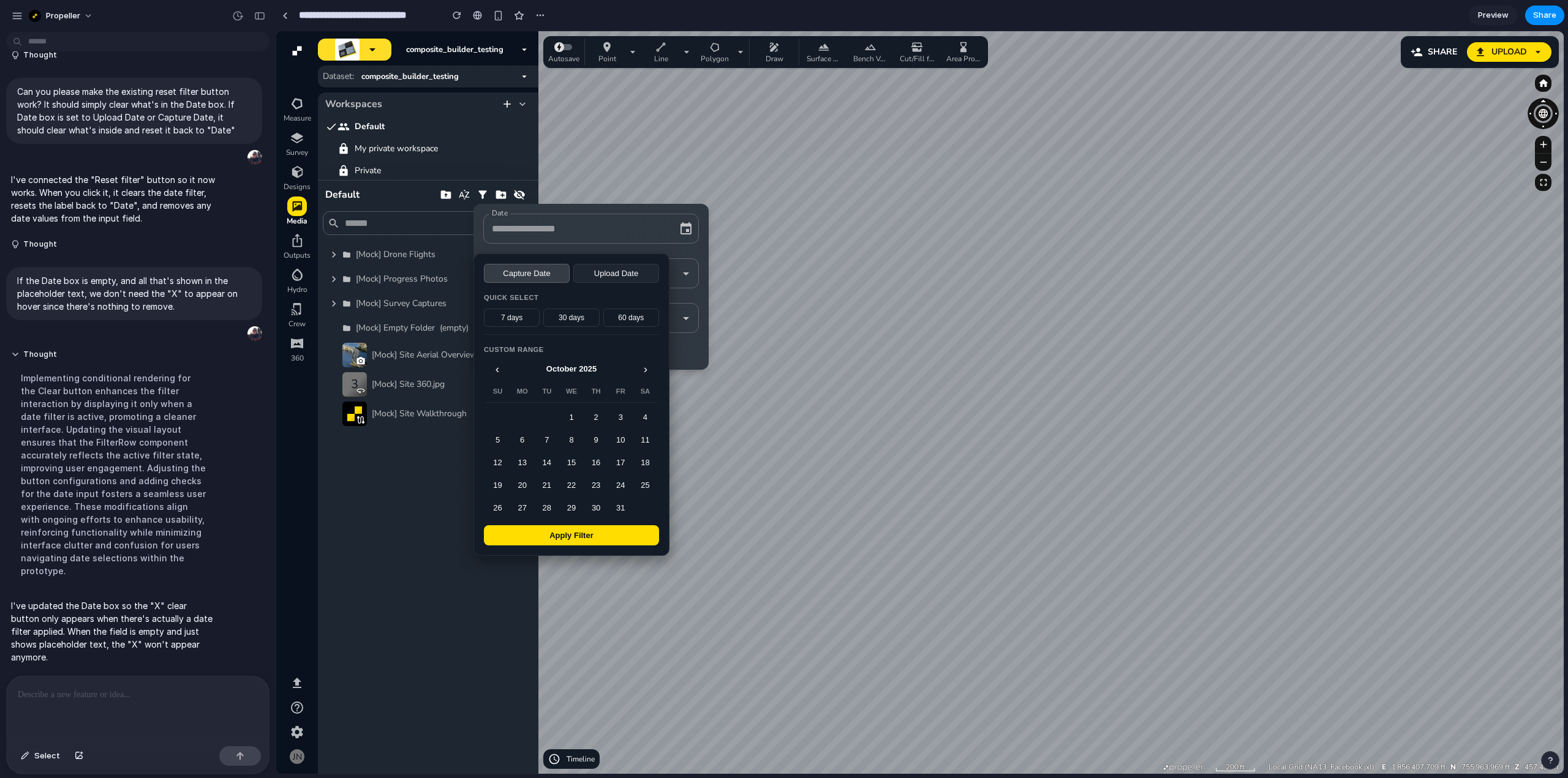
click at [604, 229] on input "Date" at bounding box center [581, 229] width 186 height 19
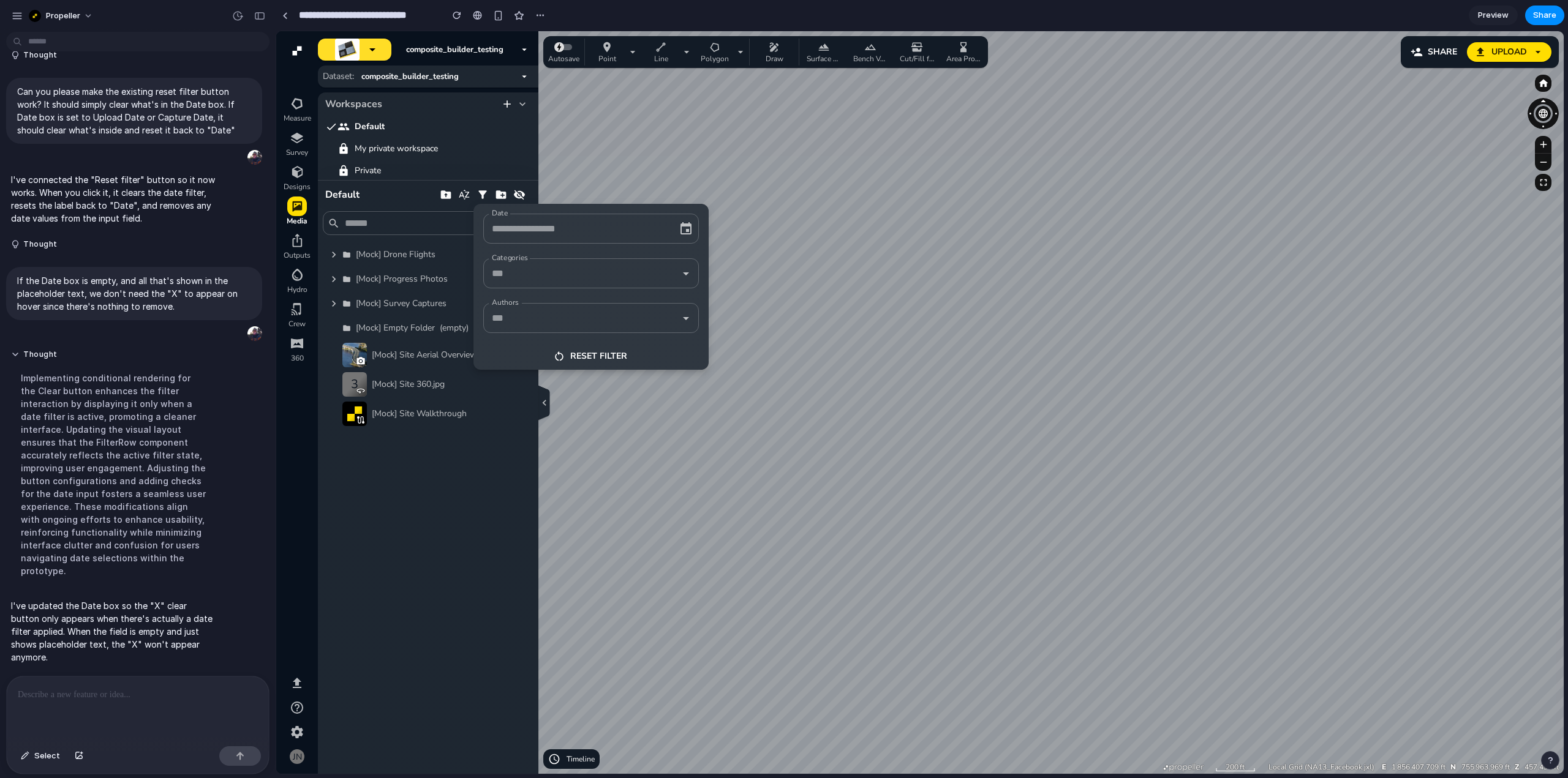
click at [700, 249] on div "Date Date Categories Categories Authors Authors Reset filter" at bounding box center [591, 287] width 235 height 166
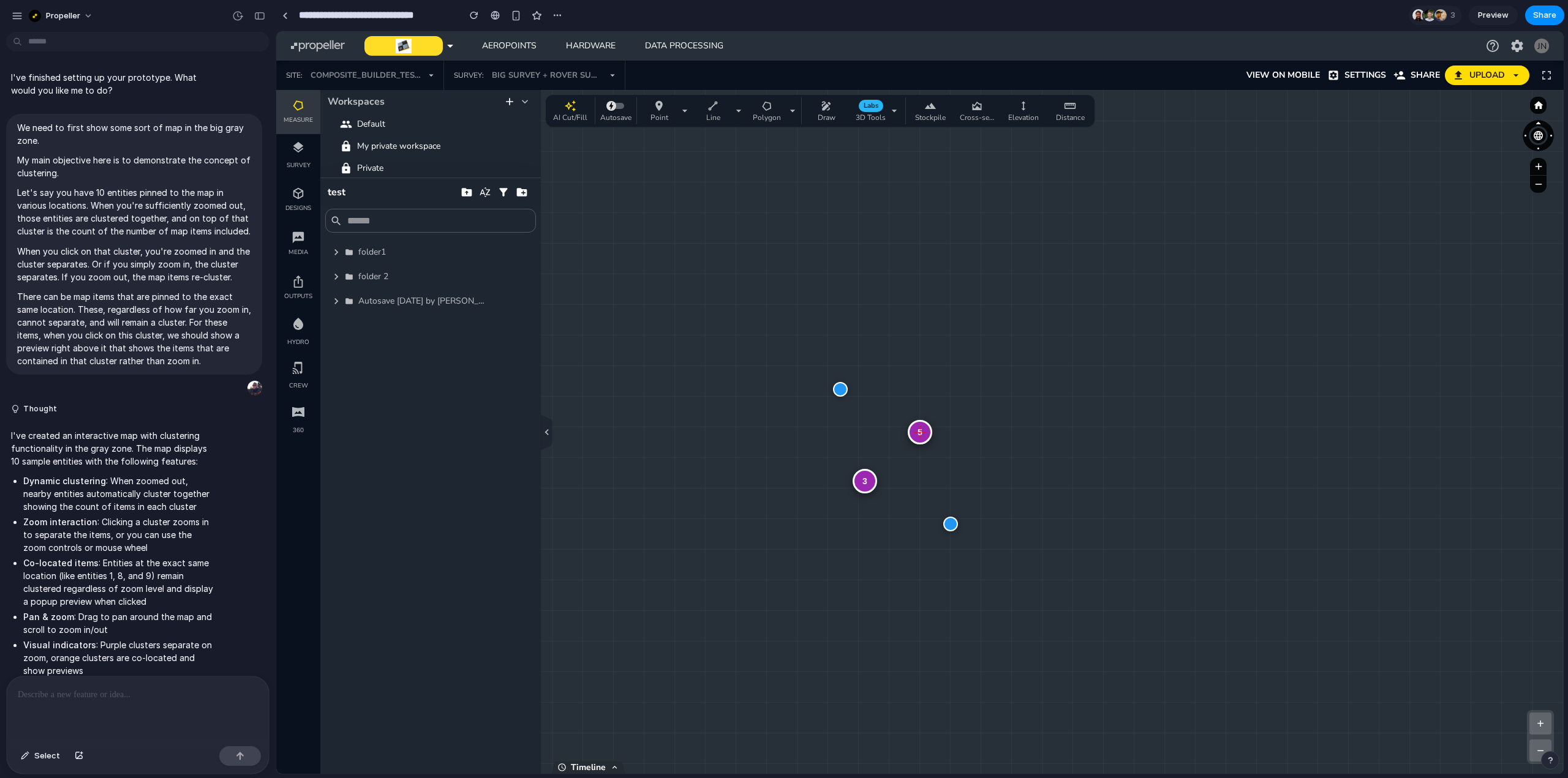
scroll to position [1590, 0]
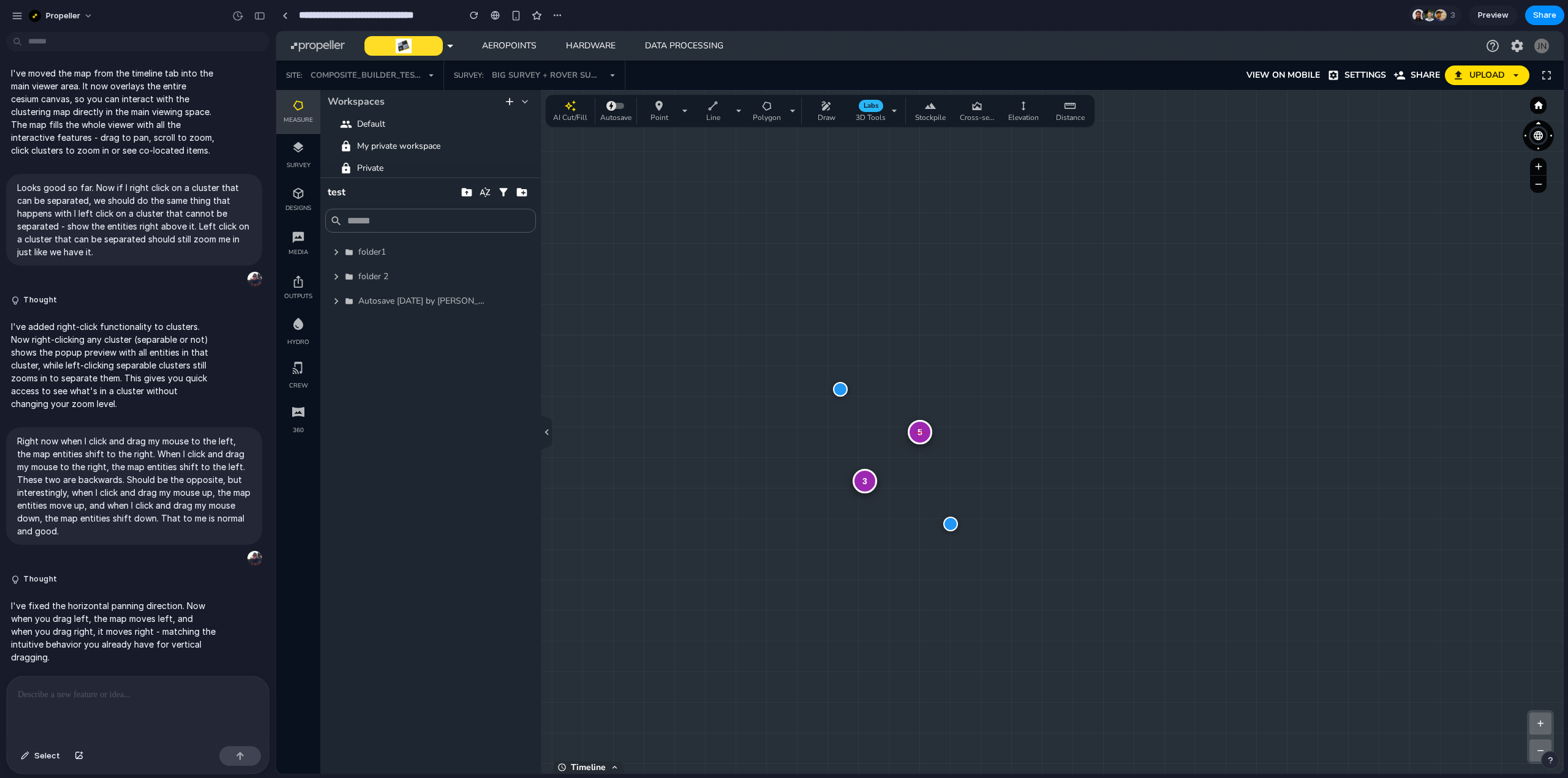
click at [859, 486] on div "3" at bounding box center [865, 481] width 25 height 25
click at [919, 432] on div "2" at bounding box center [920, 433] width 25 height 25
click at [919, 432] on div at bounding box center [913, 439] width 15 height 15
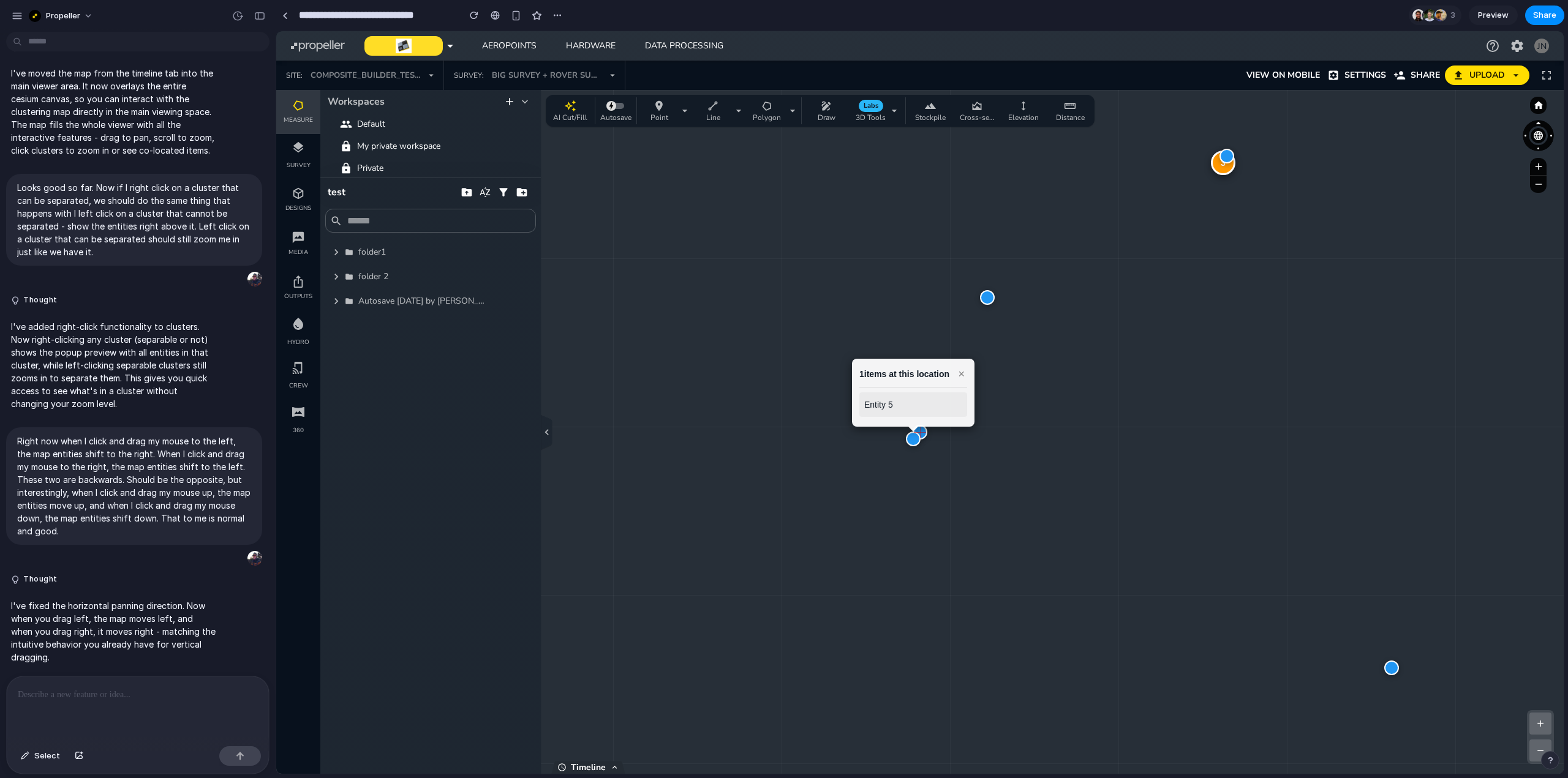
click at [914, 441] on div at bounding box center [913, 439] width 15 height 15
click at [923, 433] on div at bounding box center [920, 433] width 15 height 15
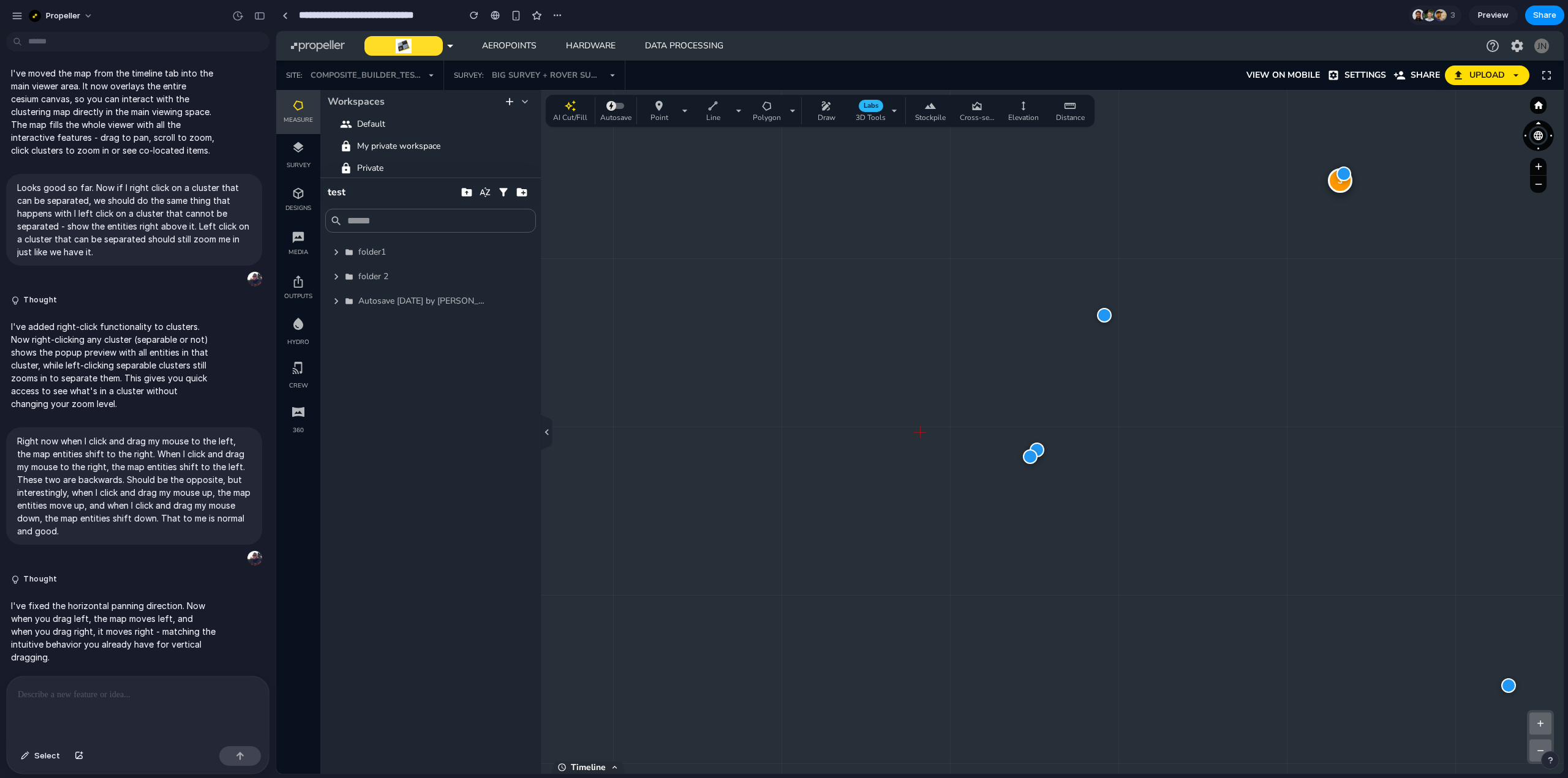
drag, startPoint x: 1061, startPoint y: 384, endPoint x: 922, endPoint y: 420, distance: 143.6
click at [922, 420] on div "3 + − Zoom: 5.5 x | Clusters: 8 | Size: 2102 x 1117" at bounding box center [920, 432] width 1287 height 684
drag, startPoint x: 1152, startPoint y: 385, endPoint x: 1352, endPoint y: 361, distance: 201.4
click at [1352, 361] on div "3 + − Zoom: 5.5 x | Clusters: 8 | Size: 2102 x 1117" at bounding box center [920, 432] width 1287 height 684
drag, startPoint x: 1111, startPoint y: 356, endPoint x: 1240, endPoint y: 347, distance: 129.3
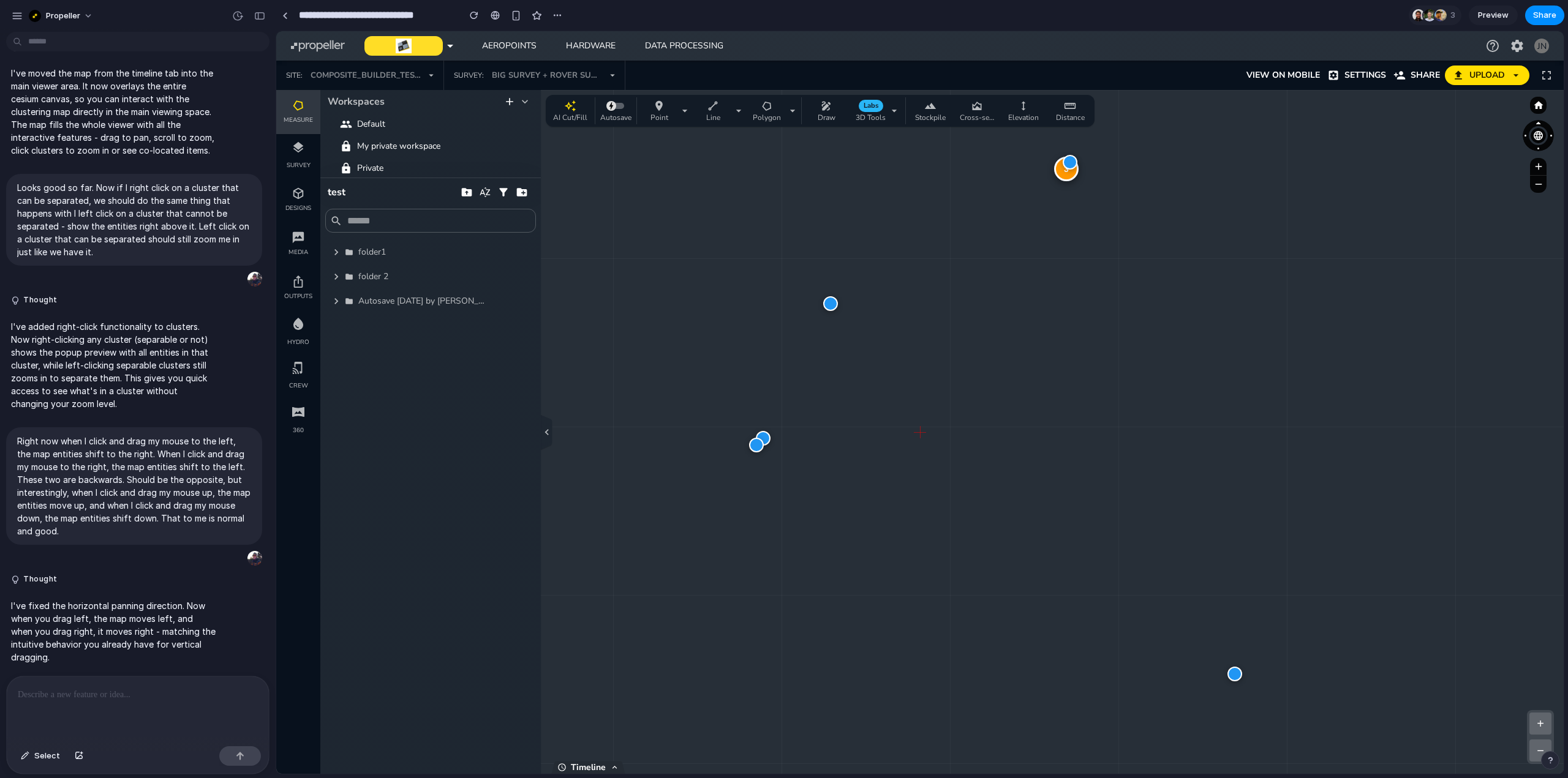
click at [1240, 347] on div "3 + − Zoom: 5.5 x | Clusters: 8 | Size: 2102 x 1117" at bounding box center [920, 432] width 1287 height 684
drag, startPoint x: 1024, startPoint y: 329, endPoint x: 1001, endPoint y: 395, distance: 69.9
click at [1001, 395] on div "4 2 + − Zoom: 2.2 x | Clusters: 6 | Size: 2102 x 1117" at bounding box center [920, 432] width 1287 height 684
click at [1026, 362] on div at bounding box center [1025, 358] width 15 height 15
click at [1072, 449] on div "4 2 + − Zoom: 2.2 x | Clusters: 6 | Size: 2102 x 1117" at bounding box center [920, 432] width 1287 height 684
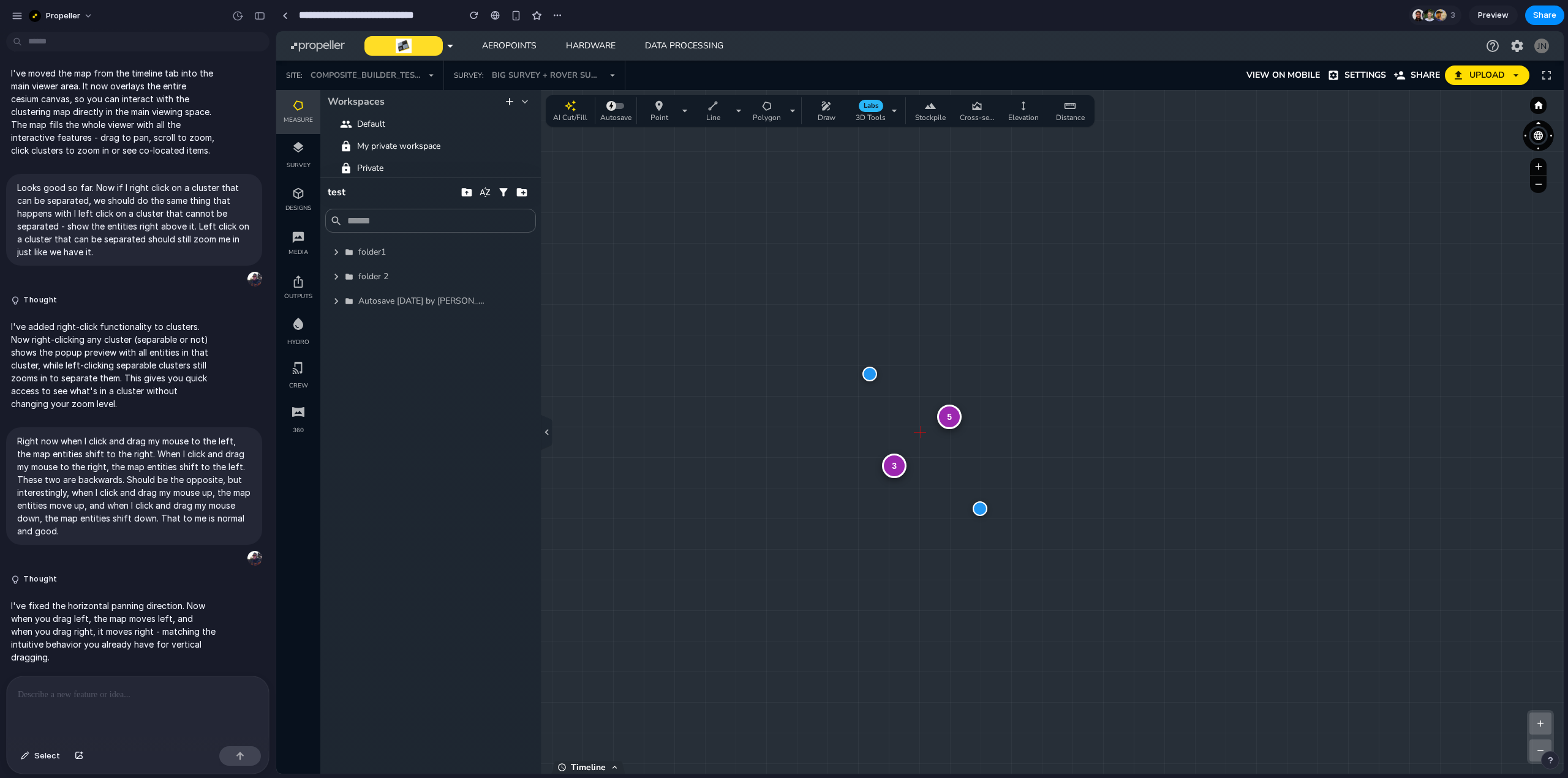
click at [154, 696] on p at bounding box center [137, 695] width 240 height 15
